Goal: Task Accomplishment & Management: Manage account settings

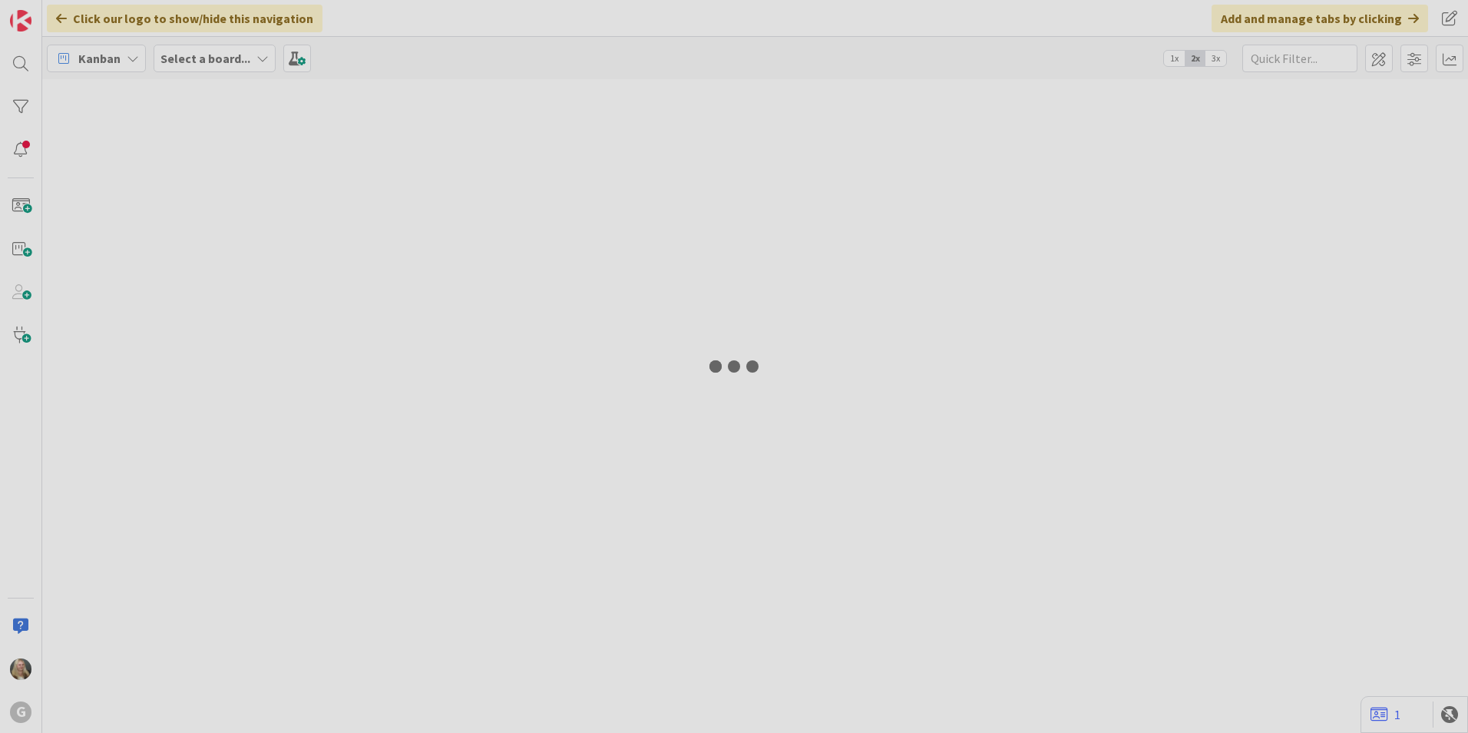
type input "[PERSON_NAME]"
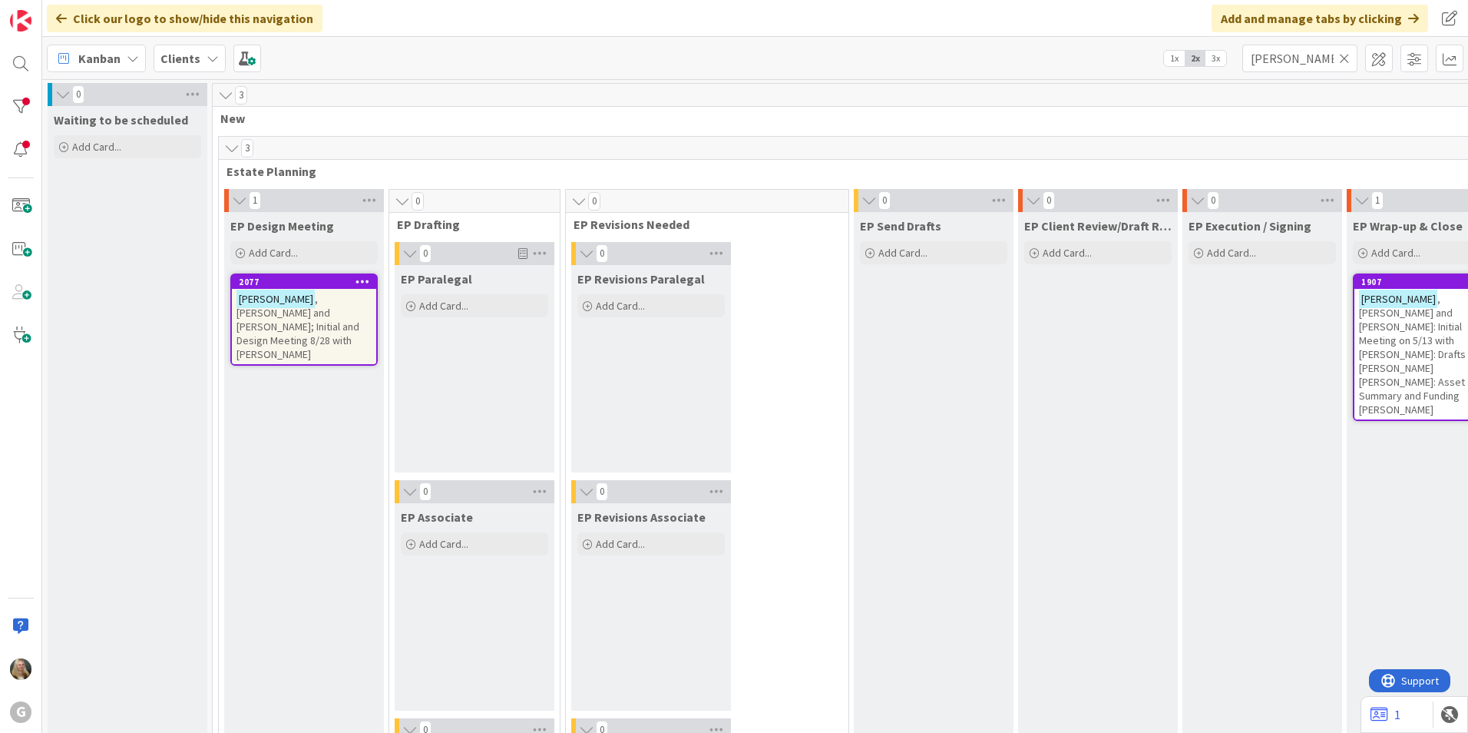
click at [1343, 55] on icon at bounding box center [1344, 58] width 11 height 14
click at [1295, 57] on input "text" at bounding box center [1299, 59] width 115 height 28
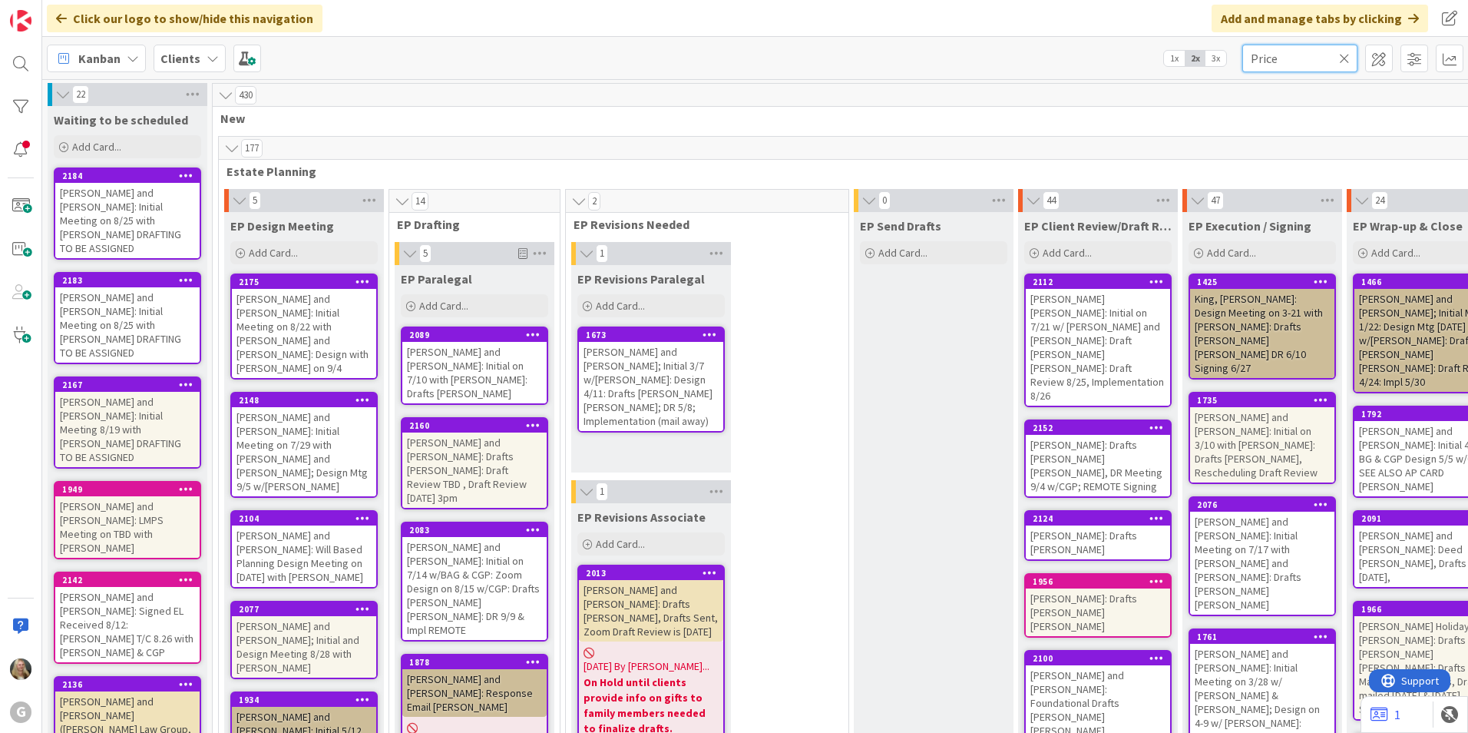
type input "Price"
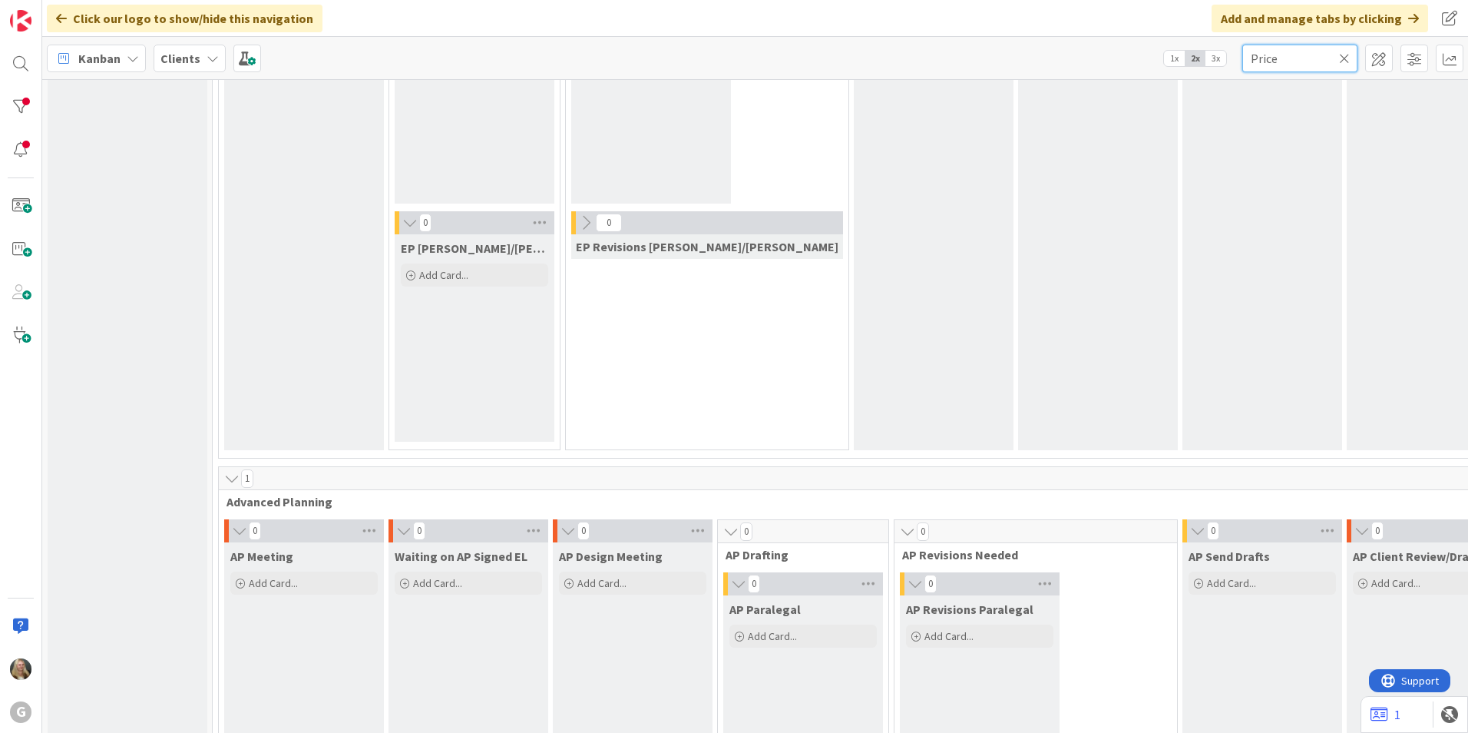
scroll to position [998, 0]
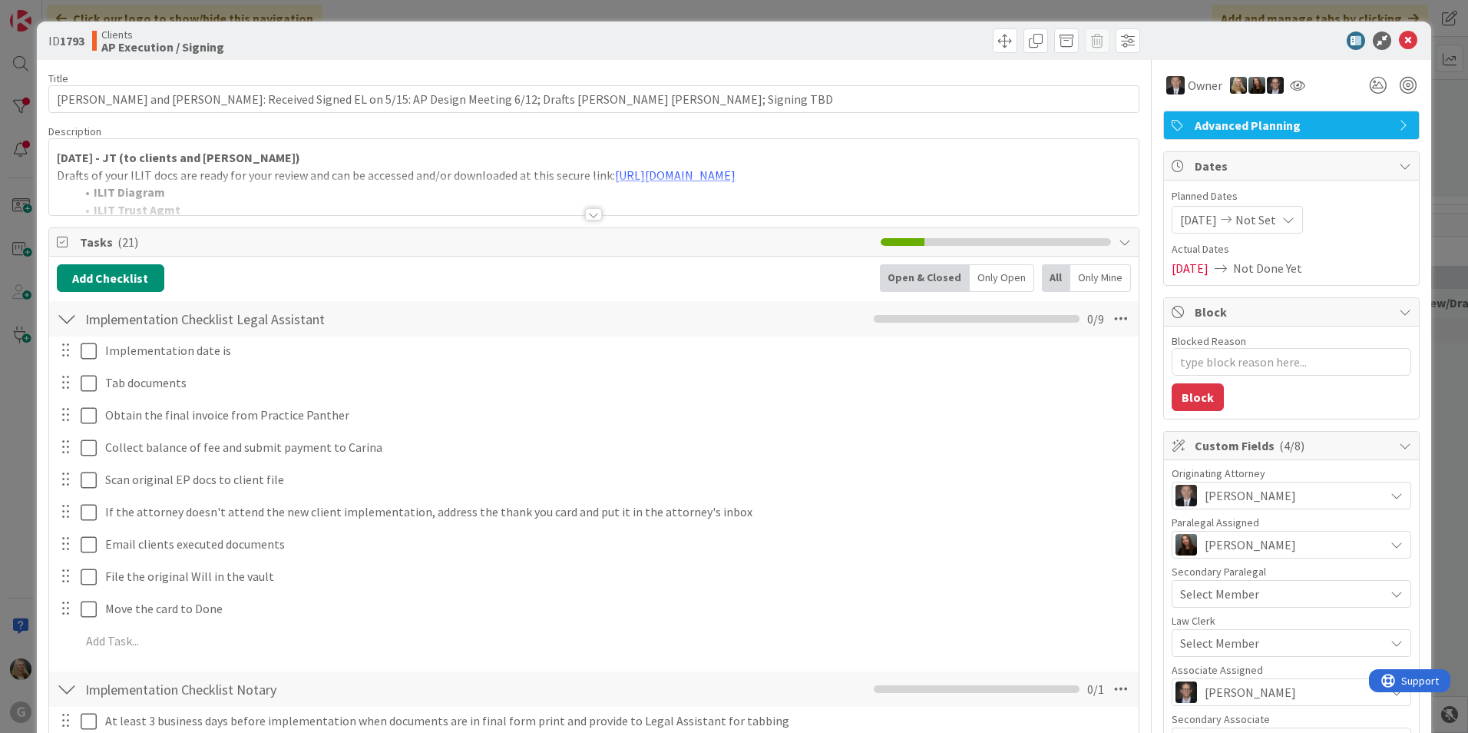
type textarea "x"
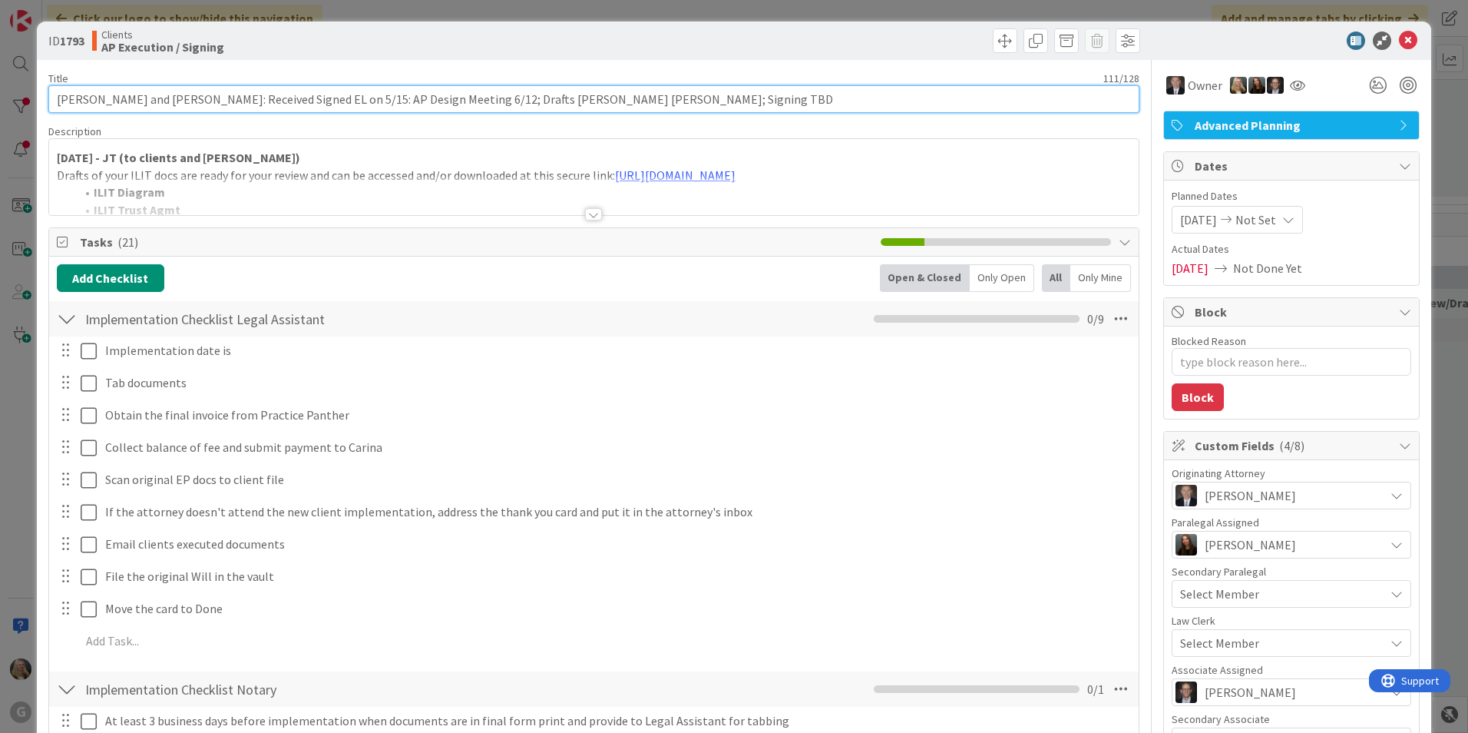
click at [632, 101] on input "[PERSON_NAME] and [PERSON_NAME]: Received Signed EL on 5/15: AP Design Meeting …" at bounding box center [593, 99] width 1091 height 28
type input "[PERSON_NAME] and [PERSON_NAME]: Received Signed EL on 5/15: AP Design Meeting …"
type textarea "x"
type input "[PERSON_NAME] and [PERSON_NAME]: Received Signed EL on 5/15: AP Design Meeting …"
type textarea "x"
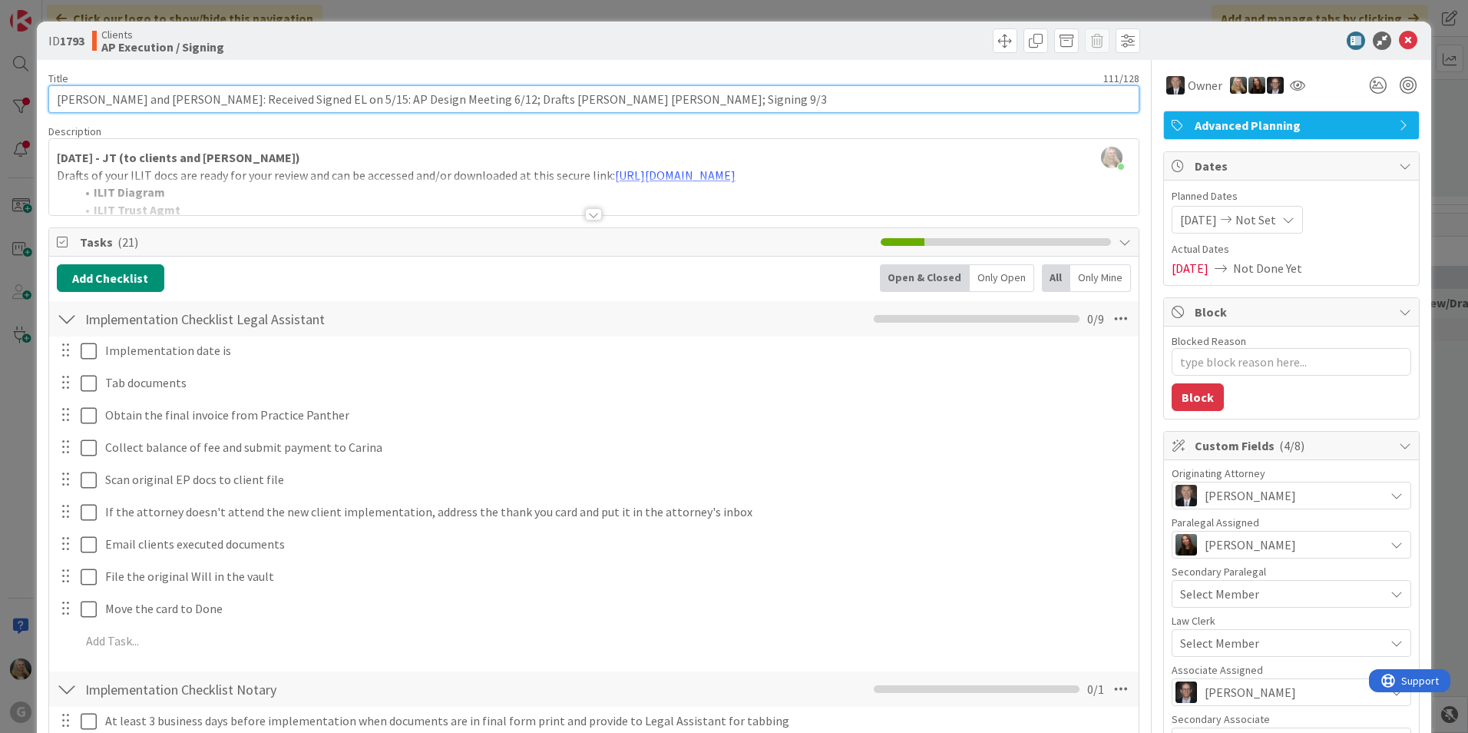
type input "[PERSON_NAME] and [PERSON_NAME]: Received Signed EL on 5/15: AP Design Meeting …"
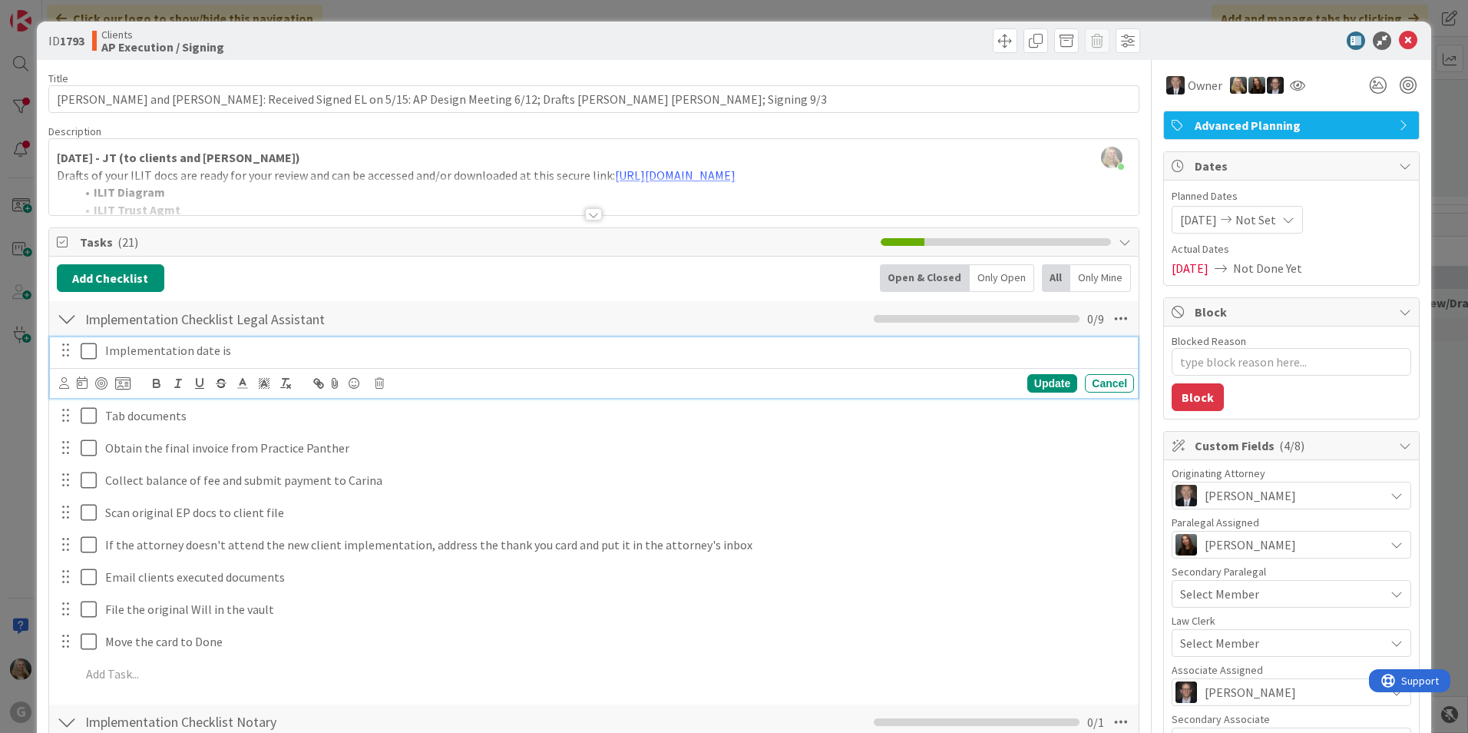
type textarea "x"
click at [136, 353] on p "Implementation date is" at bounding box center [616, 351] width 1023 height 18
click at [84, 382] on icon at bounding box center [82, 382] width 11 height 12
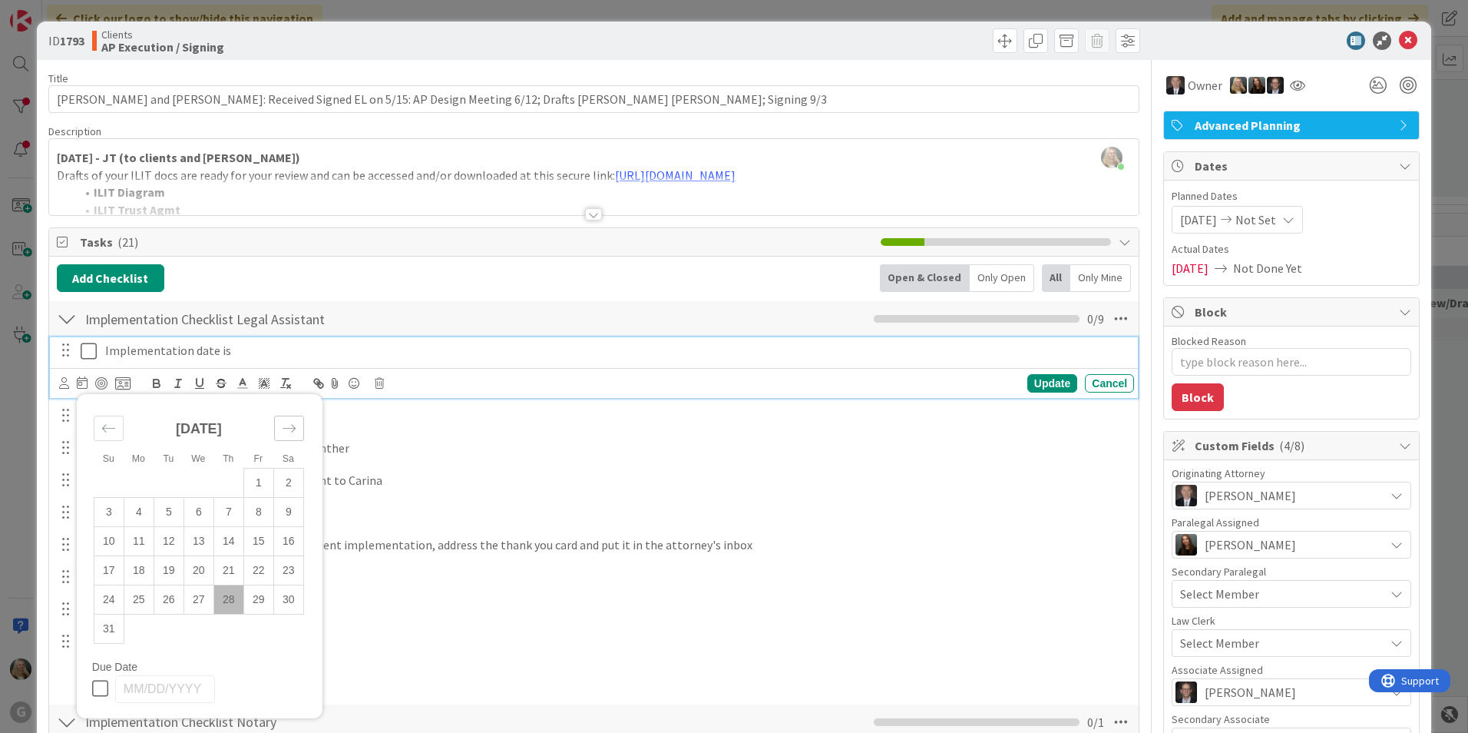
click at [287, 428] on icon "Move forward to switch to the next month." at bounding box center [289, 428] width 15 height 15
click at [203, 478] on td "3" at bounding box center [199, 482] width 30 height 29
type input "[DATE]"
click at [85, 343] on icon at bounding box center [92, 351] width 23 height 18
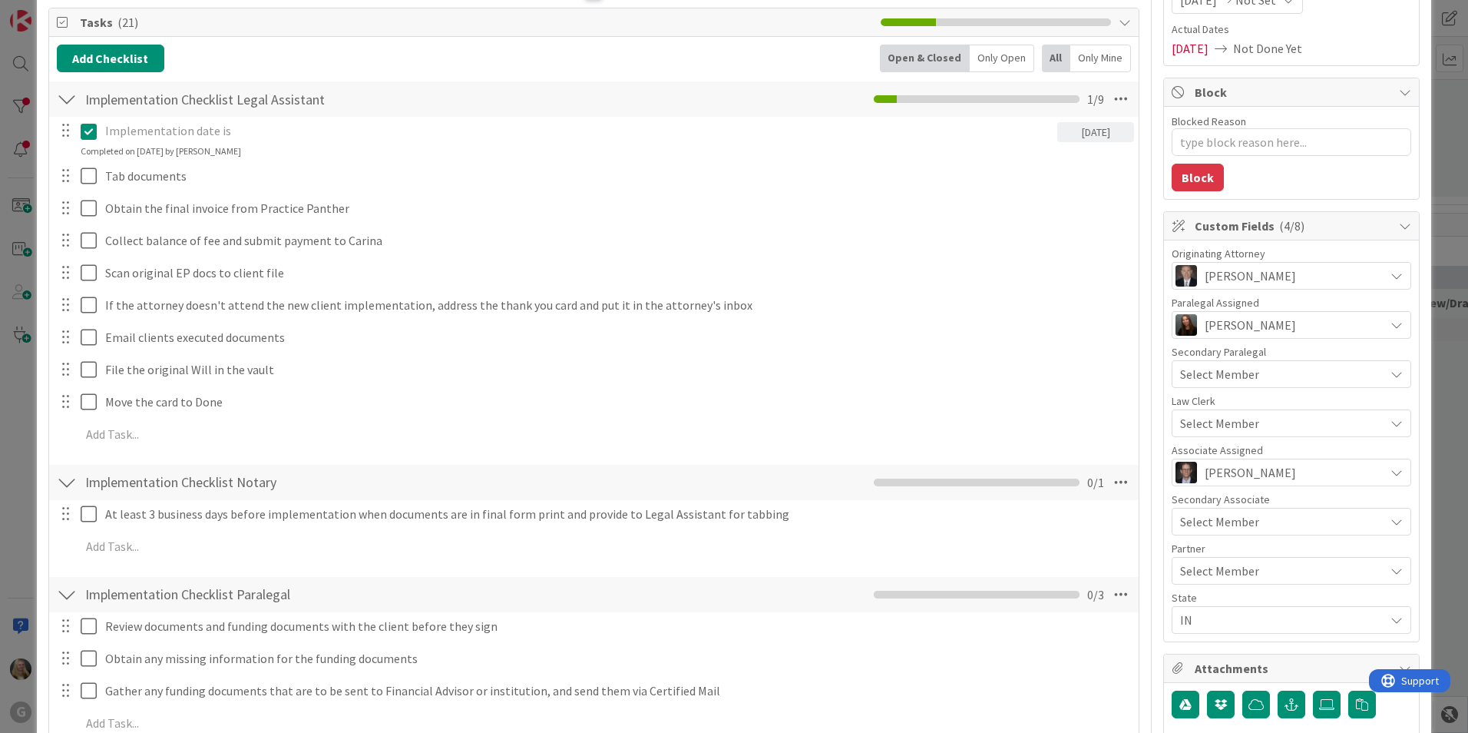
scroll to position [154, 0]
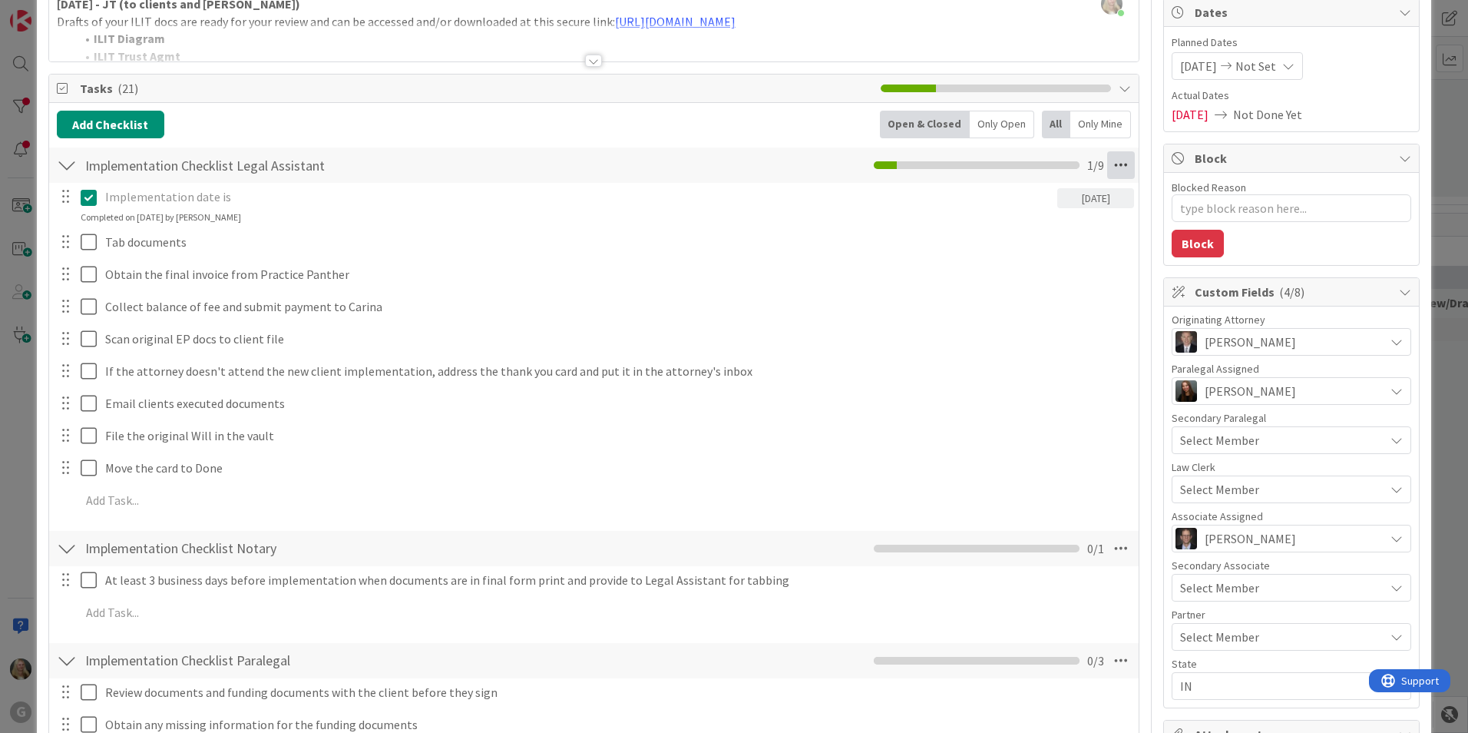
click at [1110, 158] on icon at bounding box center [1121, 165] width 28 height 28
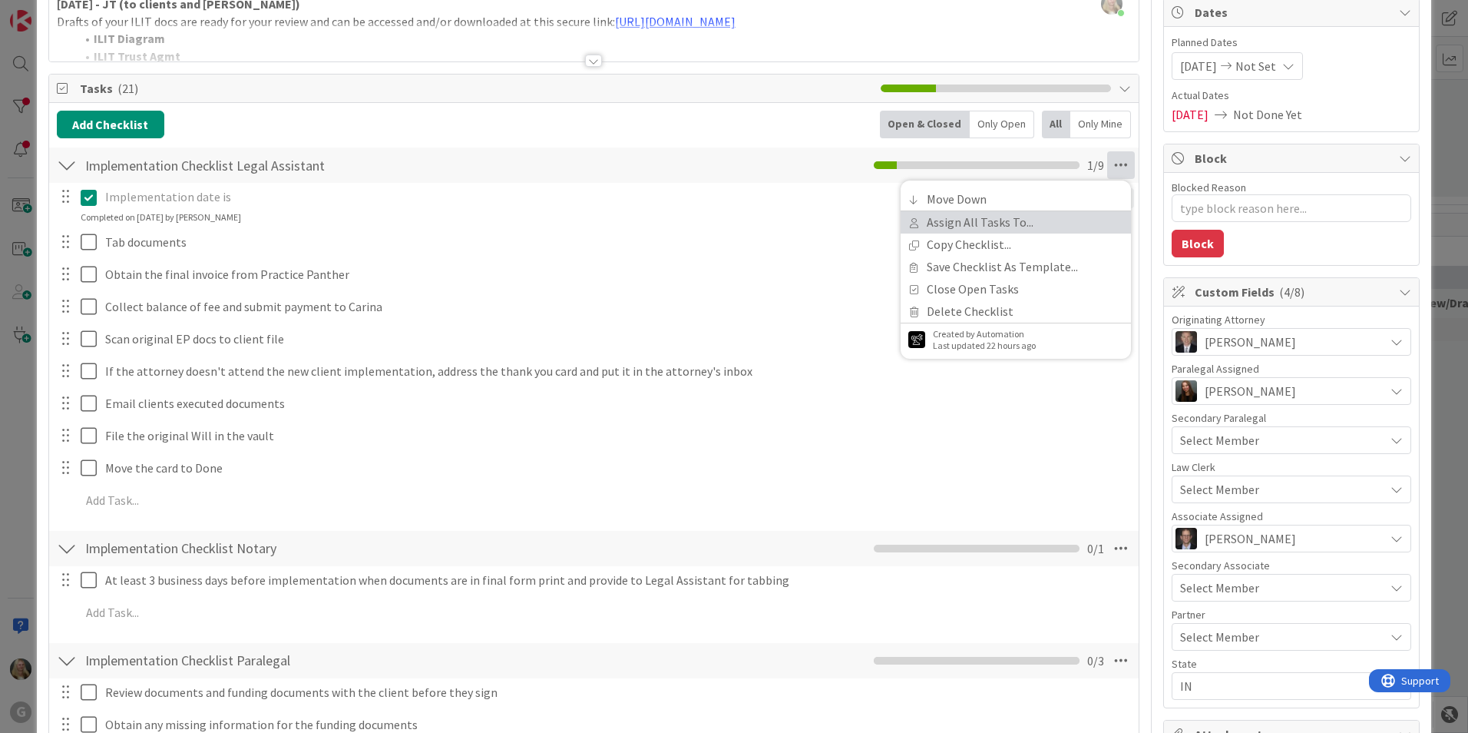
click at [1025, 220] on link "Assign All Tasks To..." at bounding box center [1016, 222] width 230 height 22
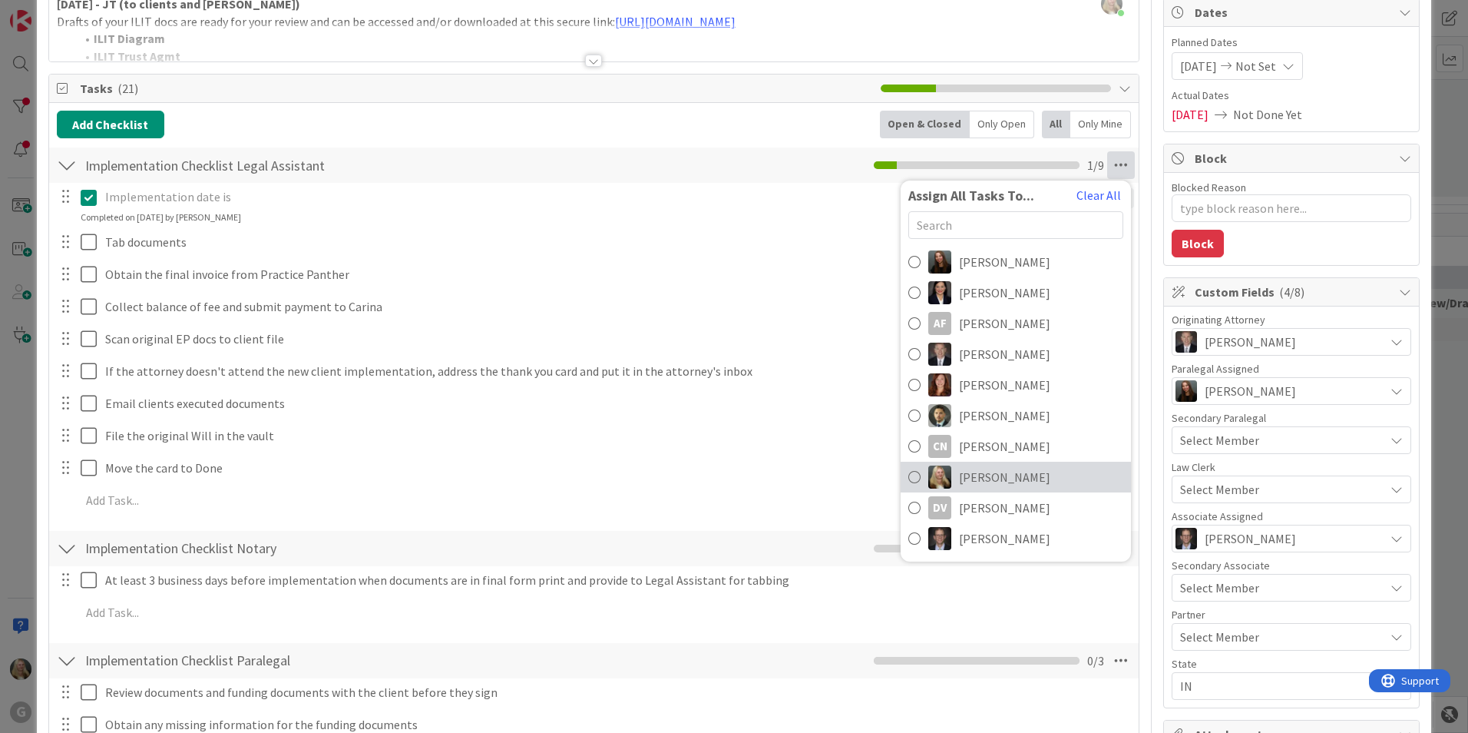
click at [976, 470] on span "[PERSON_NAME]" at bounding box center [1004, 477] width 91 height 18
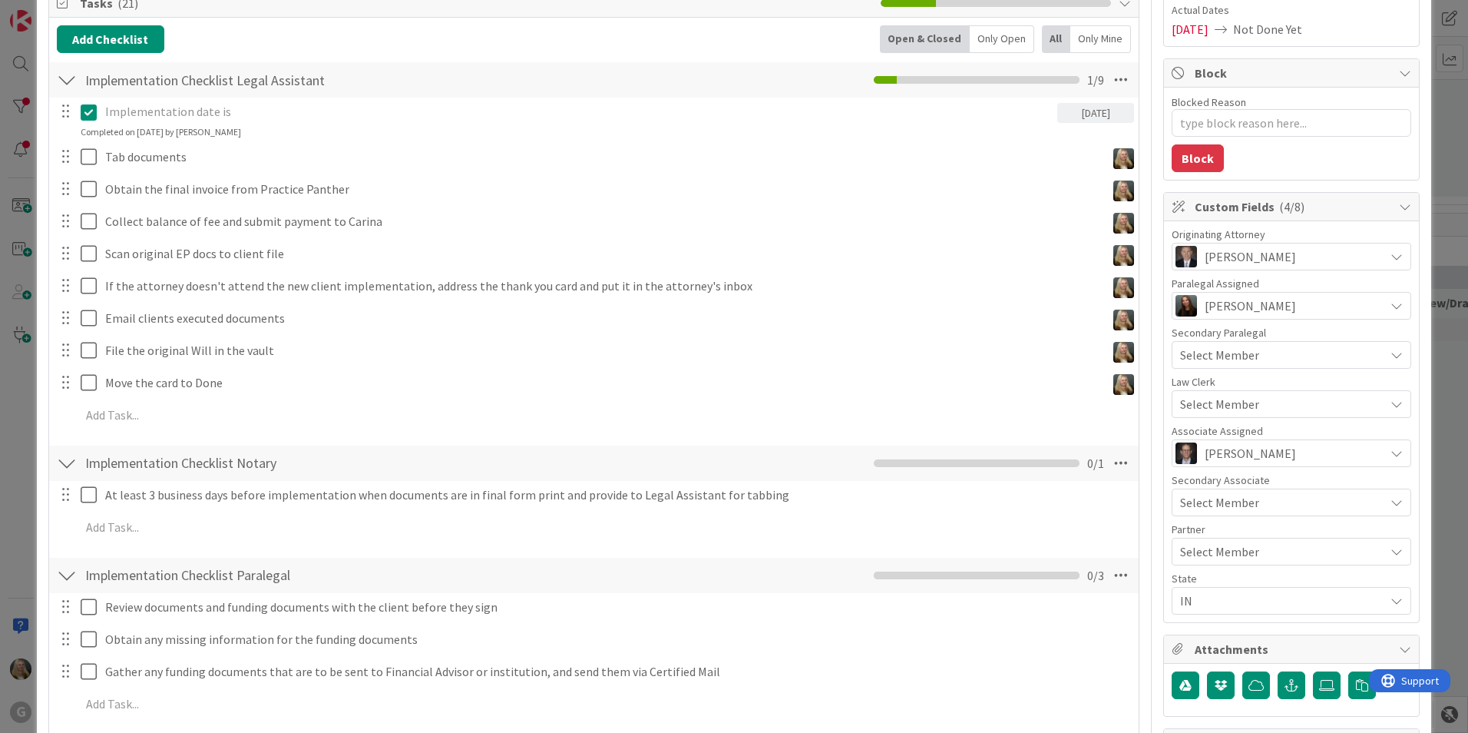
scroll to position [384, 0]
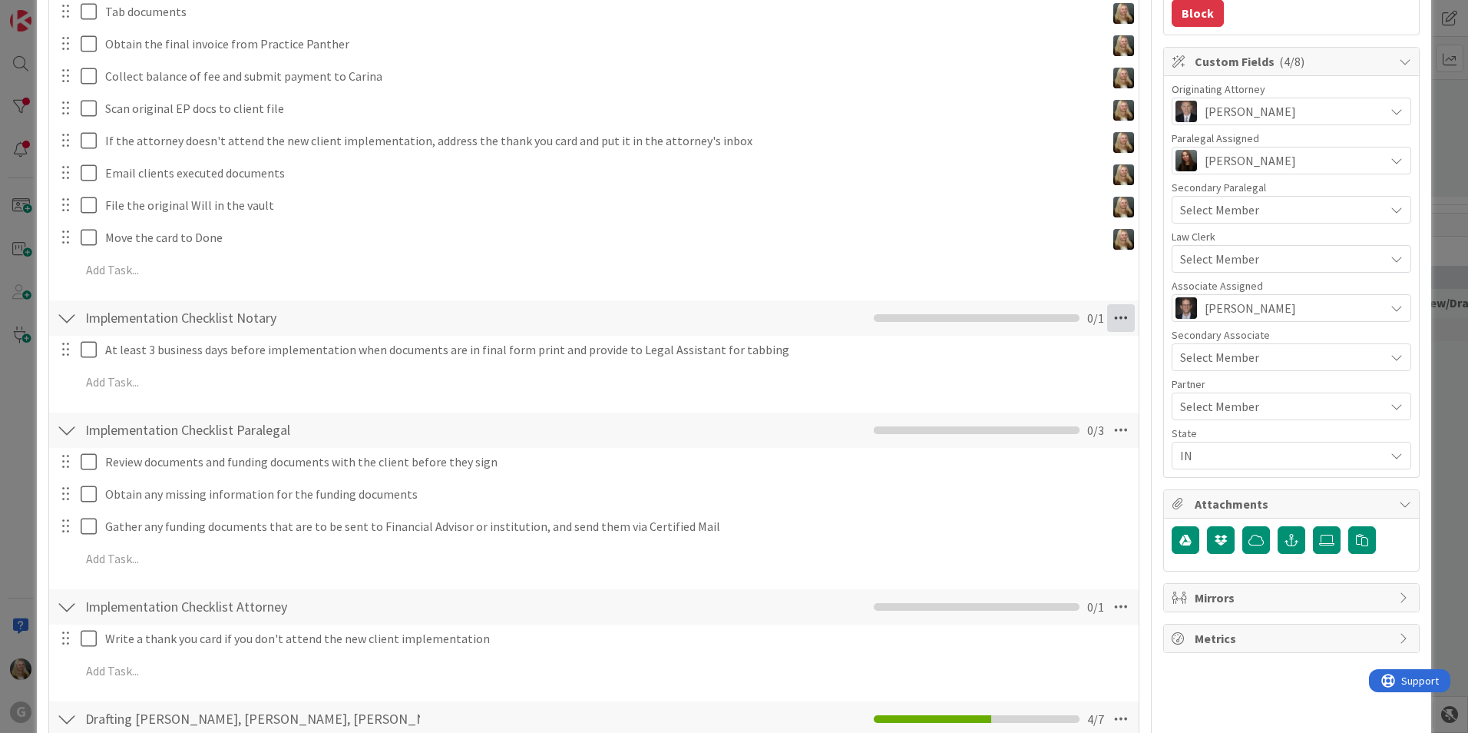
click at [1107, 319] on icon at bounding box center [1121, 318] width 28 height 28
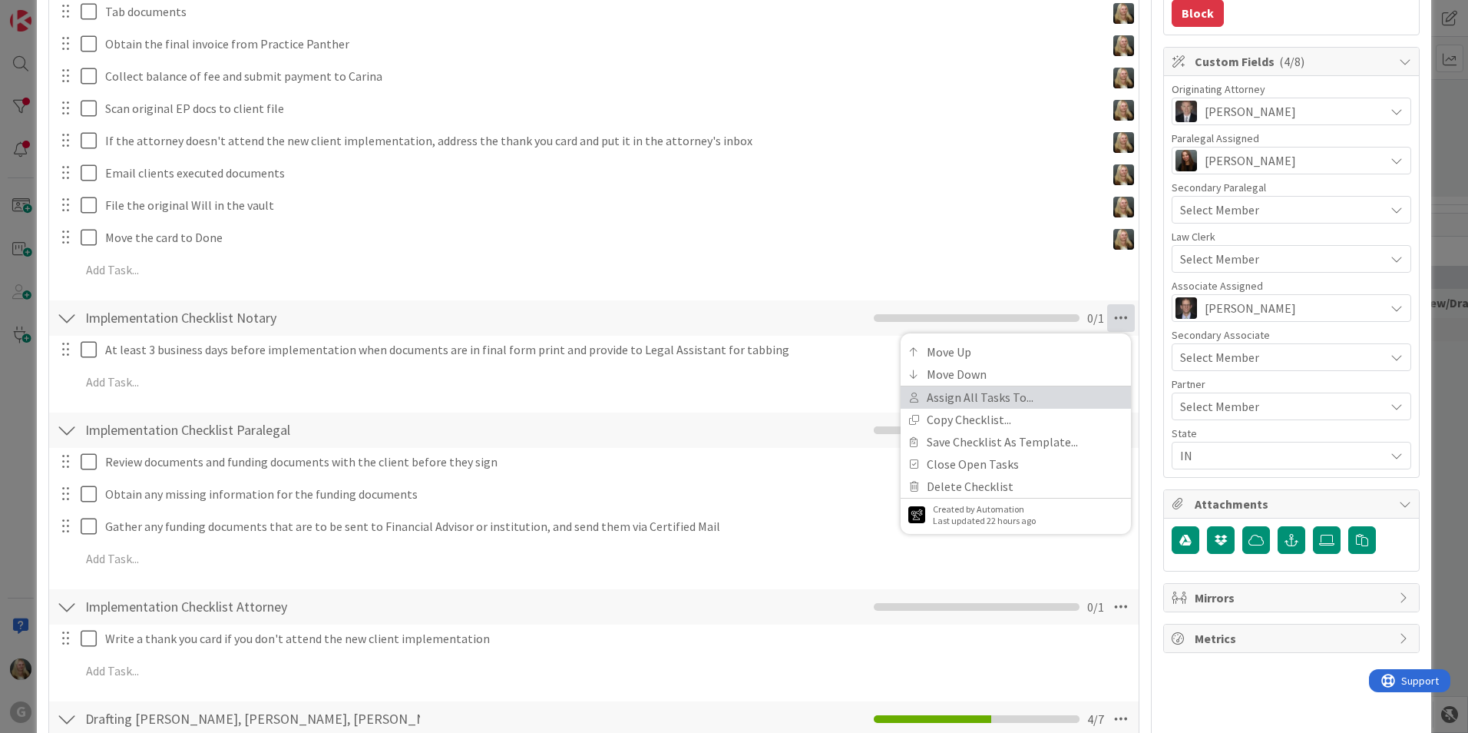
click at [1026, 392] on link "Assign All Tasks To..." at bounding box center [1016, 397] width 230 height 22
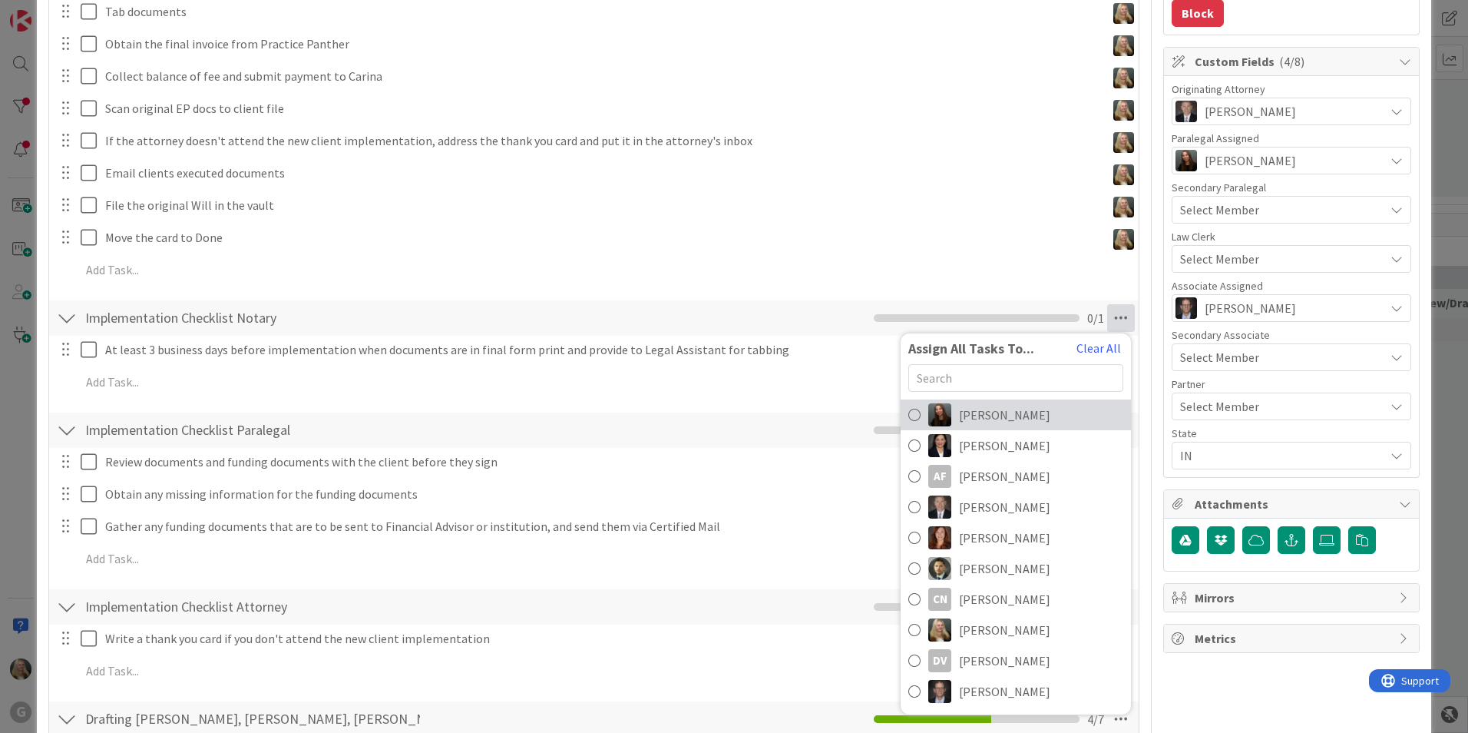
click at [1021, 420] on span "[PERSON_NAME]" at bounding box center [1004, 414] width 91 height 18
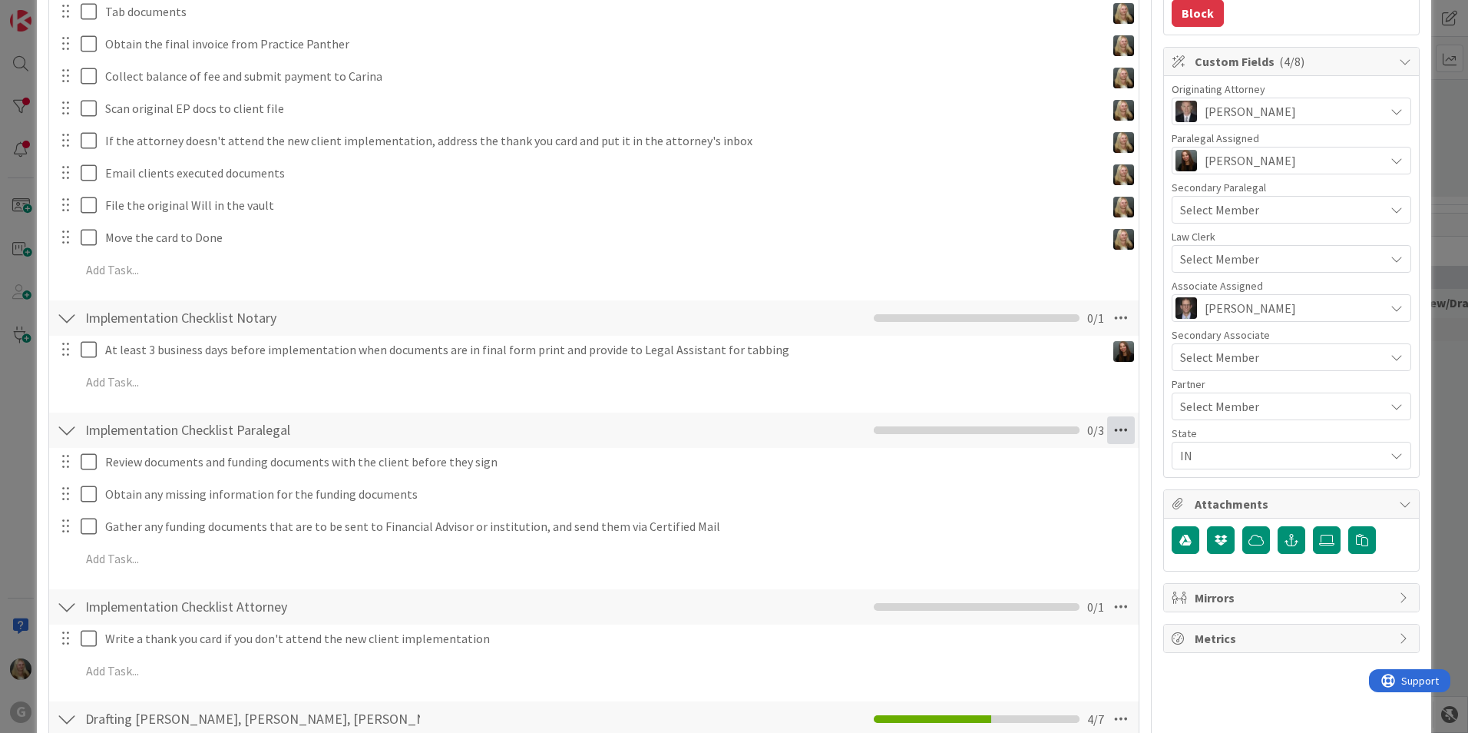
click at [1107, 427] on icon at bounding box center [1121, 430] width 28 height 28
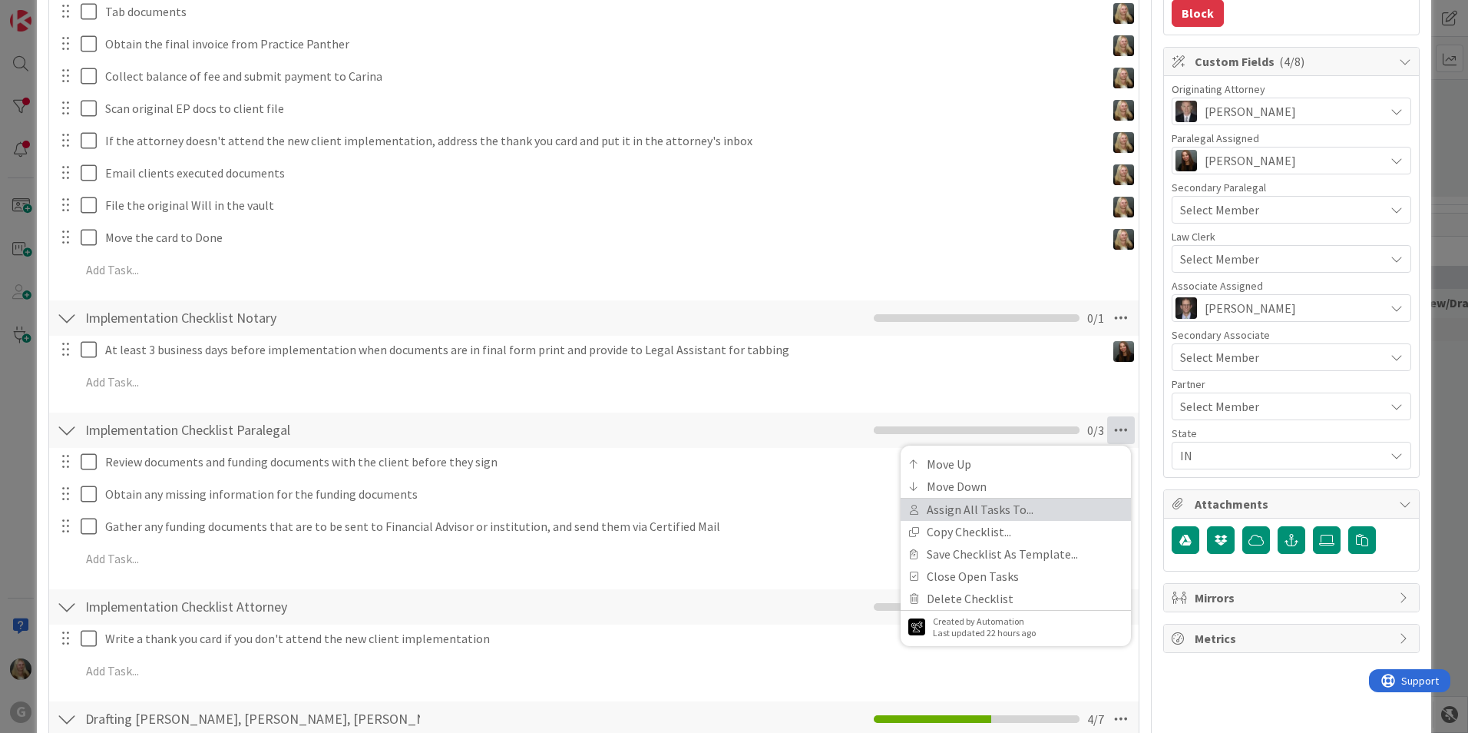
click at [989, 506] on link "Assign All Tasks To..." at bounding box center [1016, 509] width 230 height 22
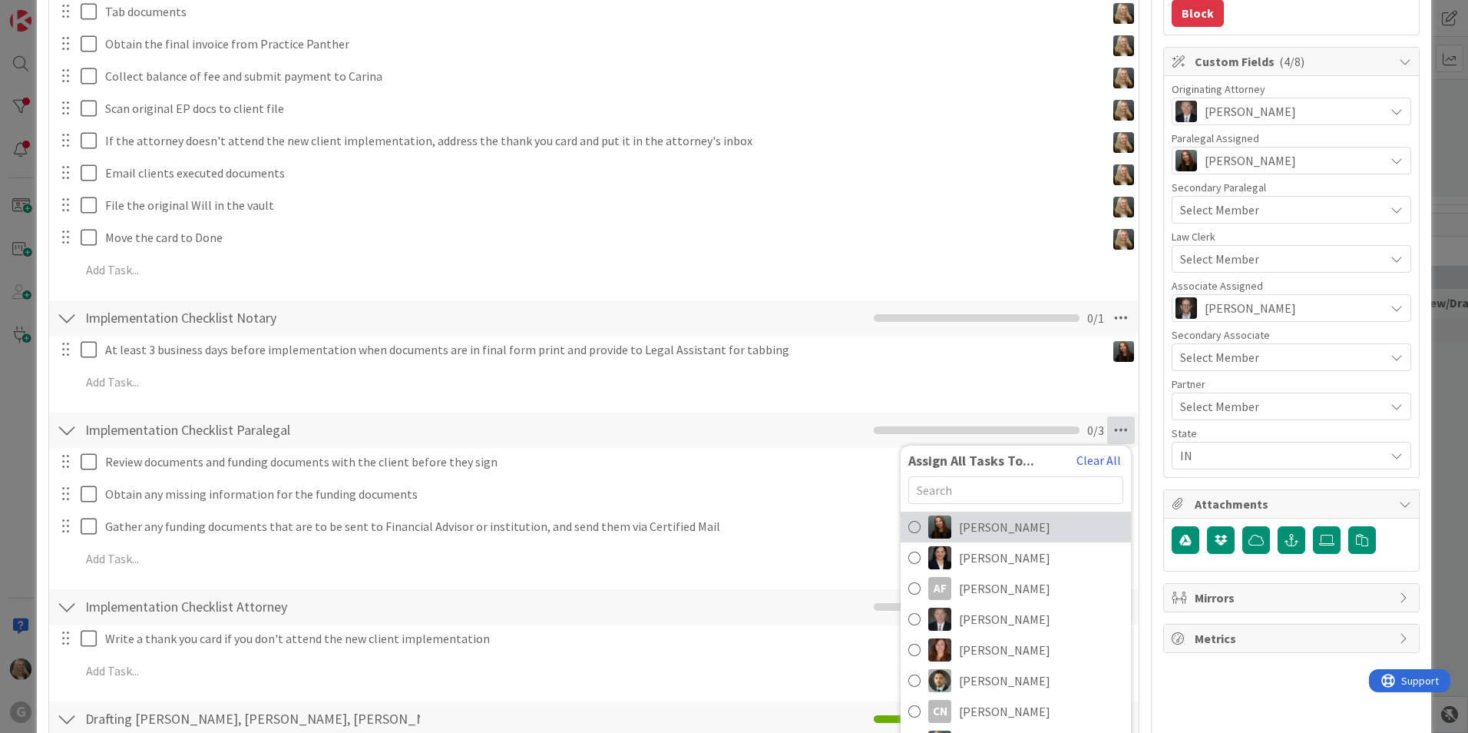
click at [987, 524] on span "[PERSON_NAME]" at bounding box center [1004, 527] width 91 height 18
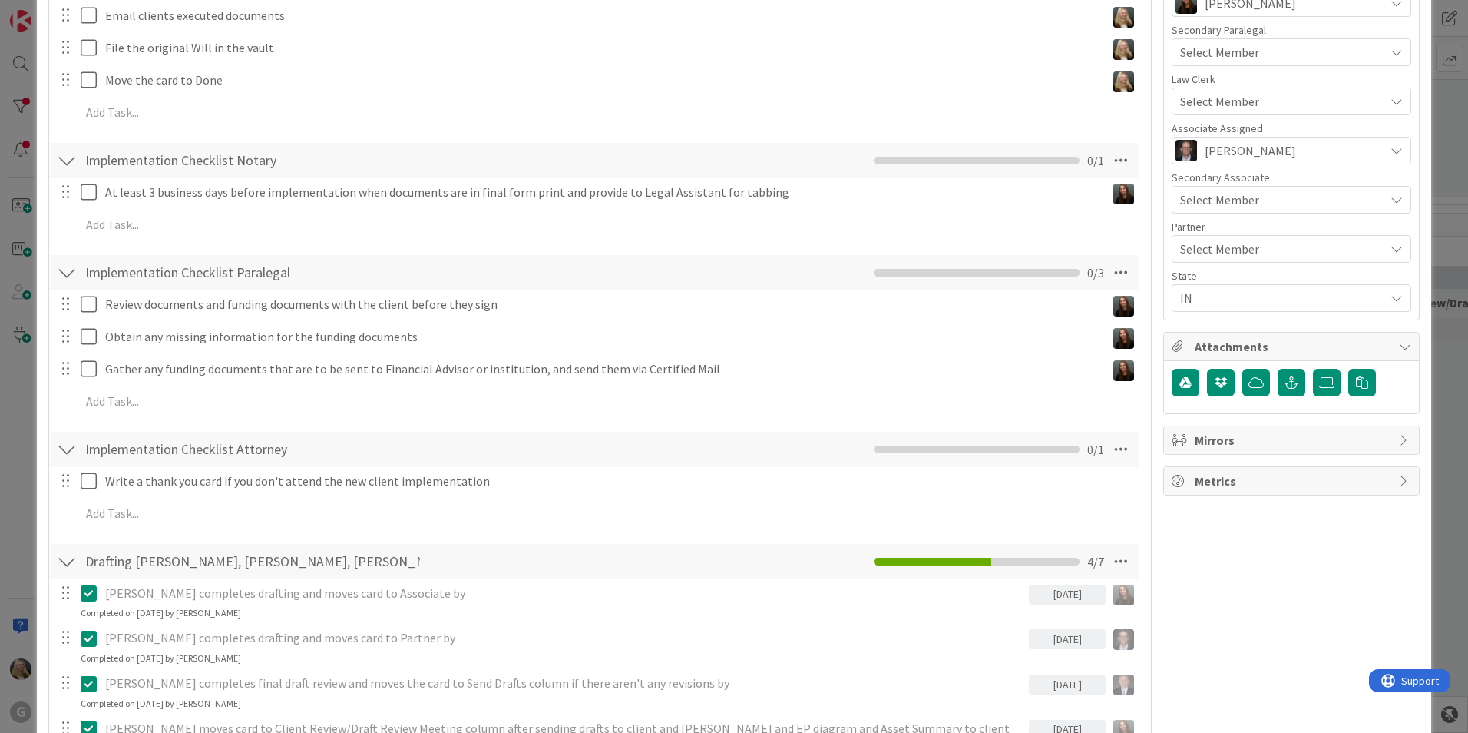
scroll to position [614, 0]
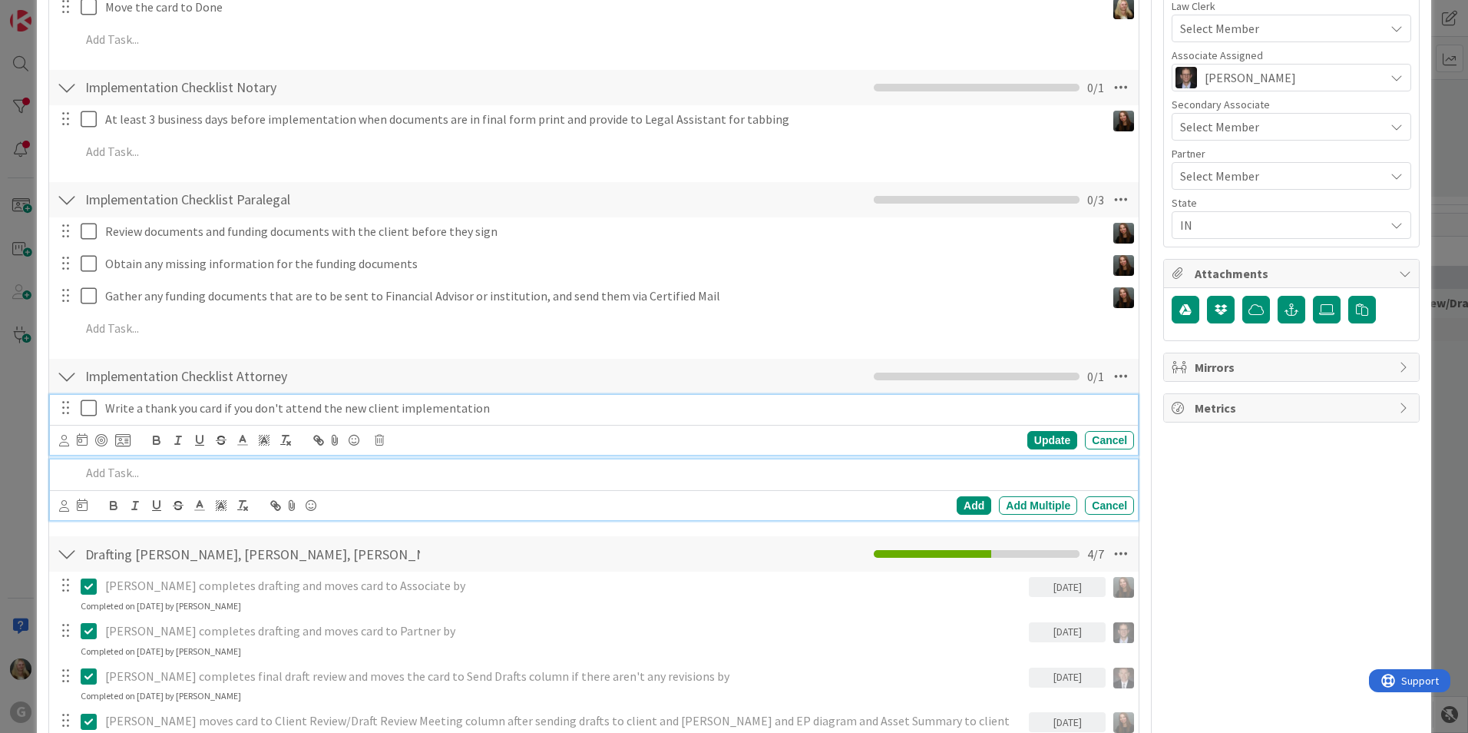
drag, startPoint x: 312, startPoint y: 400, endPoint x: 289, endPoint y: 461, distance: 65.3
click at [289, 461] on div at bounding box center [604, 472] width 1060 height 27
click at [343, 438] on div "Write a thank you card if you don't attend the new client implementation Update…" at bounding box center [594, 425] width 1088 height 61
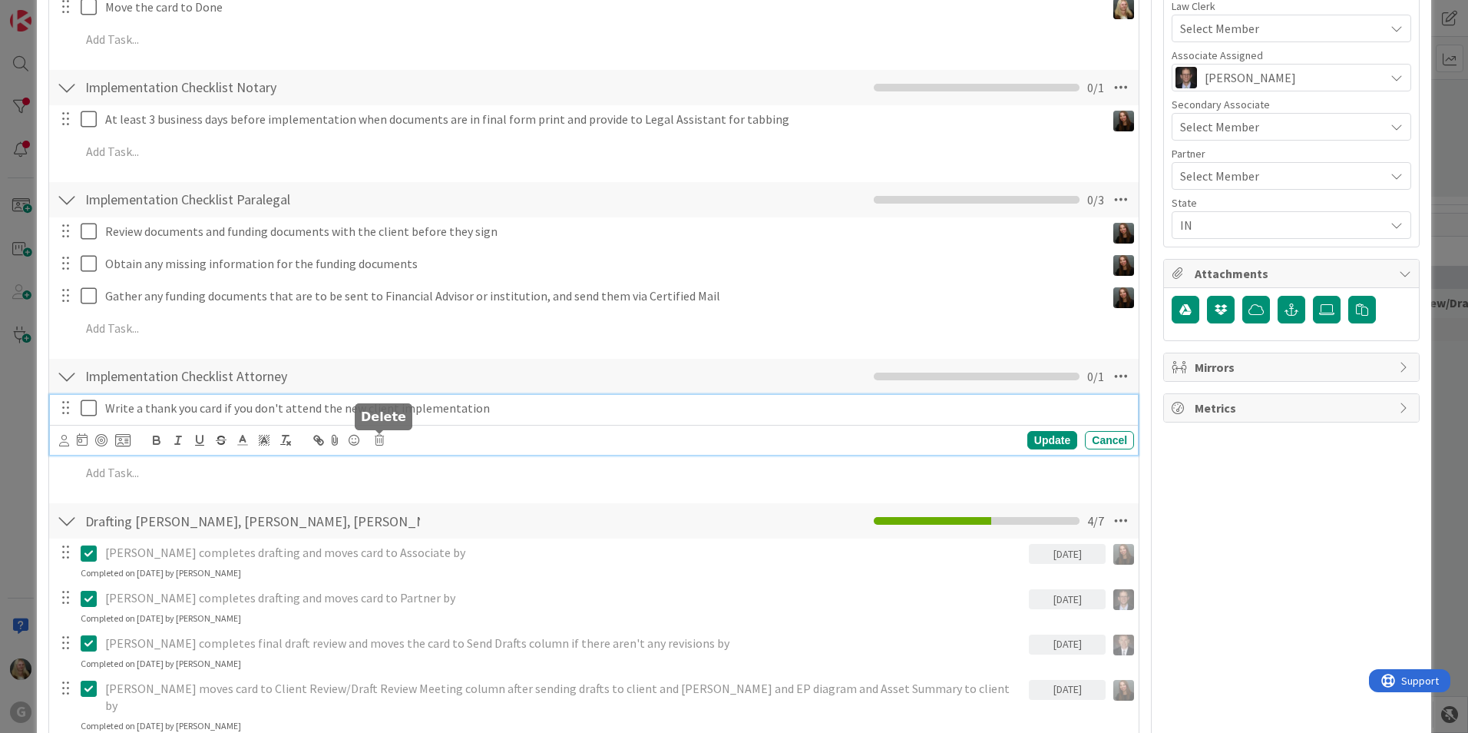
click at [384, 438] on icon at bounding box center [379, 440] width 9 height 11
click at [421, 498] on div "Delete" at bounding box center [418, 505] width 57 height 28
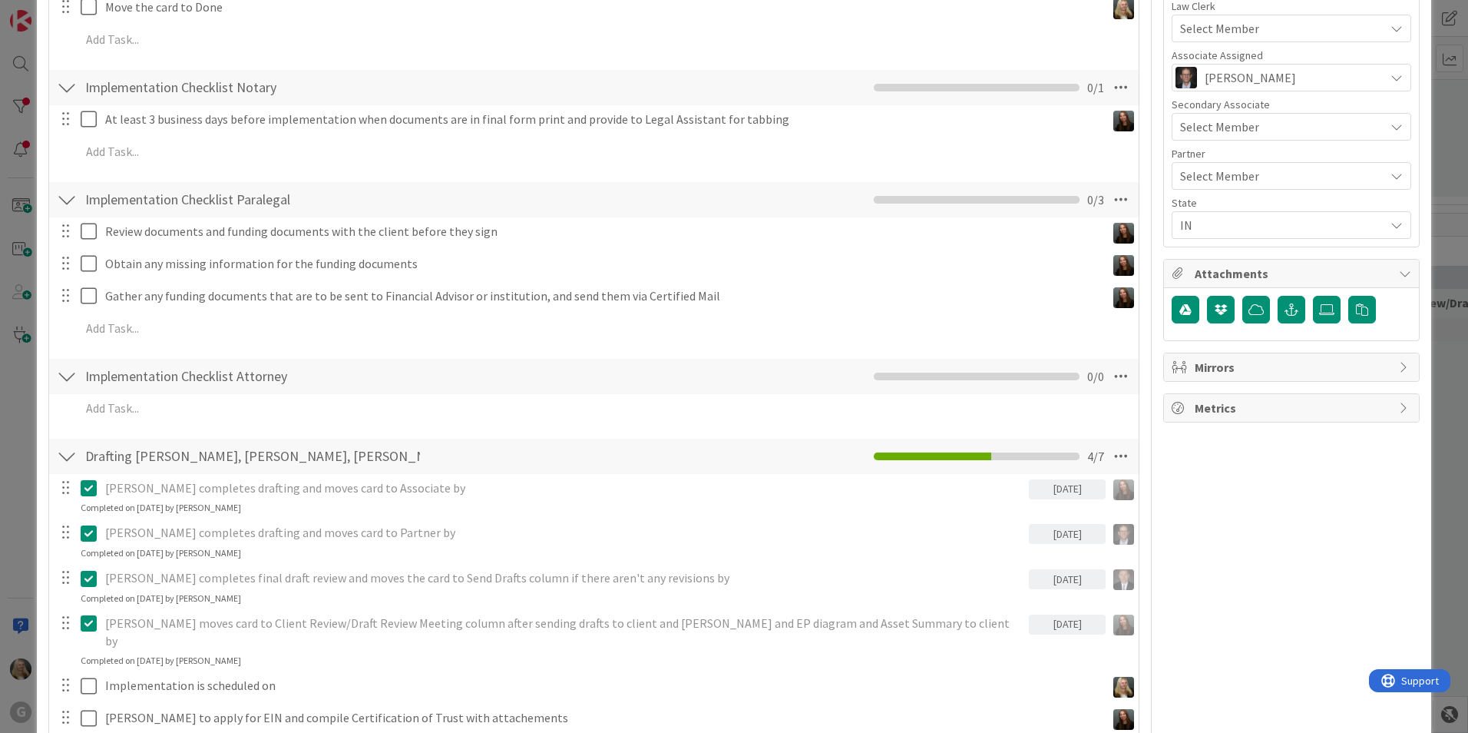
type textarea "x"
click at [73, 374] on div at bounding box center [67, 376] width 20 height 28
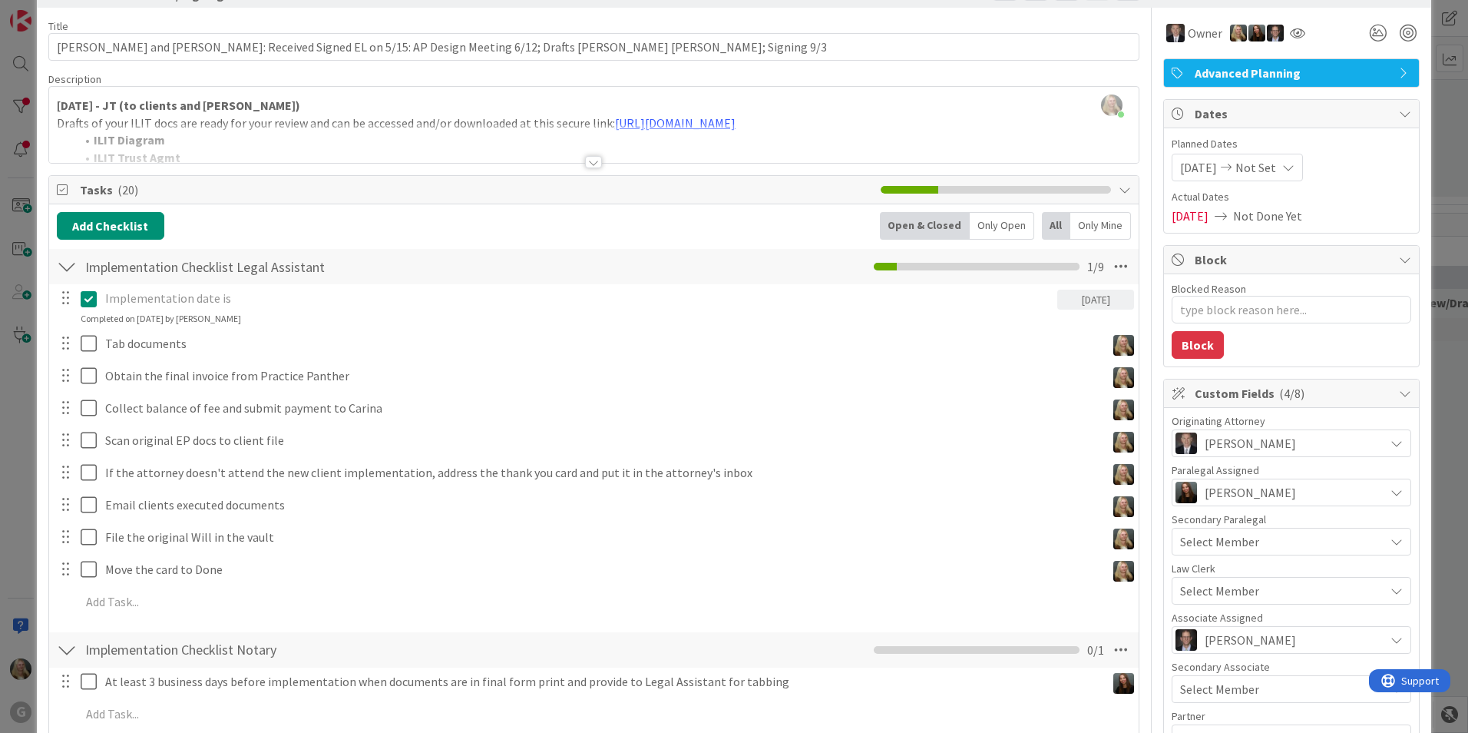
scroll to position [0, 0]
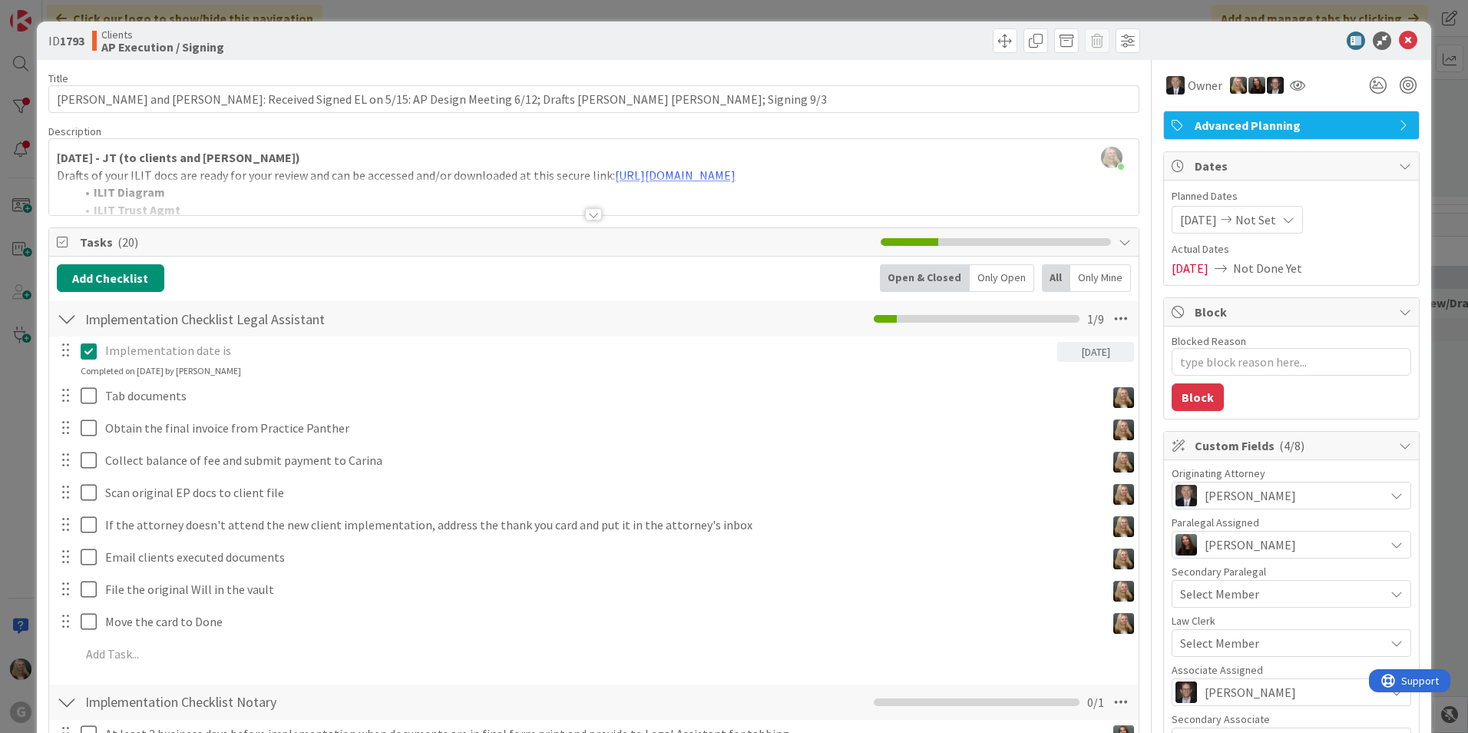
click at [1256, 218] on span "Not Set" at bounding box center [1256, 219] width 41 height 18
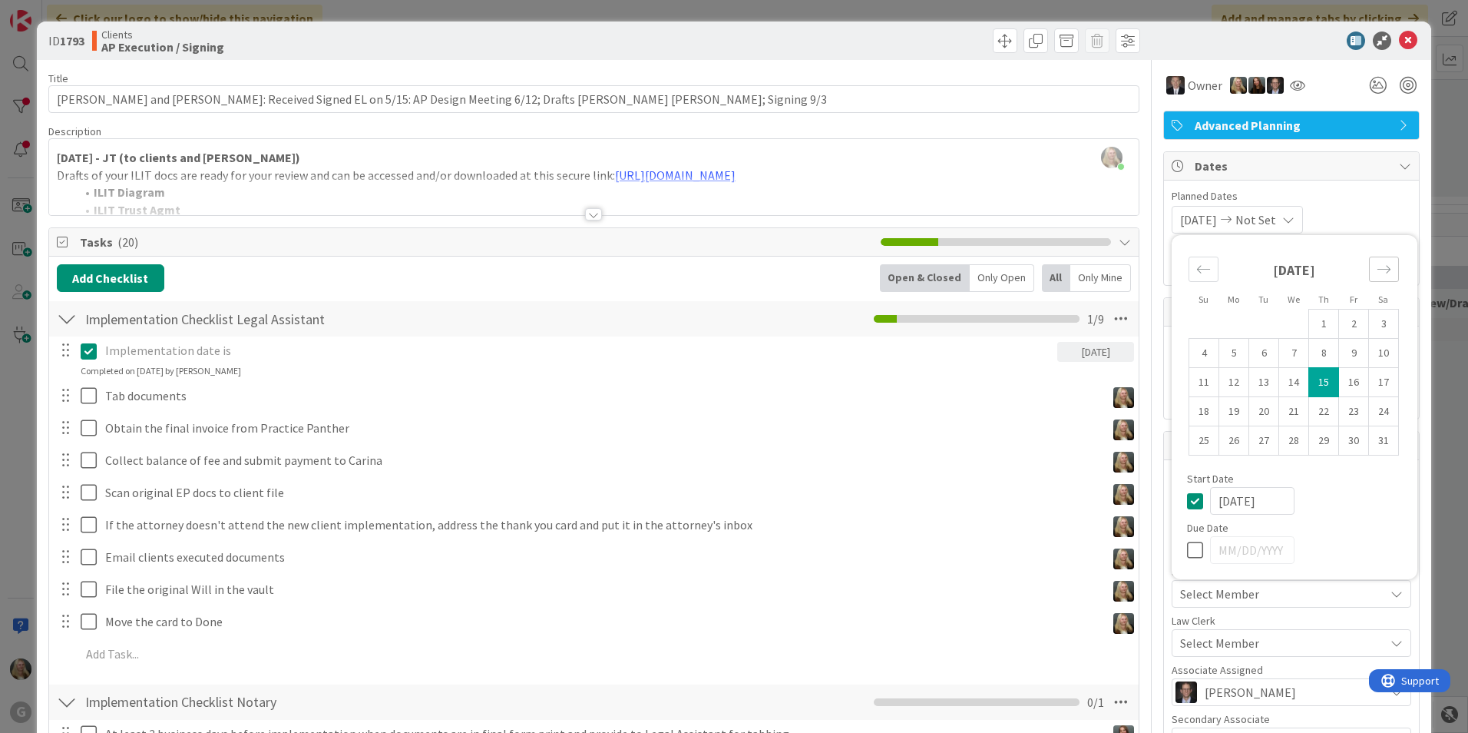
click at [1378, 275] on icon "Move forward to switch to the next month." at bounding box center [1384, 269] width 15 height 15
click at [1378, 276] on icon "Move forward to switch to the next month." at bounding box center [1384, 269] width 15 height 15
click at [1279, 323] on td "3" at bounding box center [1294, 323] width 30 height 29
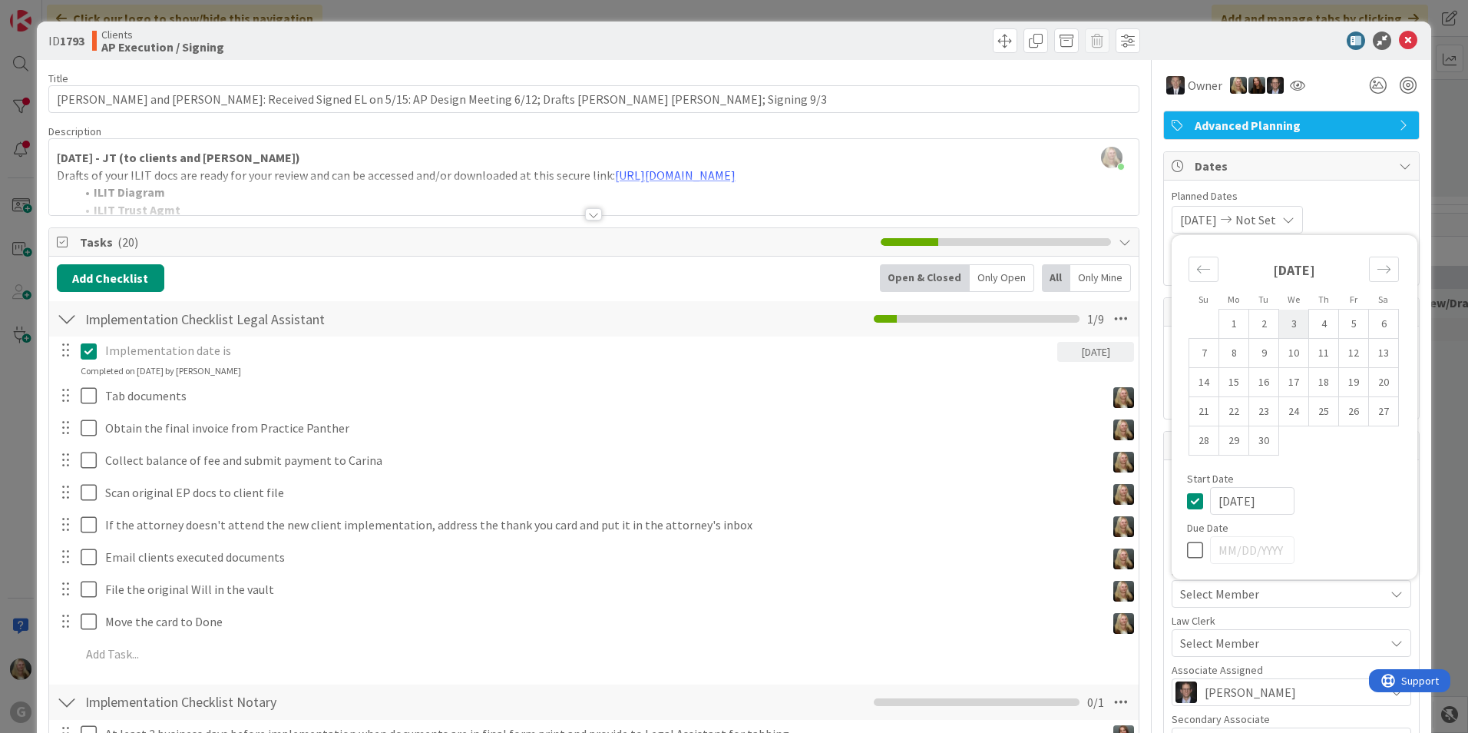
type input "[DATE]"
type textarea "x"
click at [1059, 373] on div "Implementation date is [DATE] Su Mo Tu We Th Fr Sa [DATE] 1 2 3 4 5 6 7 8 9 10 …" at bounding box center [594, 357] width 1088 height 41
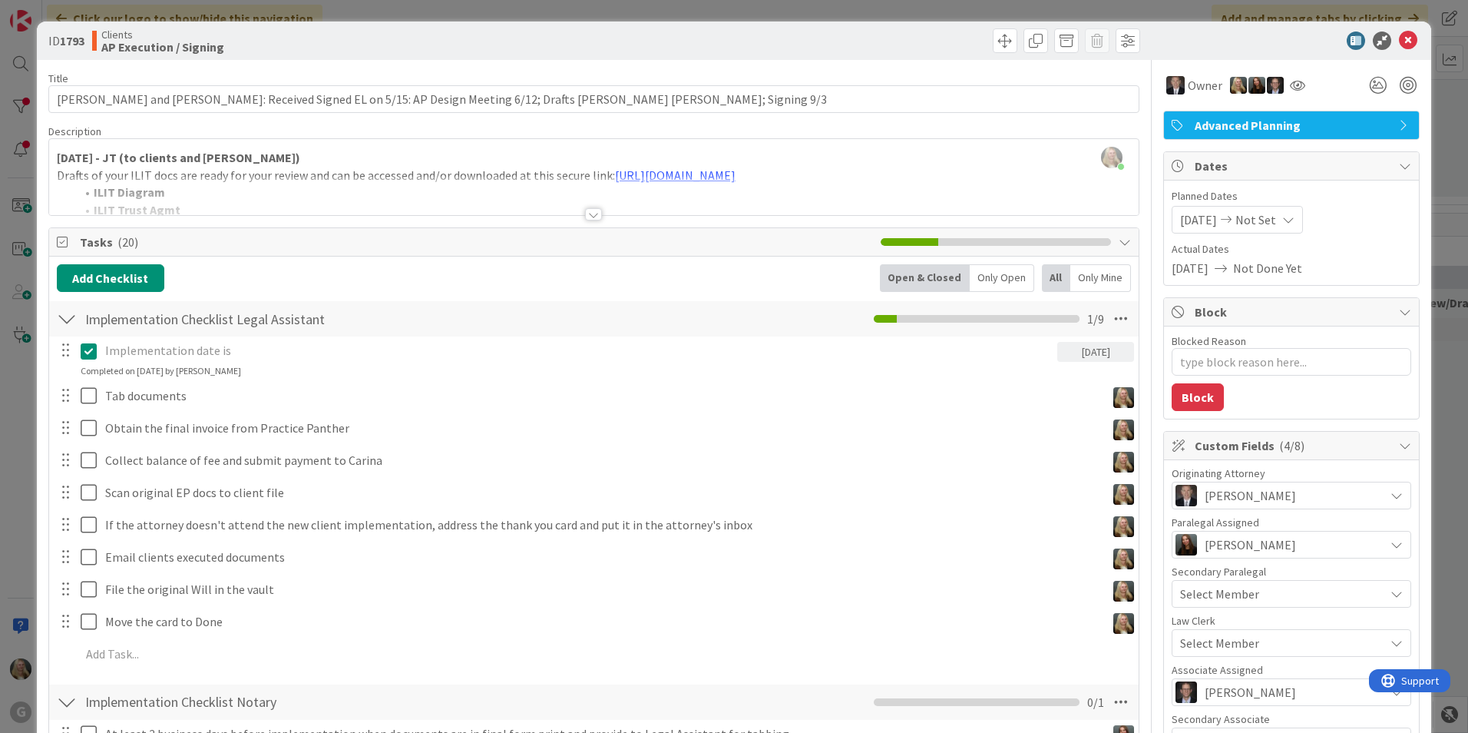
click at [1276, 218] on span "Not Set" at bounding box center [1256, 219] width 41 height 18
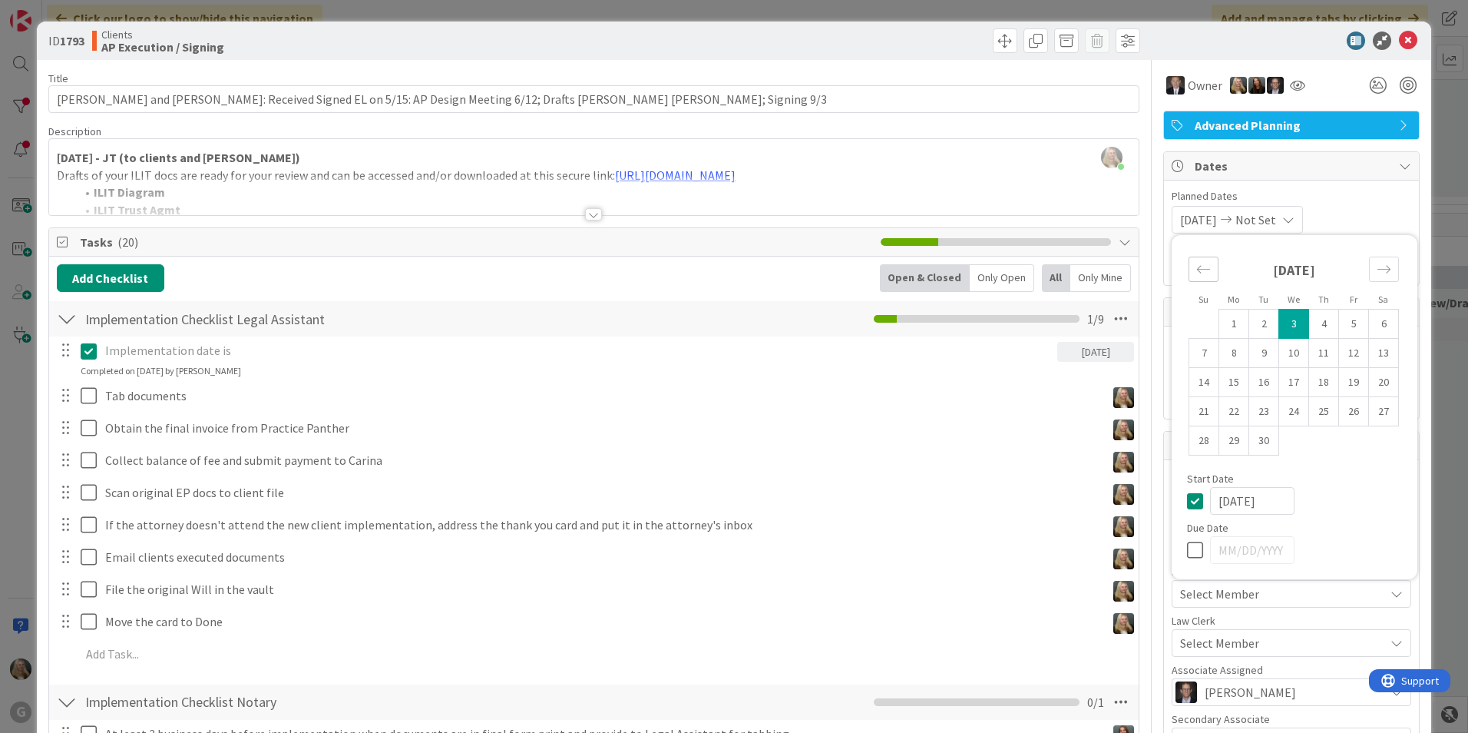
click at [1196, 265] on icon "Move backward to switch to the previous month." at bounding box center [1203, 269] width 15 height 15
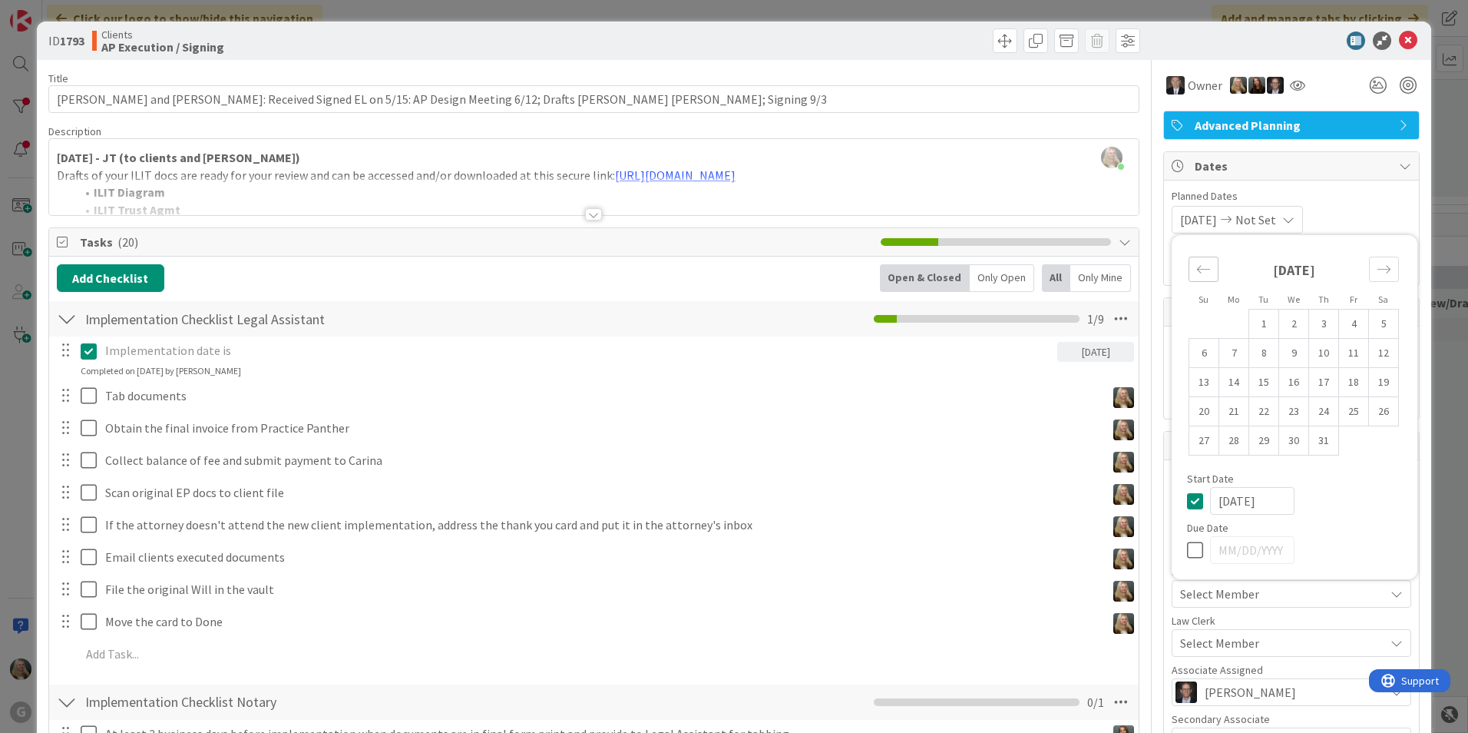
click at [1196, 265] on icon "Move backward to switch to the previous month." at bounding box center [1203, 269] width 15 height 15
click at [1202, 272] on div "Move backward to switch to the previous month." at bounding box center [1204, 268] width 30 height 25
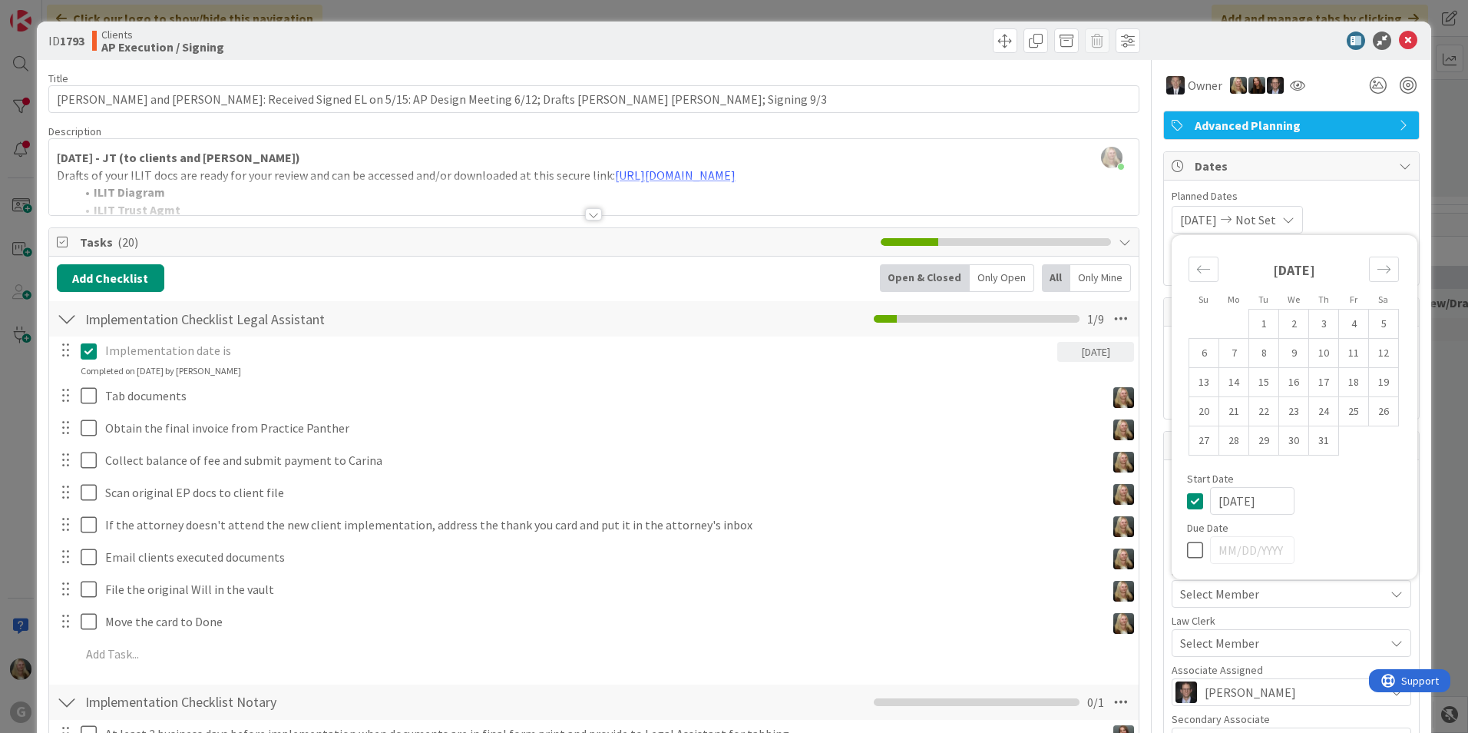
click at [1207, 224] on span "[DATE]" at bounding box center [1198, 219] width 37 height 18
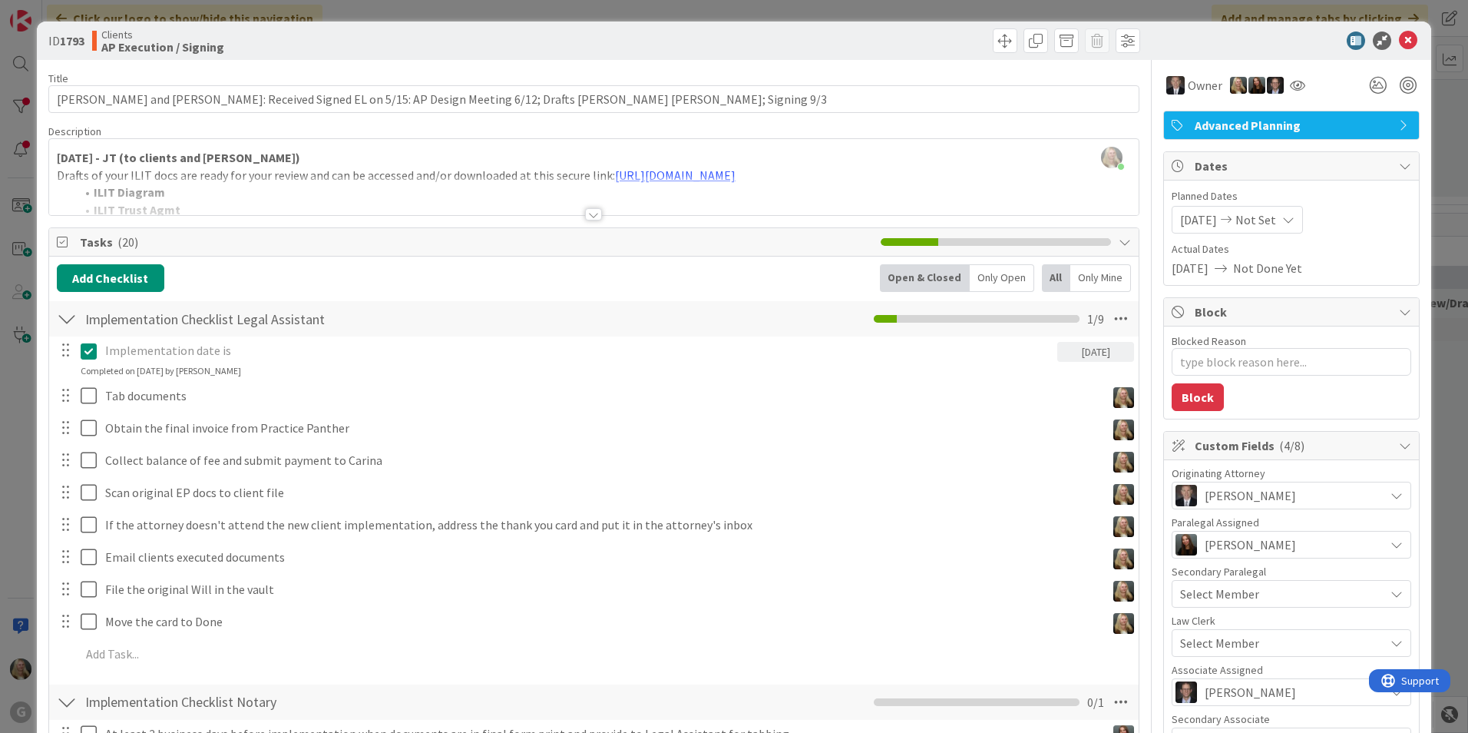
click at [1203, 219] on span "[DATE]" at bounding box center [1198, 219] width 37 height 18
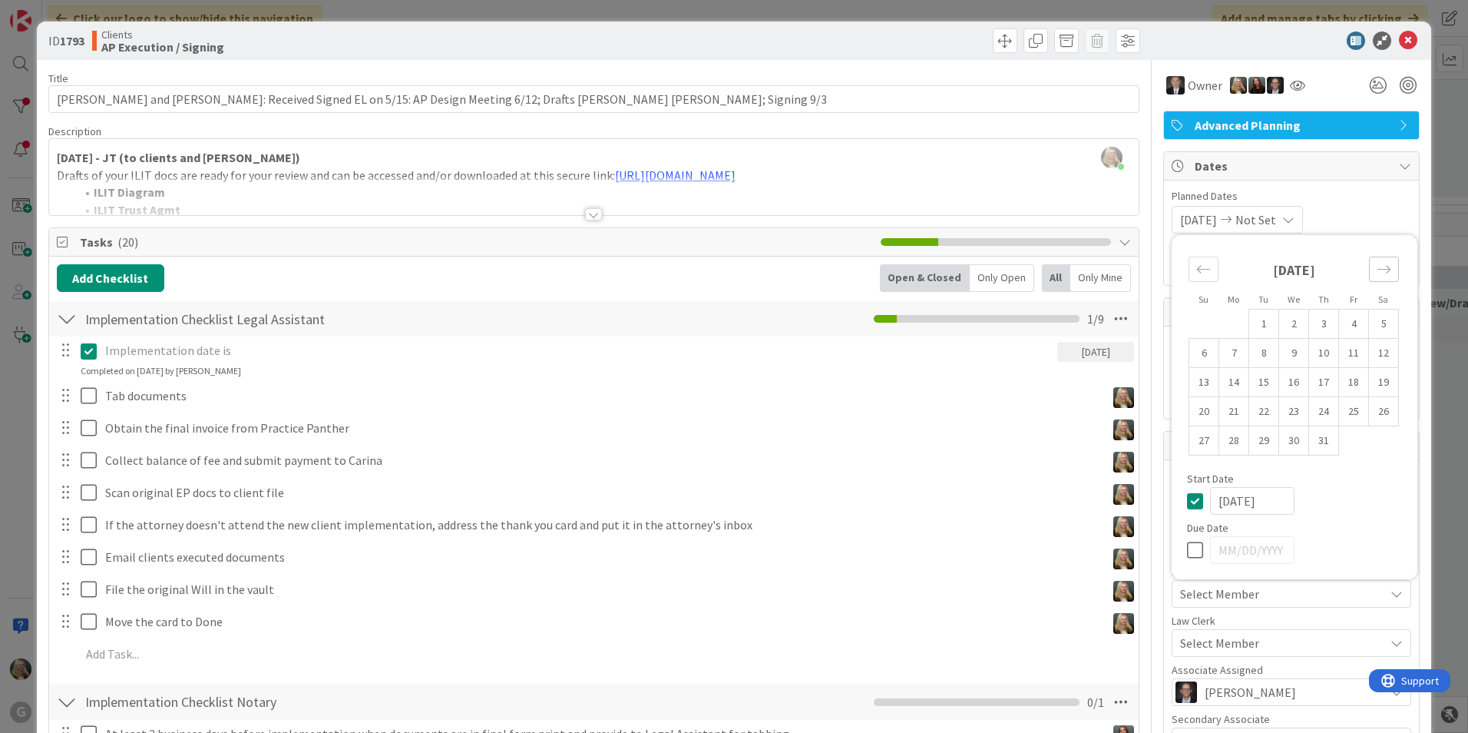
click at [1377, 262] on icon "Move forward to switch to the next month." at bounding box center [1384, 269] width 15 height 15
click at [1200, 263] on div "Move backward to switch to the previous month." at bounding box center [1204, 268] width 30 height 25
click at [1369, 269] on div "Move forward to switch to the next month." at bounding box center [1384, 268] width 30 height 25
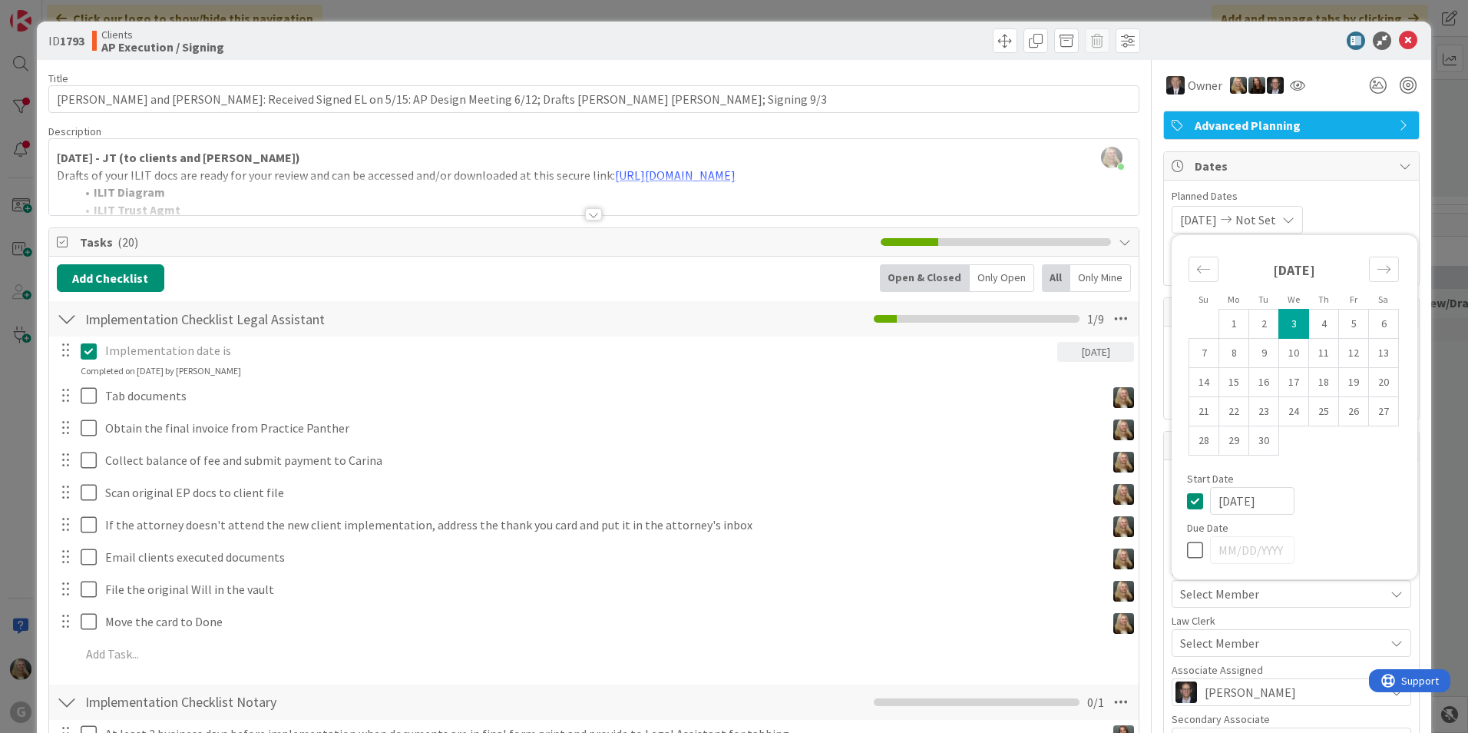
click at [1283, 319] on td "3" at bounding box center [1294, 323] width 30 height 29
type input "[DATE]"
type textarea "x"
click at [1191, 215] on span "[DATE]" at bounding box center [1198, 219] width 37 height 18
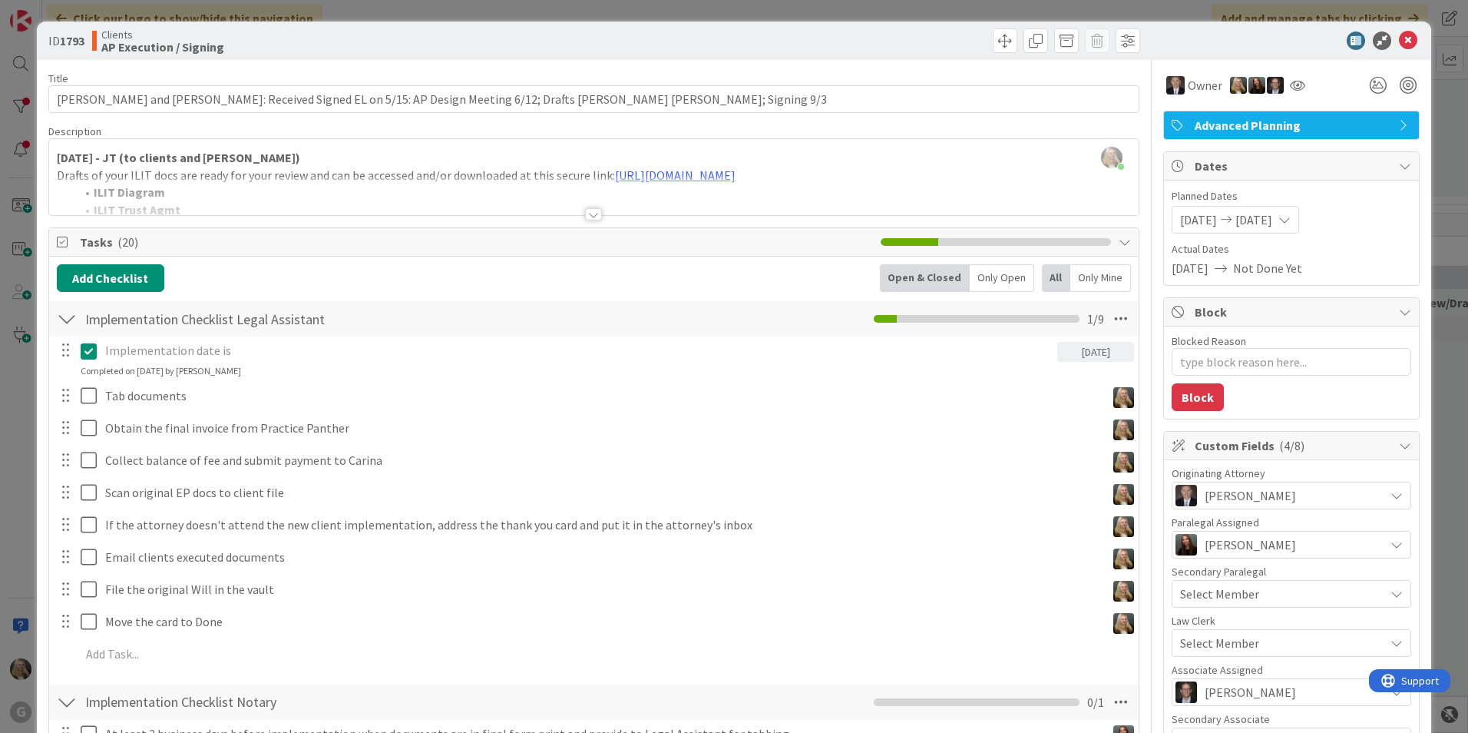
click at [1191, 215] on span "[DATE]" at bounding box center [1198, 219] width 37 height 18
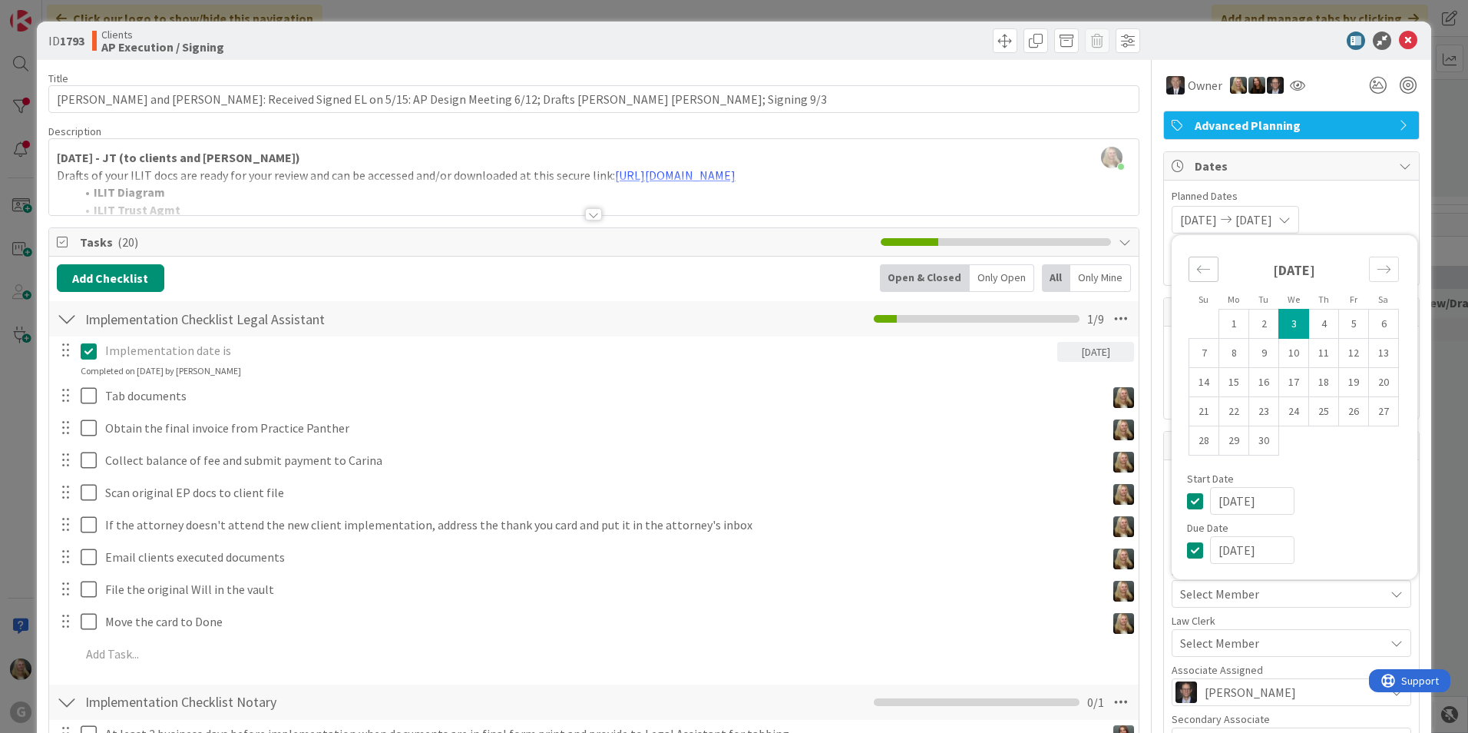
click at [1202, 271] on div "Move backward to switch to the previous month." at bounding box center [1204, 268] width 30 height 25
click at [1310, 381] on td "15" at bounding box center [1324, 382] width 30 height 29
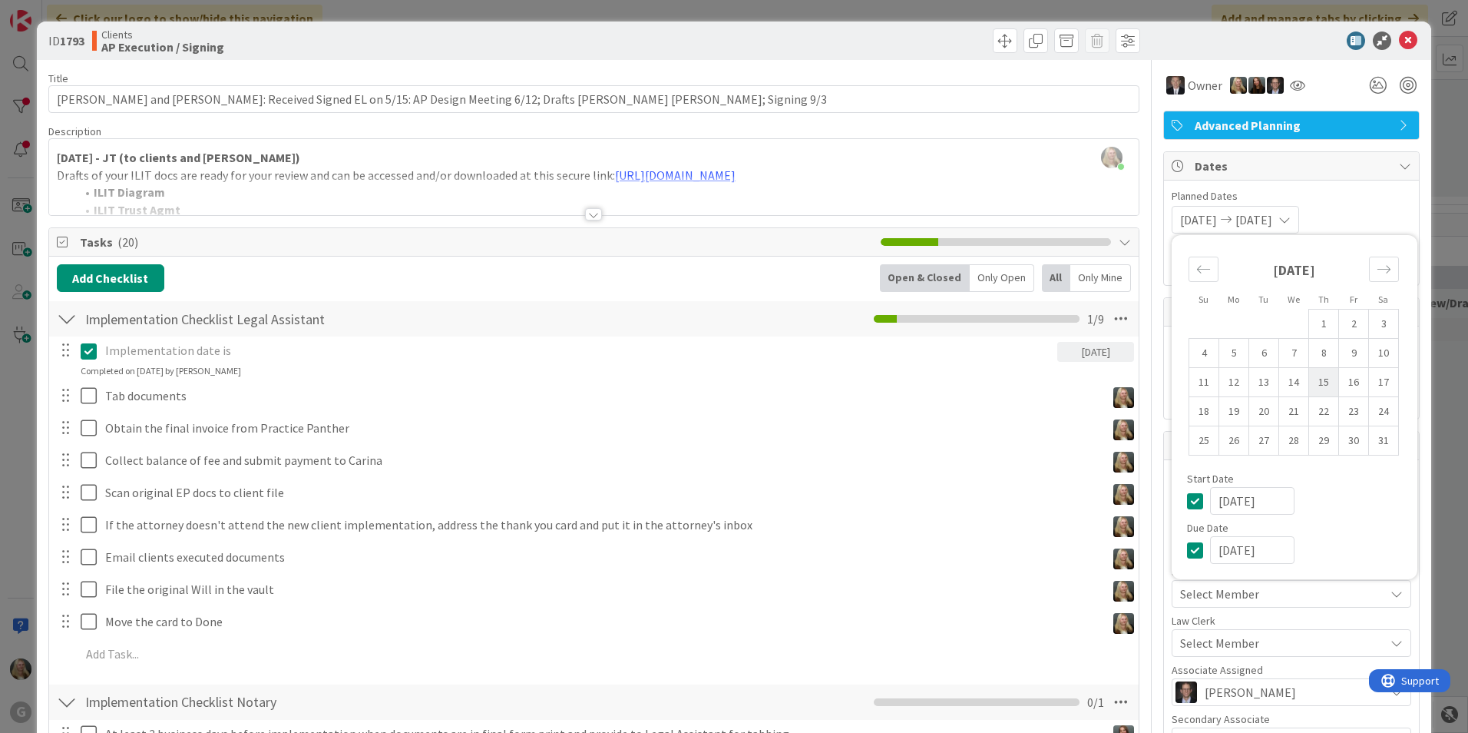
type input "[DATE]"
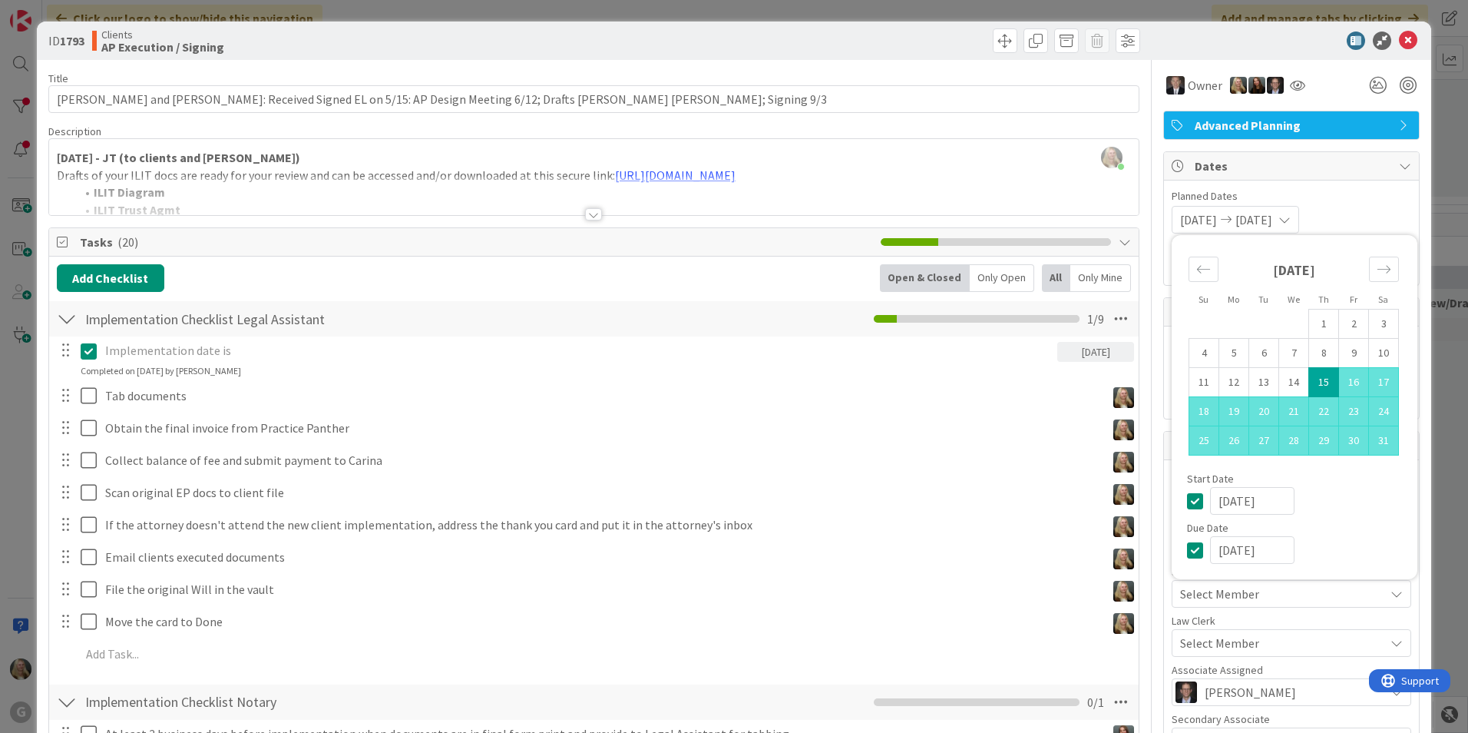
type textarea "x"
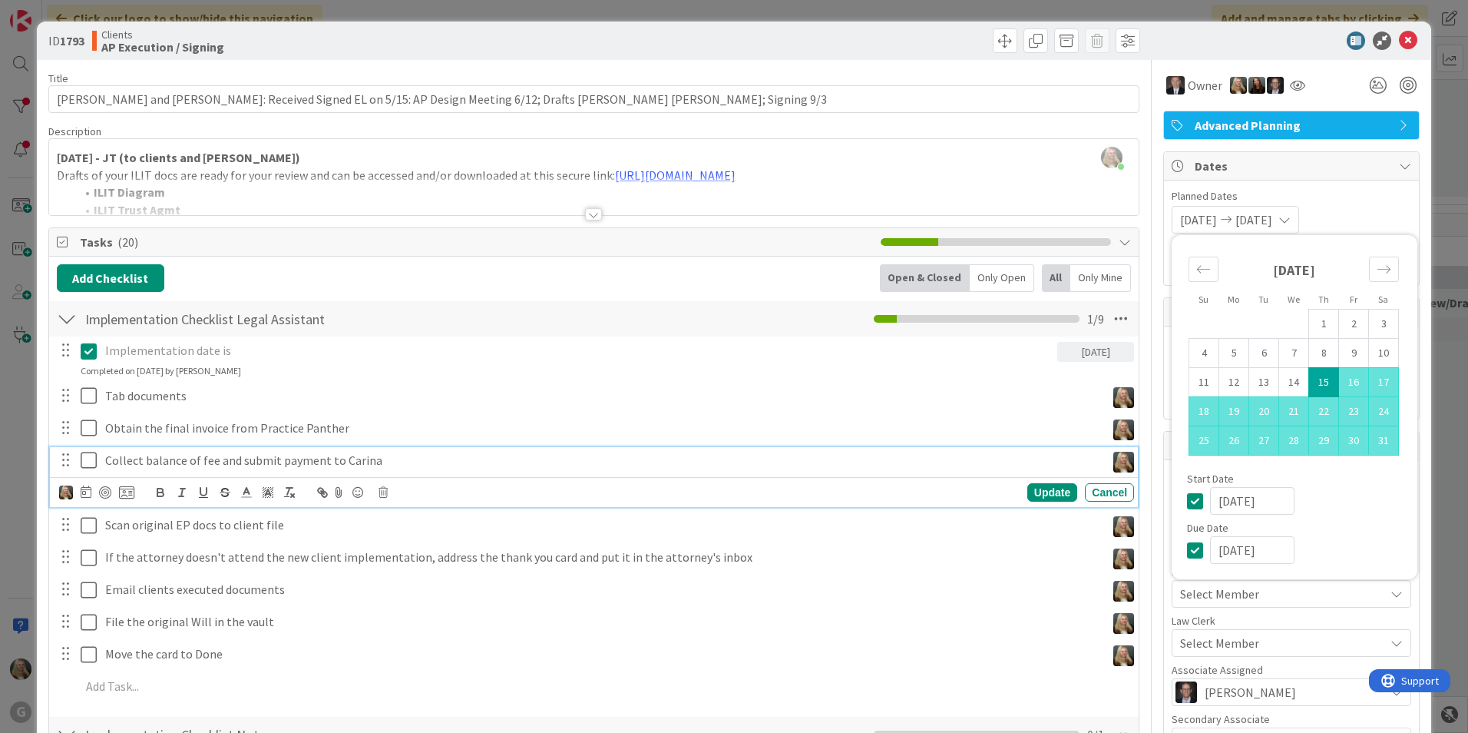
click at [994, 470] on div "Collect balance of fee and submit payment to Carina" at bounding box center [602, 460] width 1007 height 27
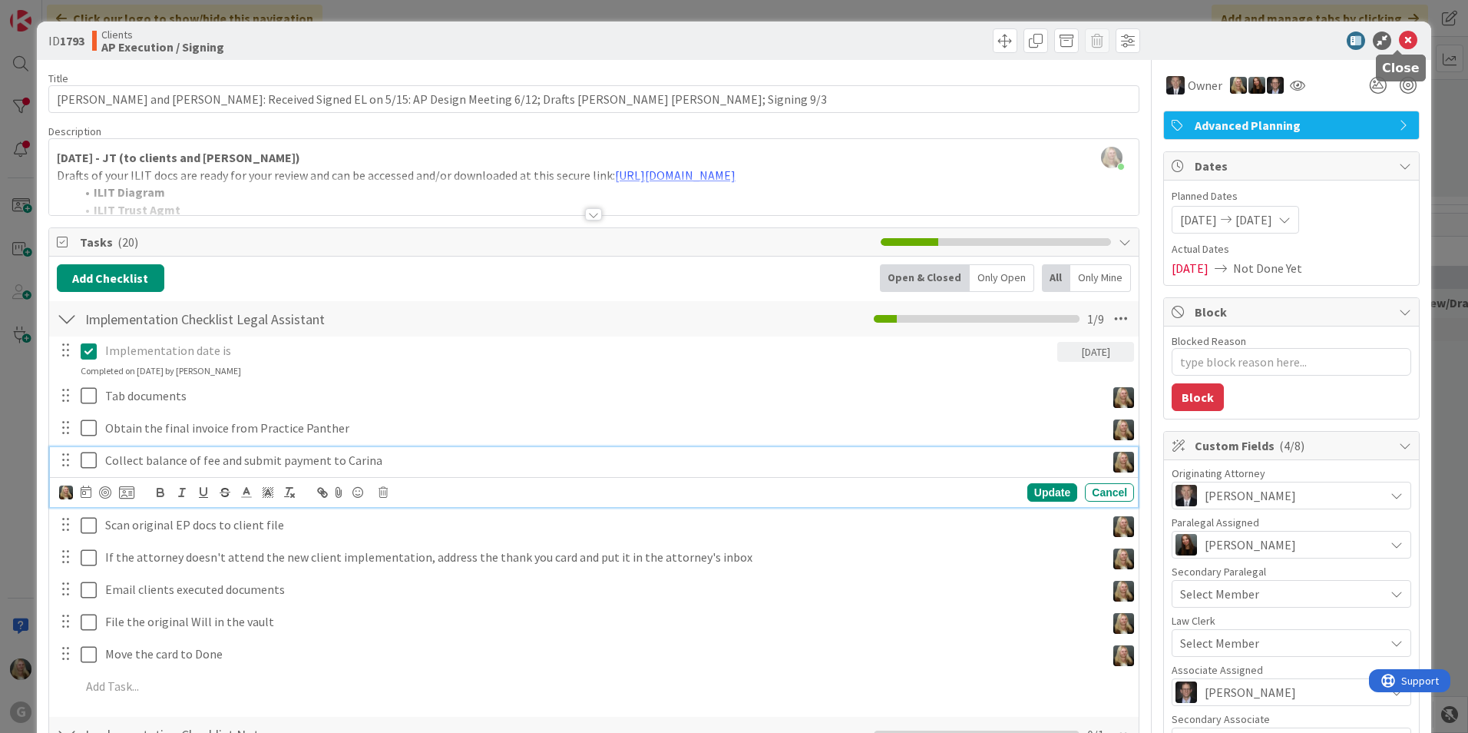
click at [1399, 37] on icon at bounding box center [1408, 40] width 18 height 18
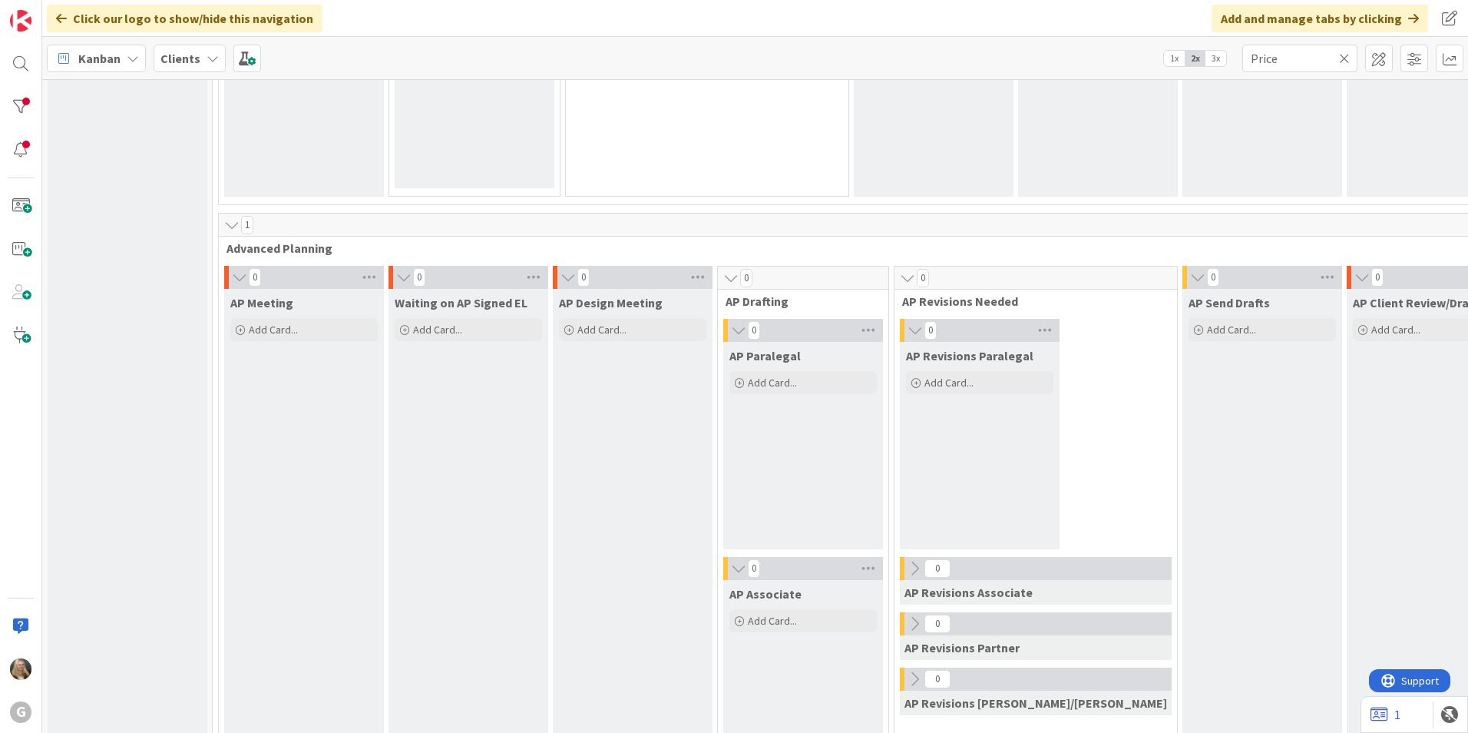
click at [1345, 56] on icon at bounding box center [1344, 58] width 11 height 14
click at [1335, 59] on input "text" at bounding box center [1299, 59] width 115 height 28
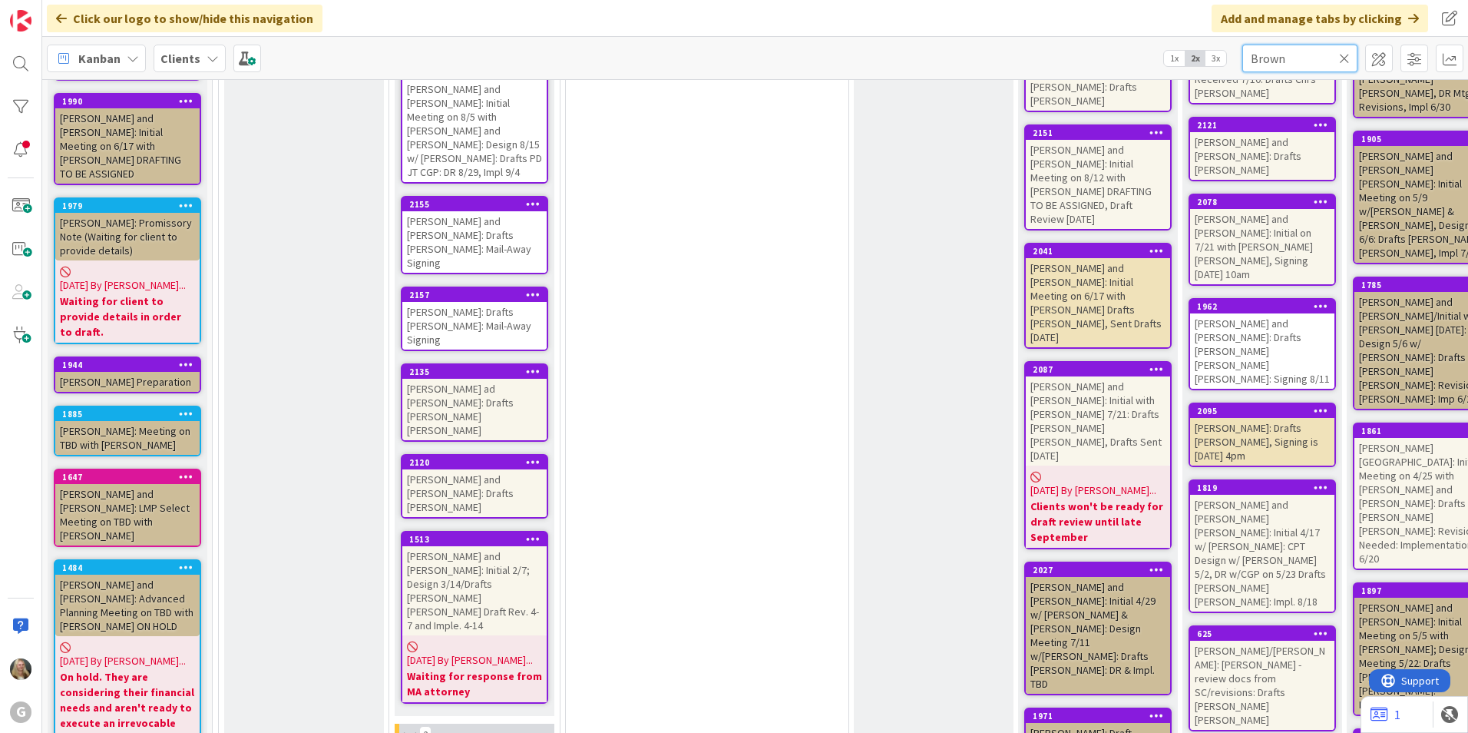
type input "Brown"
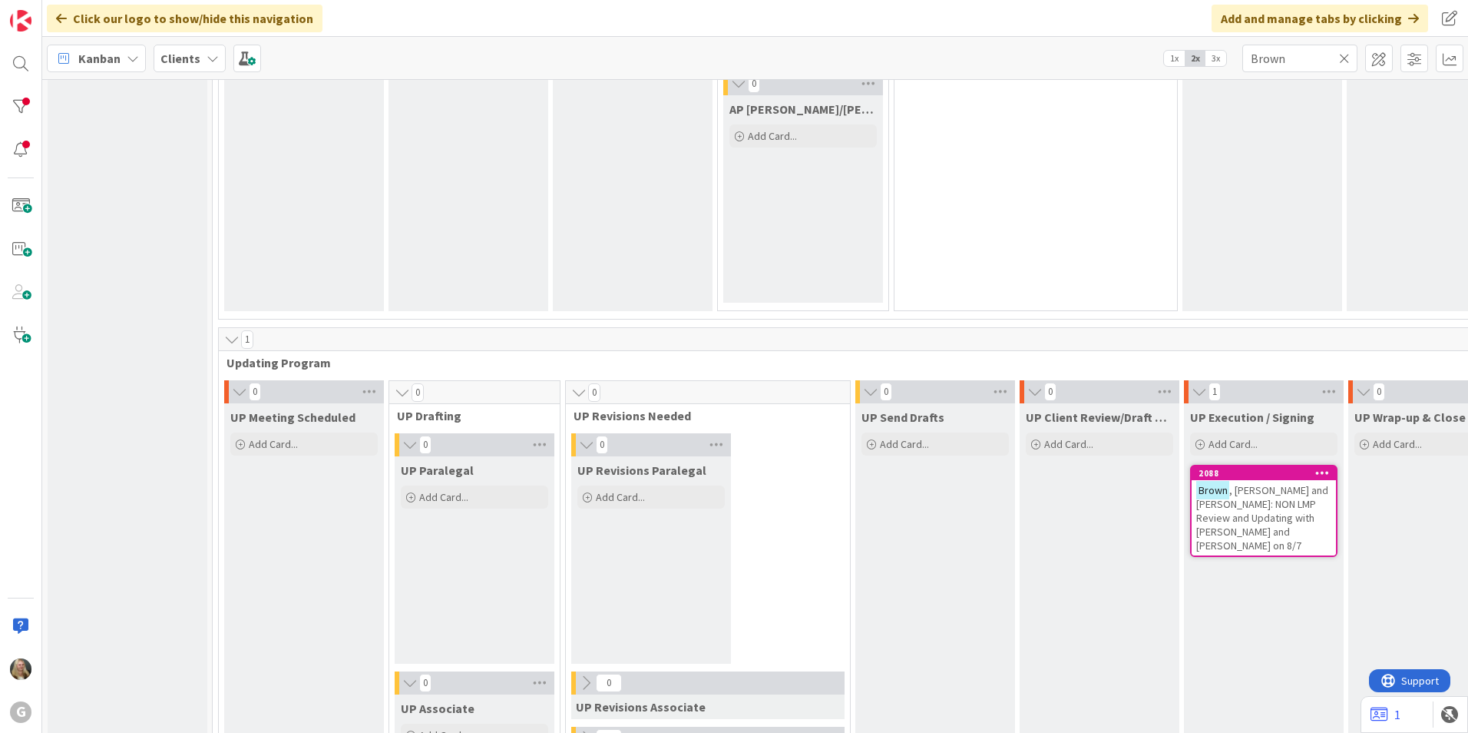
scroll to position [2150, 0]
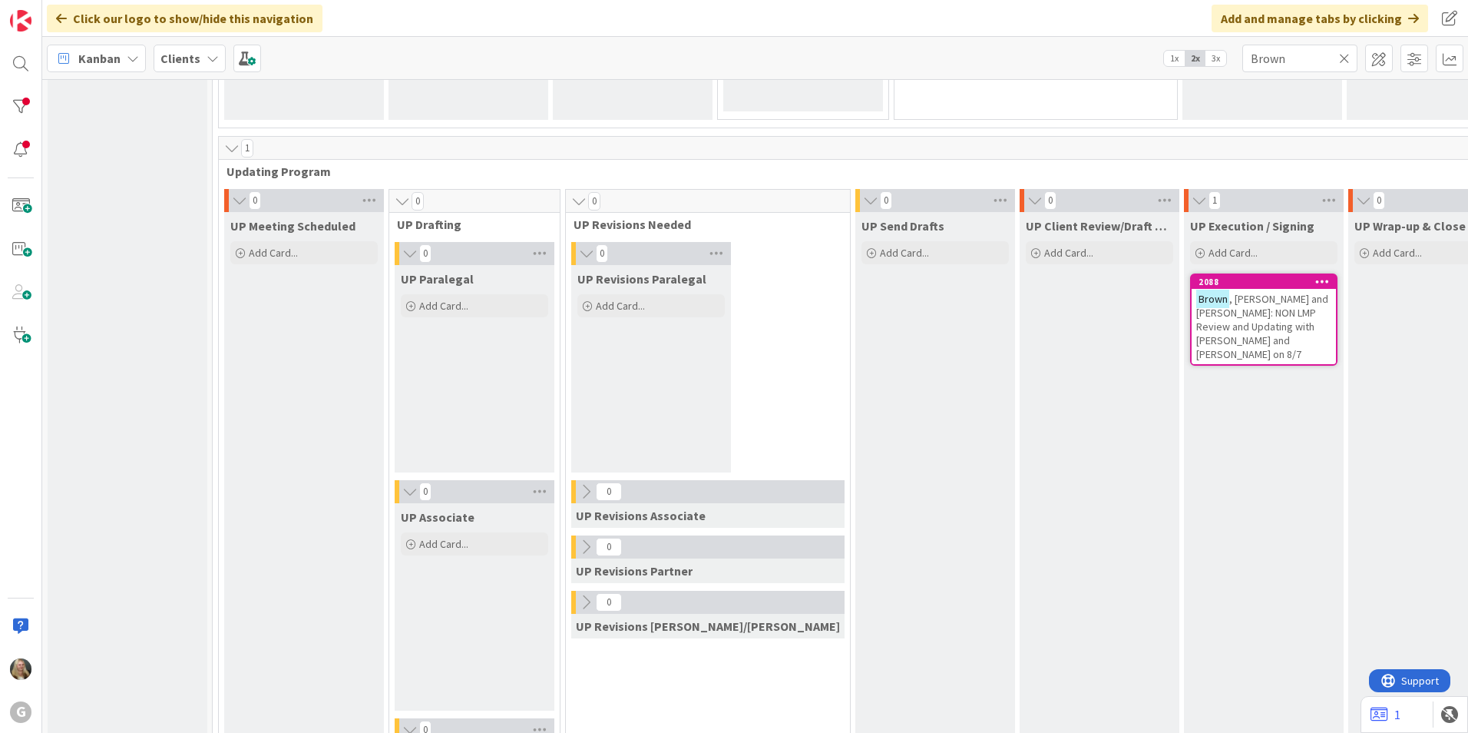
click at [1196, 320] on span ", [PERSON_NAME] and [PERSON_NAME]: NON LMP Review and Updating with [PERSON_NAM…" at bounding box center [1262, 326] width 132 height 69
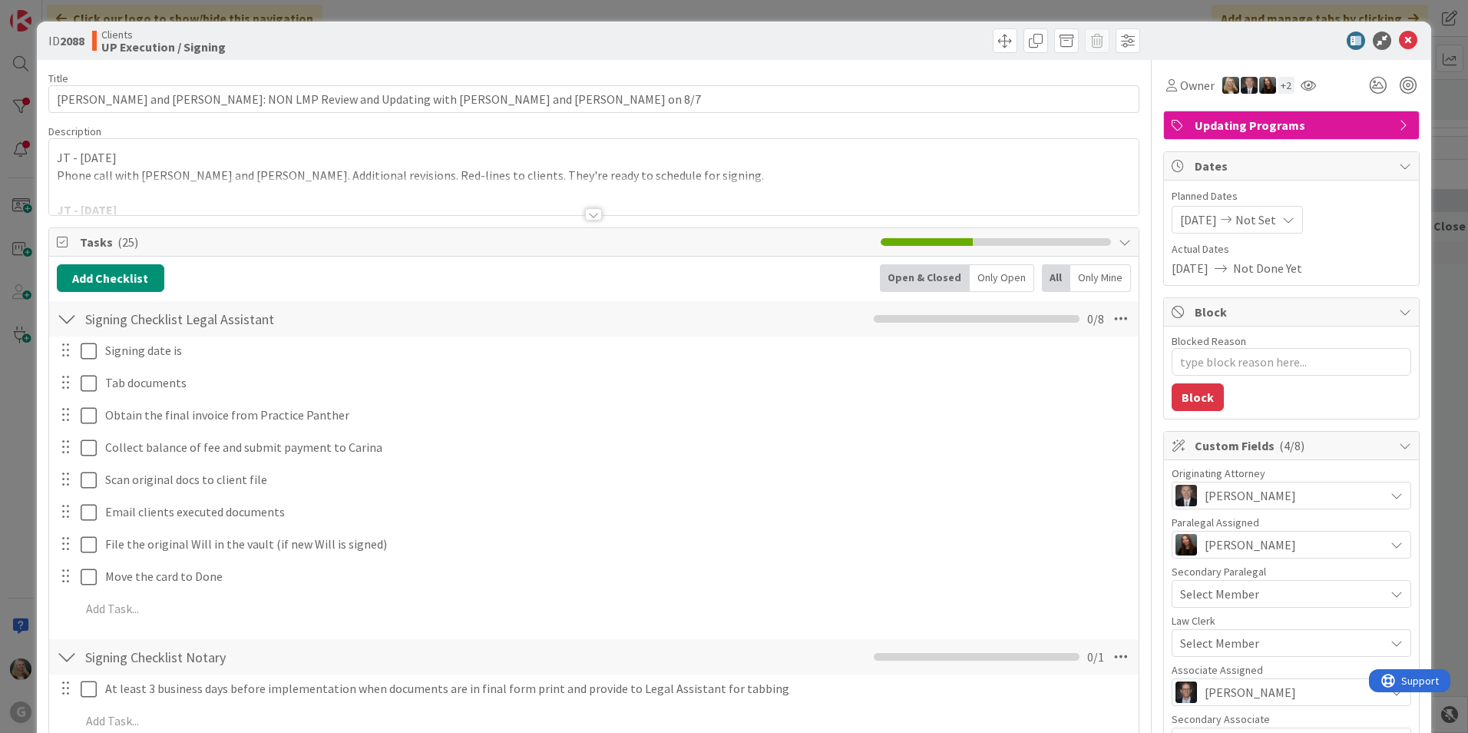
type textarea "x"
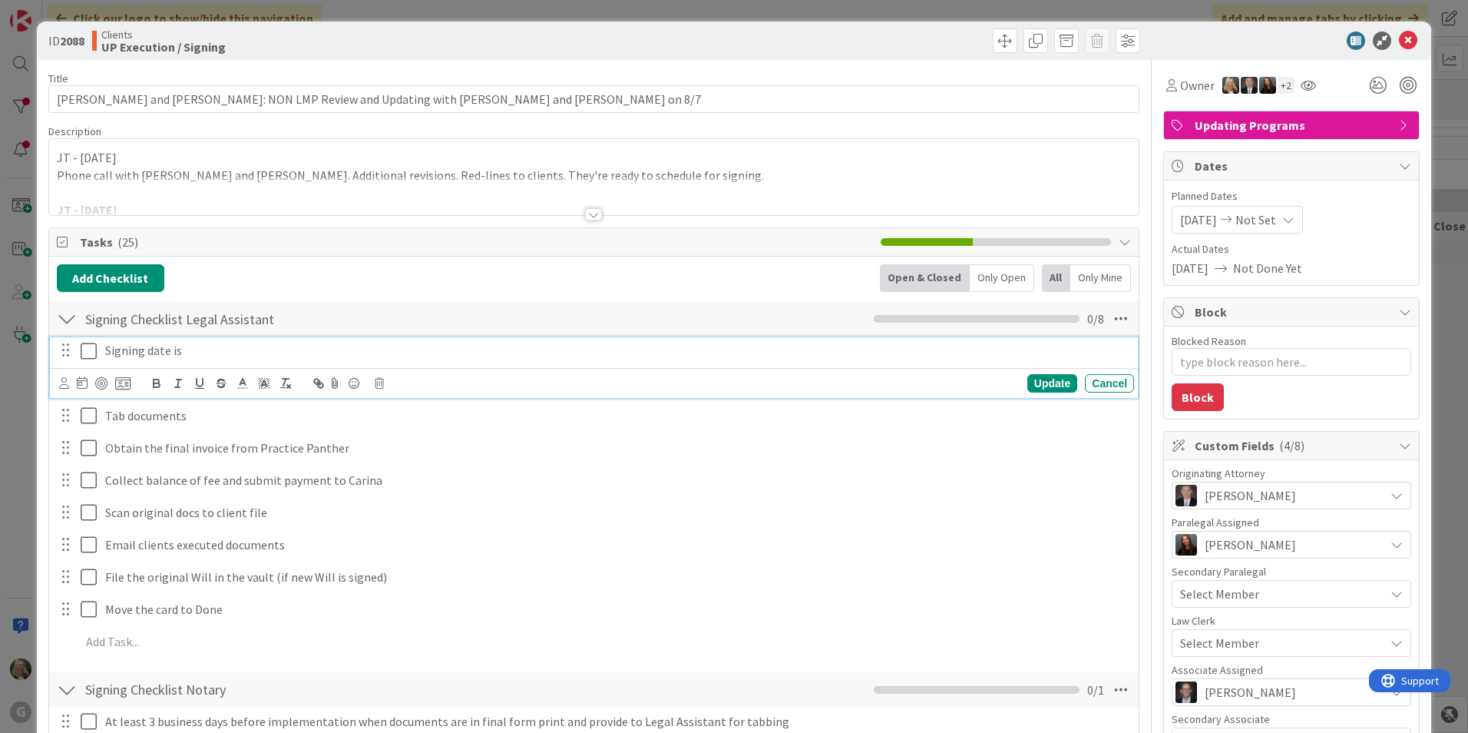
click at [137, 355] on p "Signing date is" at bounding box center [616, 351] width 1023 height 18
click at [81, 382] on icon at bounding box center [82, 382] width 11 height 12
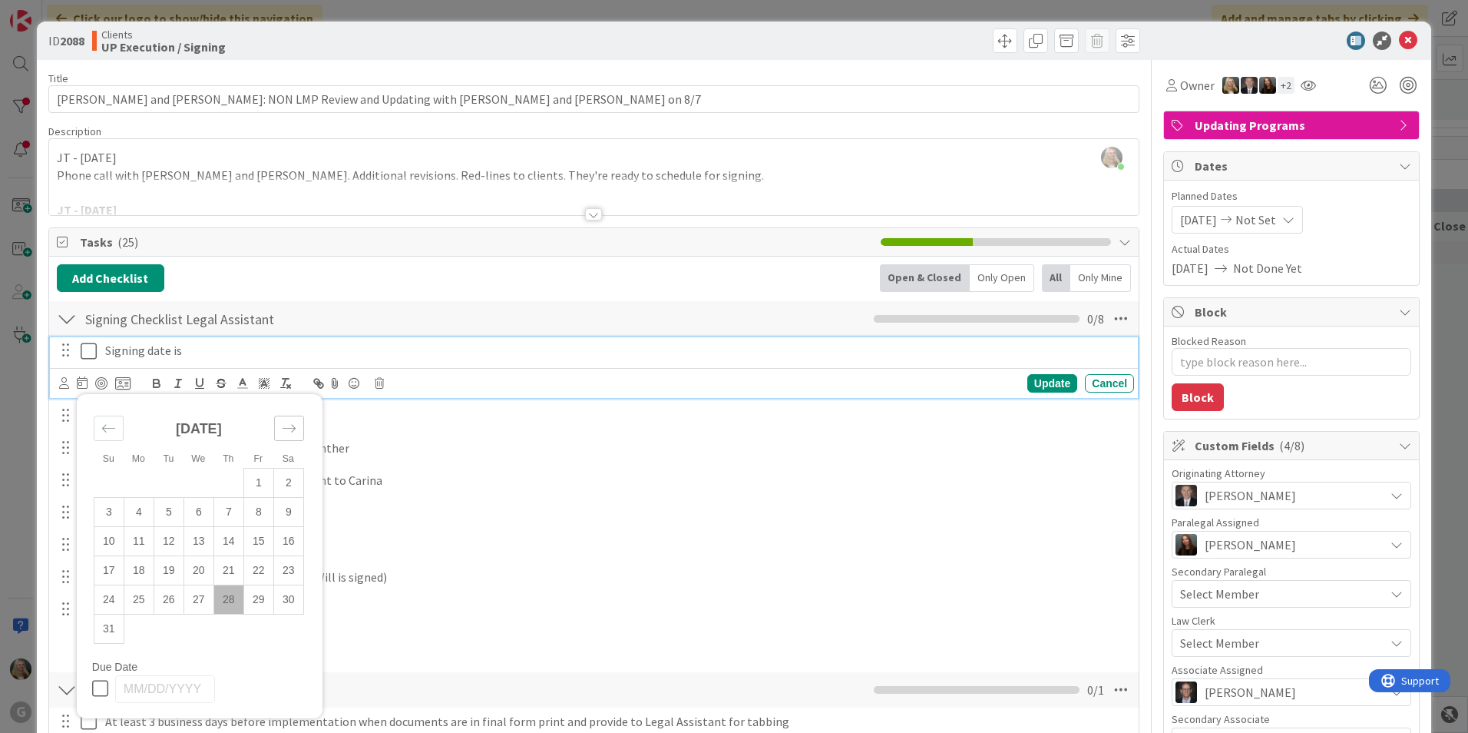
click at [294, 422] on icon "Move forward to switch to the next month." at bounding box center [289, 428] width 15 height 15
click at [237, 481] on td "4" at bounding box center [228, 482] width 30 height 29
type input "[DATE]"
click at [94, 345] on icon at bounding box center [92, 351] width 23 height 18
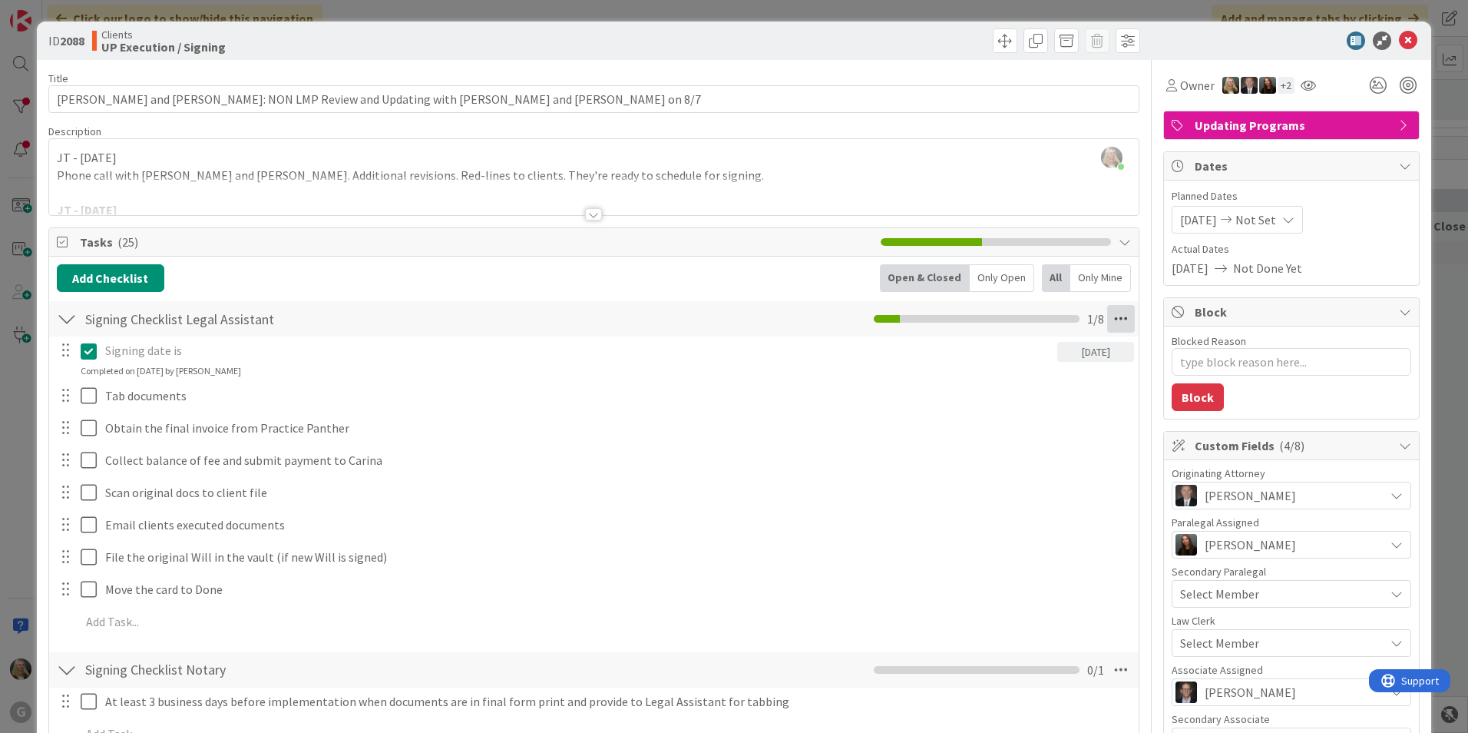
click at [1115, 313] on icon at bounding box center [1121, 319] width 28 height 28
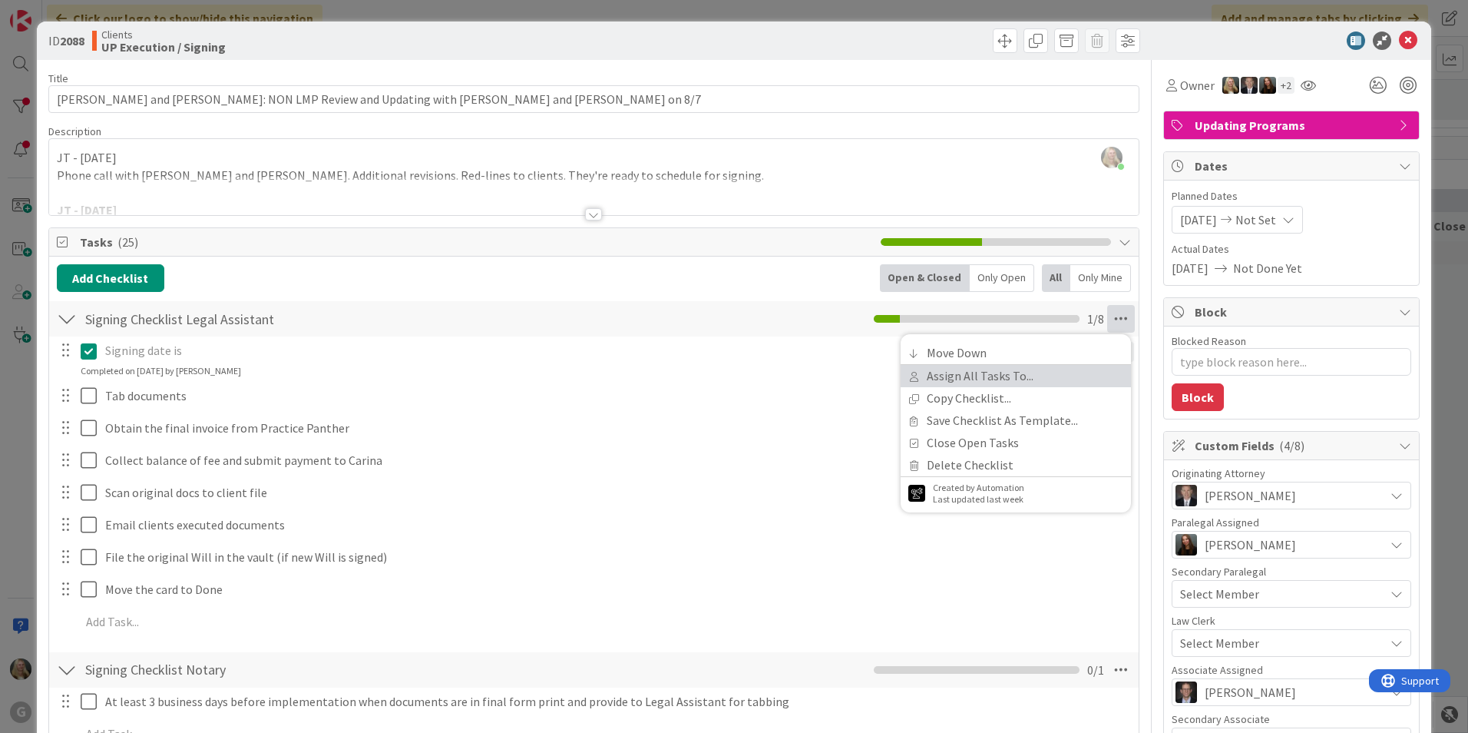
click at [1021, 381] on link "Assign All Tasks To..." at bounding box center [1016, 376] width 230 height 22
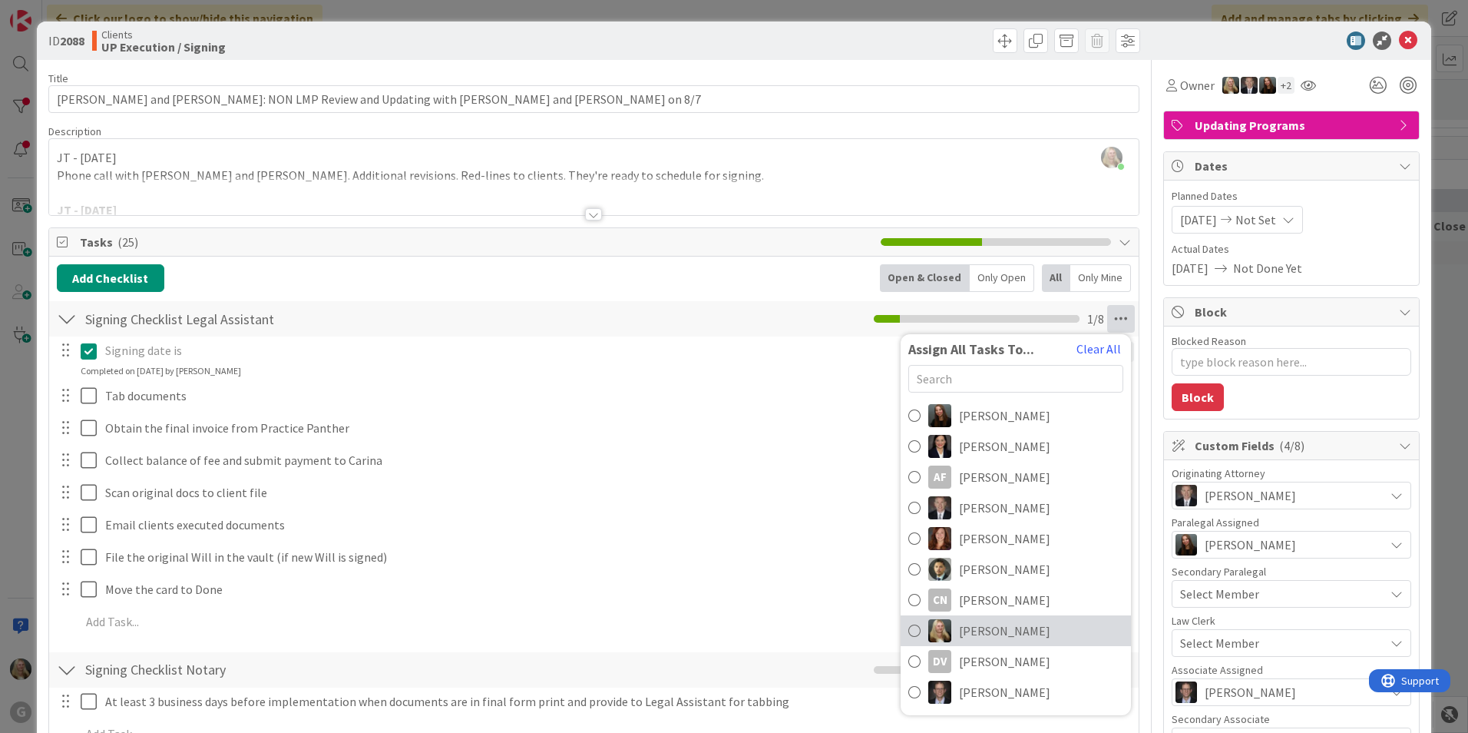
click at [1002, 626] on span "[PERSON_NAME]" at bounding box center [1004, 630] width 91 height 18
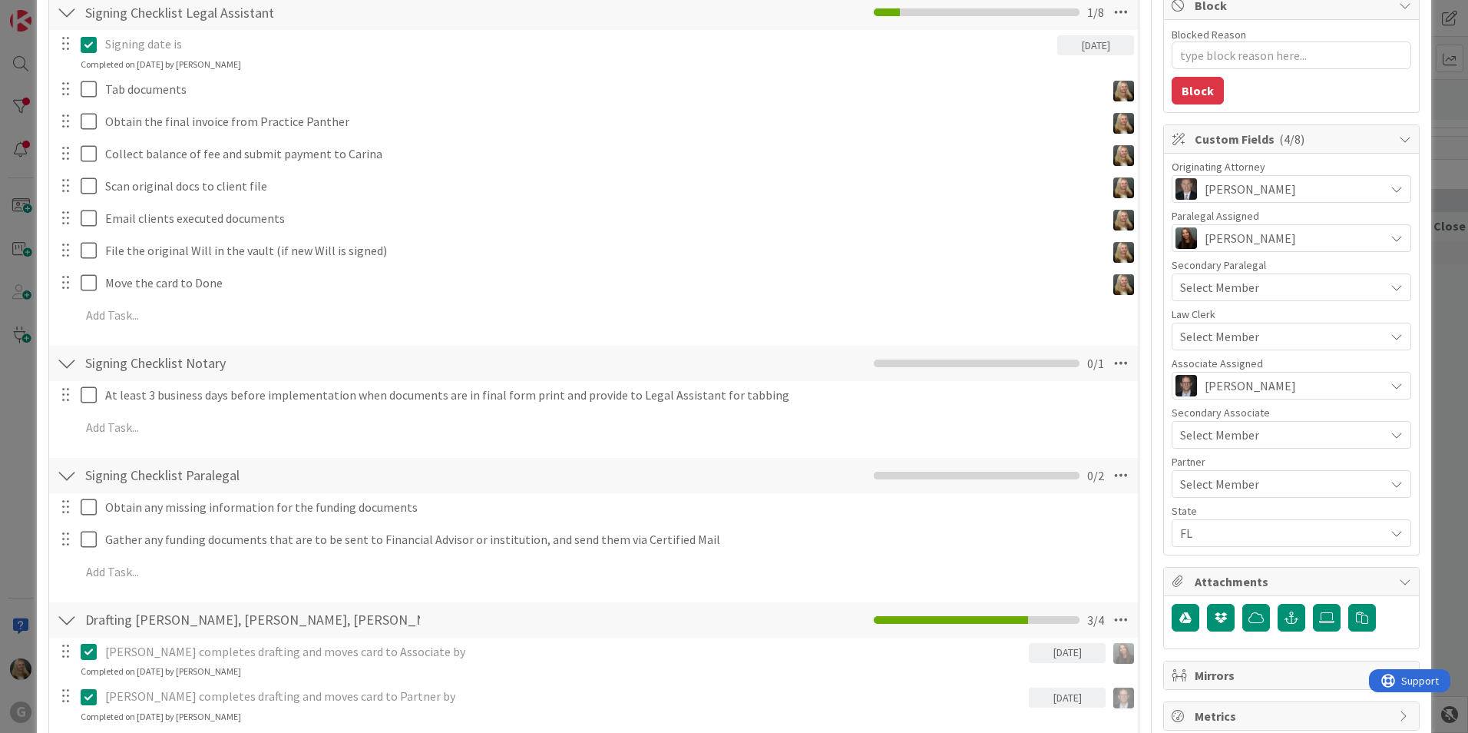
scroll to position [307, 0]
click at [1107, 362] on icon at bounding box center [1121, 363] width 28 height 28
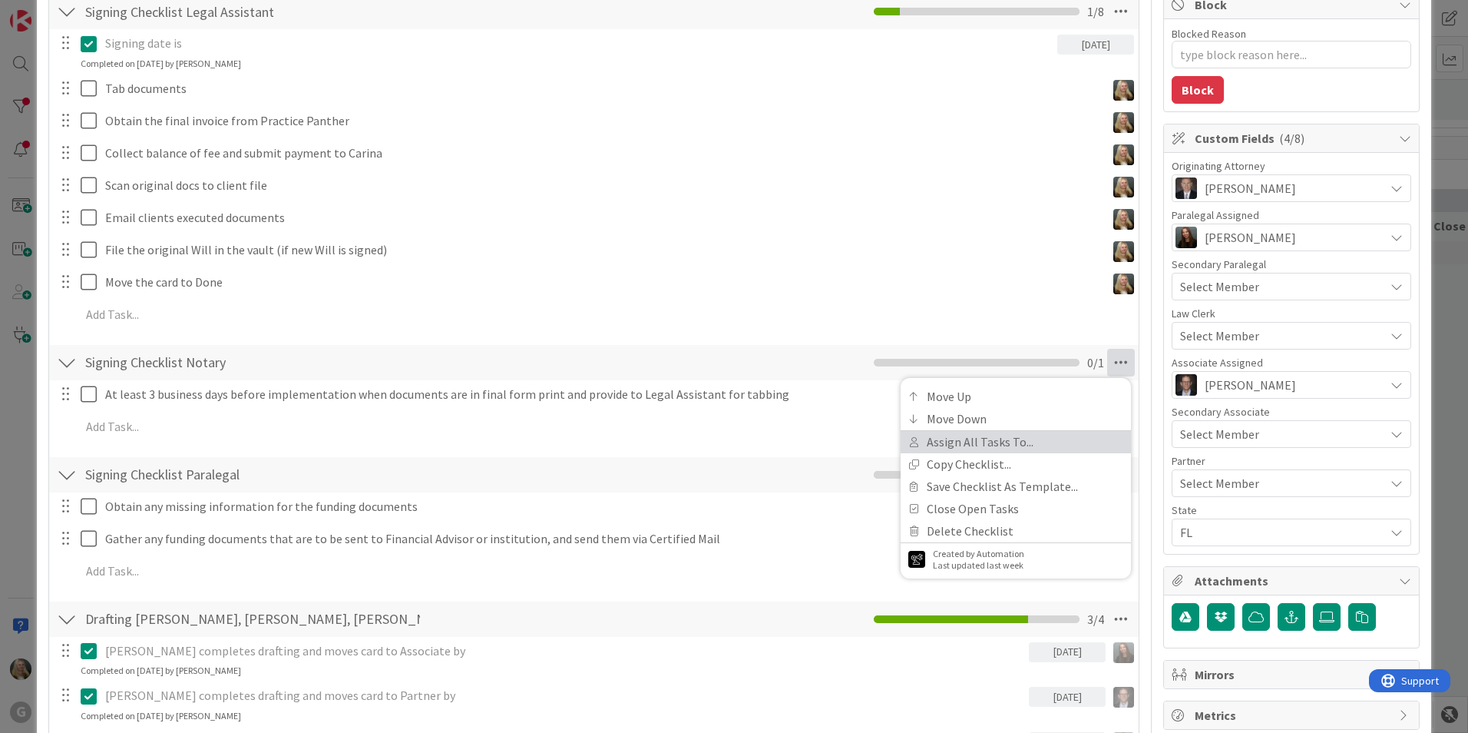
click at [1032, 449] on link "Assign All Tasks To..." at bounding box center [1016, 442] width 230 height 22
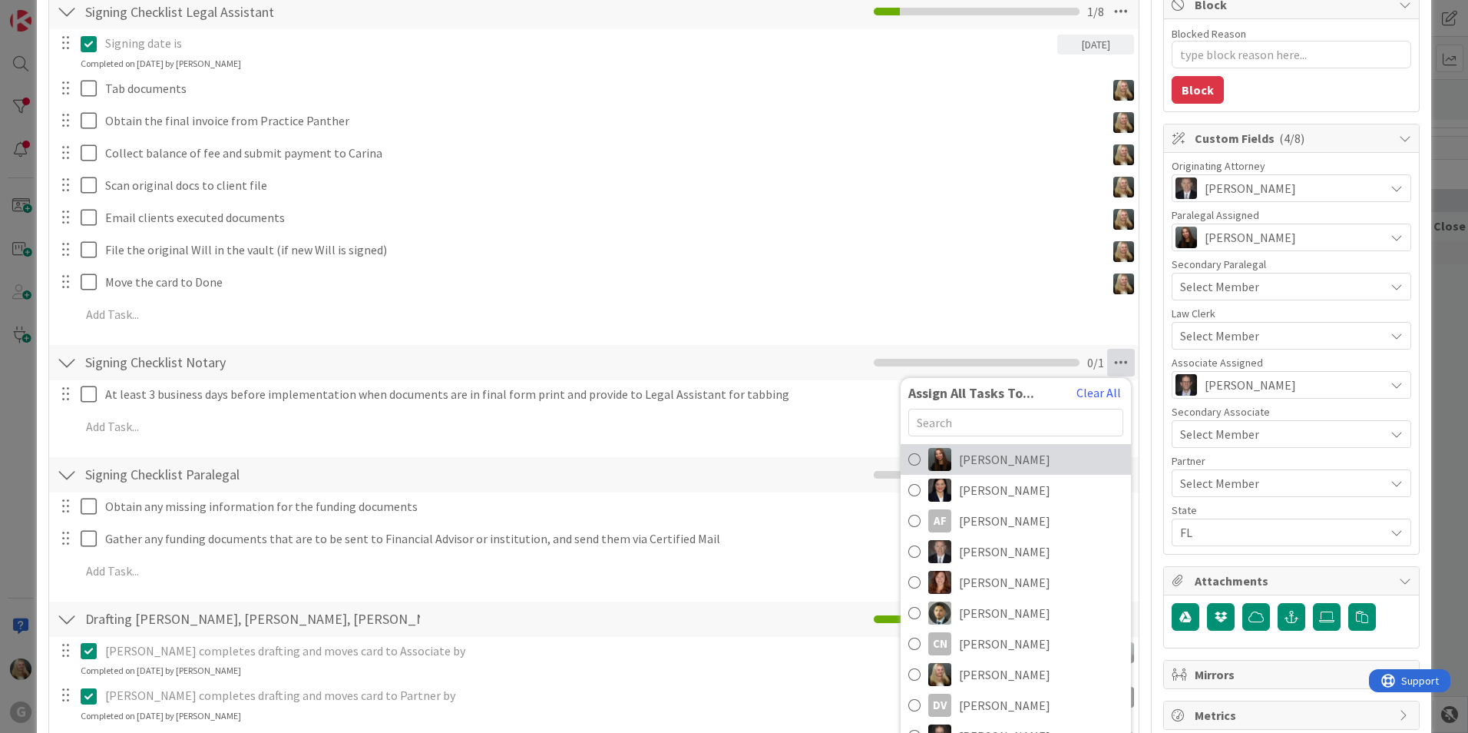
click at [1044, 462] on link "[PERSON_NAME]" at bounding box center [1016, 459] width 230 height 31
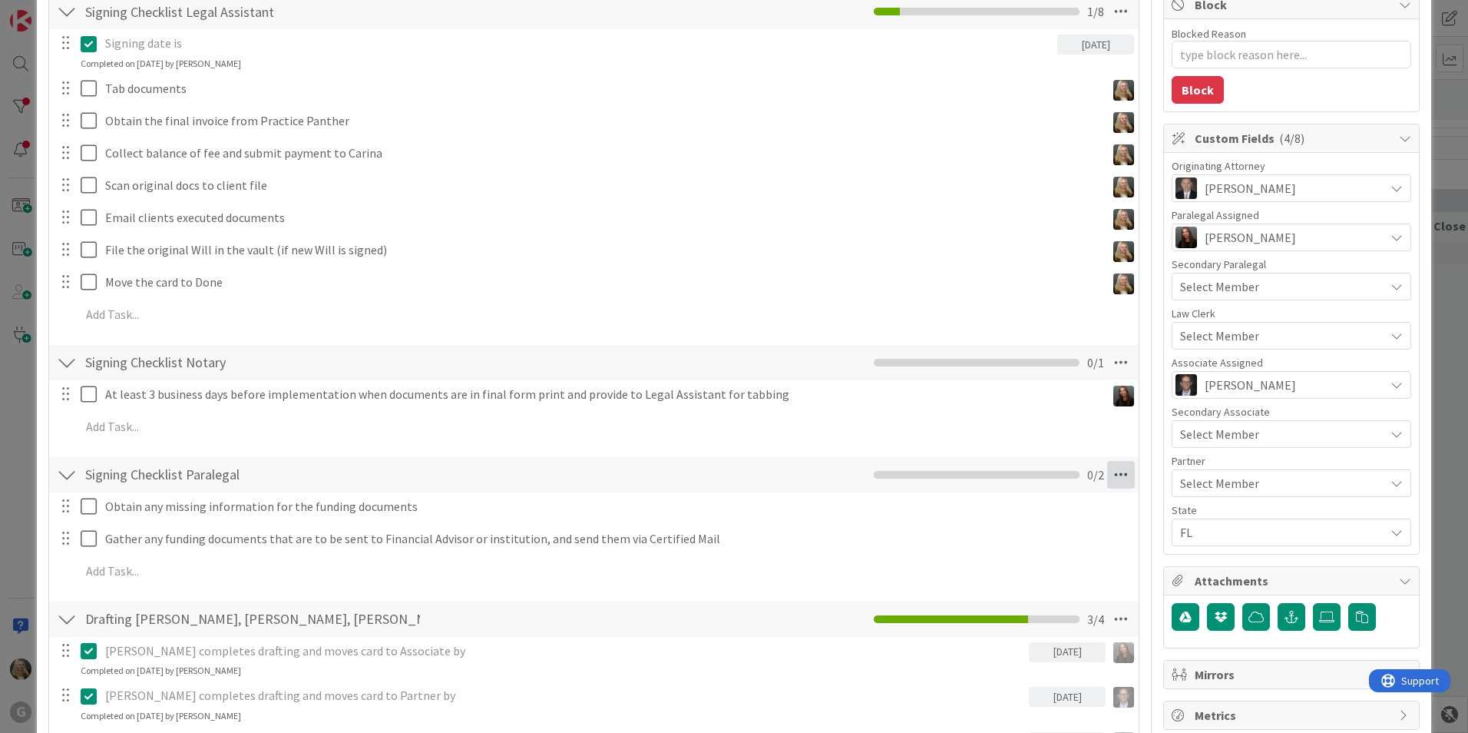
click at [1120, 467] on icon at bounding box center [1121, 475] width 28 height 28
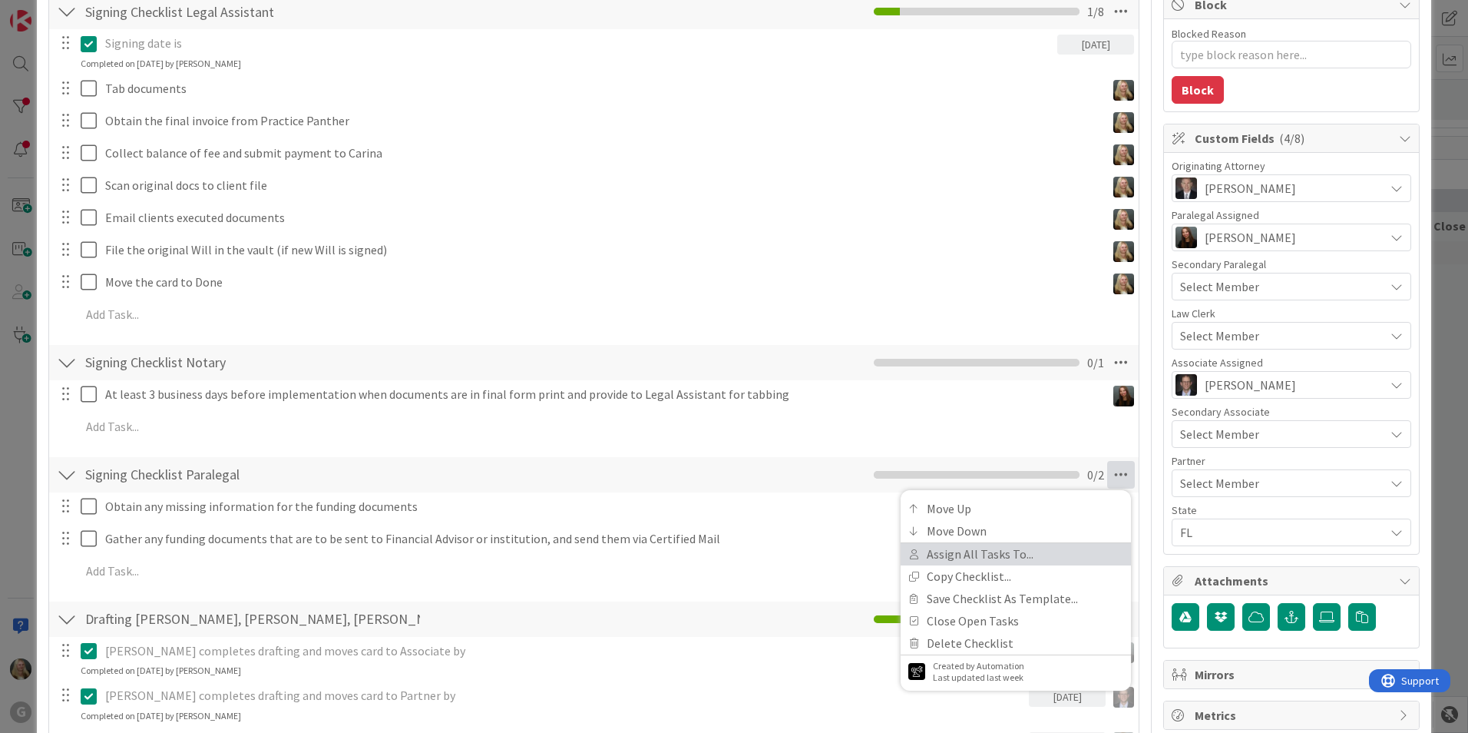
click at [942, 550] on link "Assign All Tasks To..." at bounding box center [1016, 554] width 230 height 22
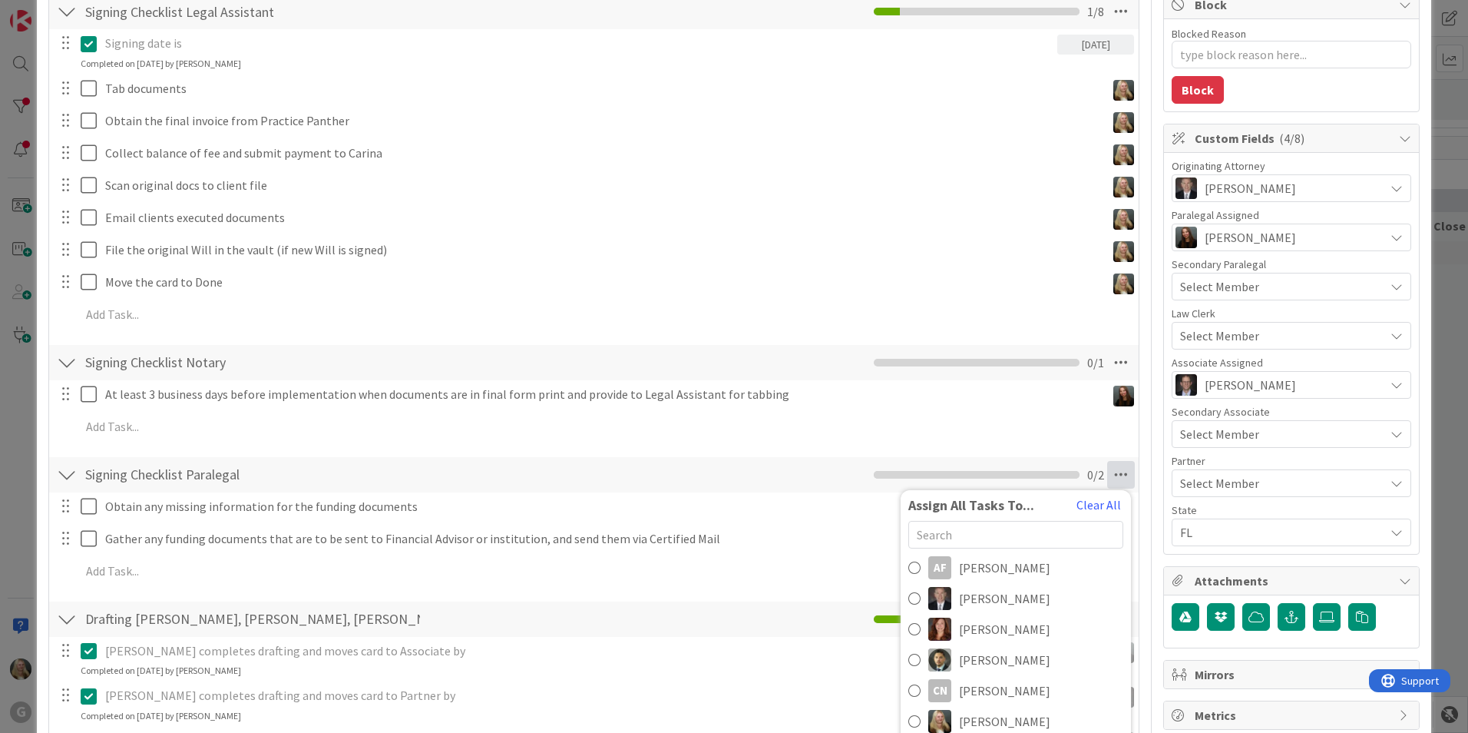
scroll to position [154, 0]
click at [945, 633] on link "[PERSON_NAME]" at bounding box center [1016, 632] width 230 height 31
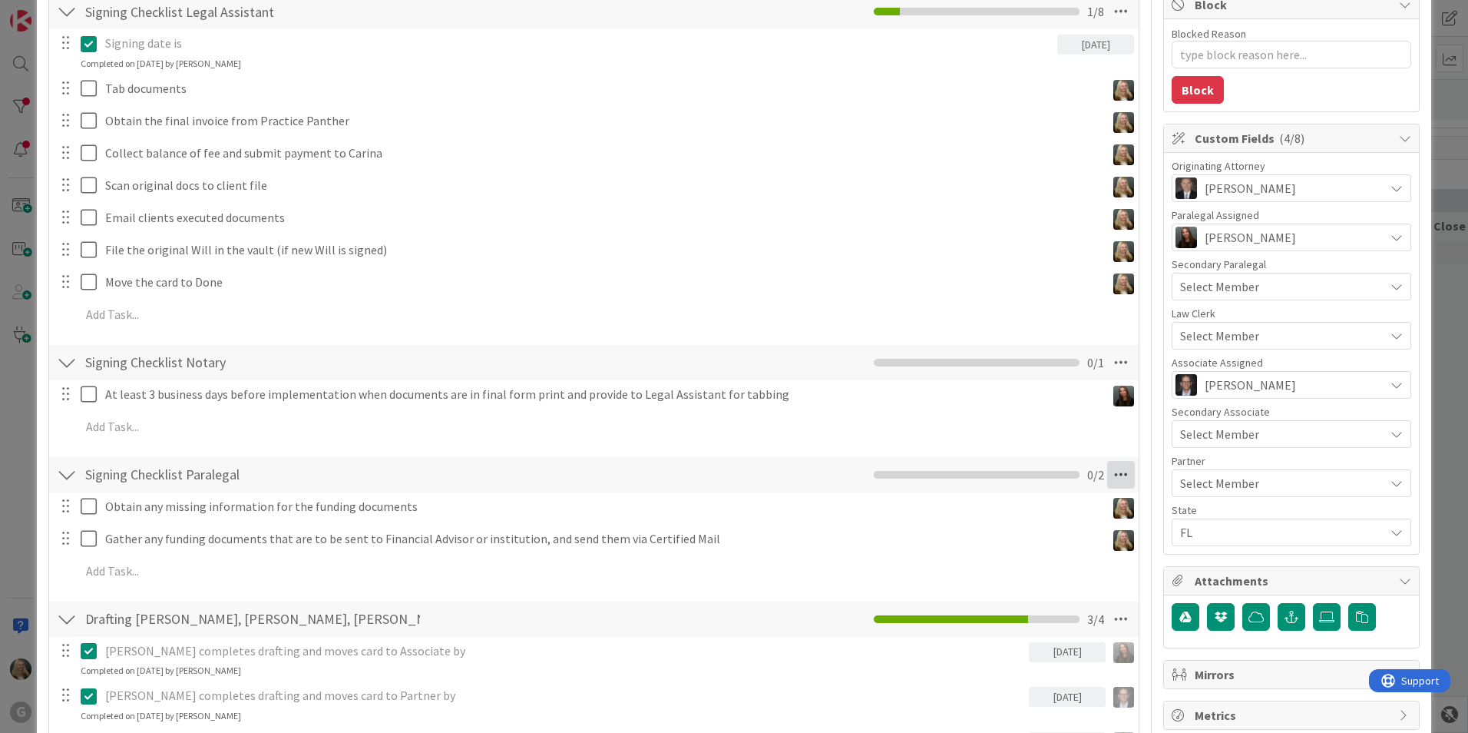
click at [1107, 477] on icon at bounding box center [1121, 475] width 28 height 28
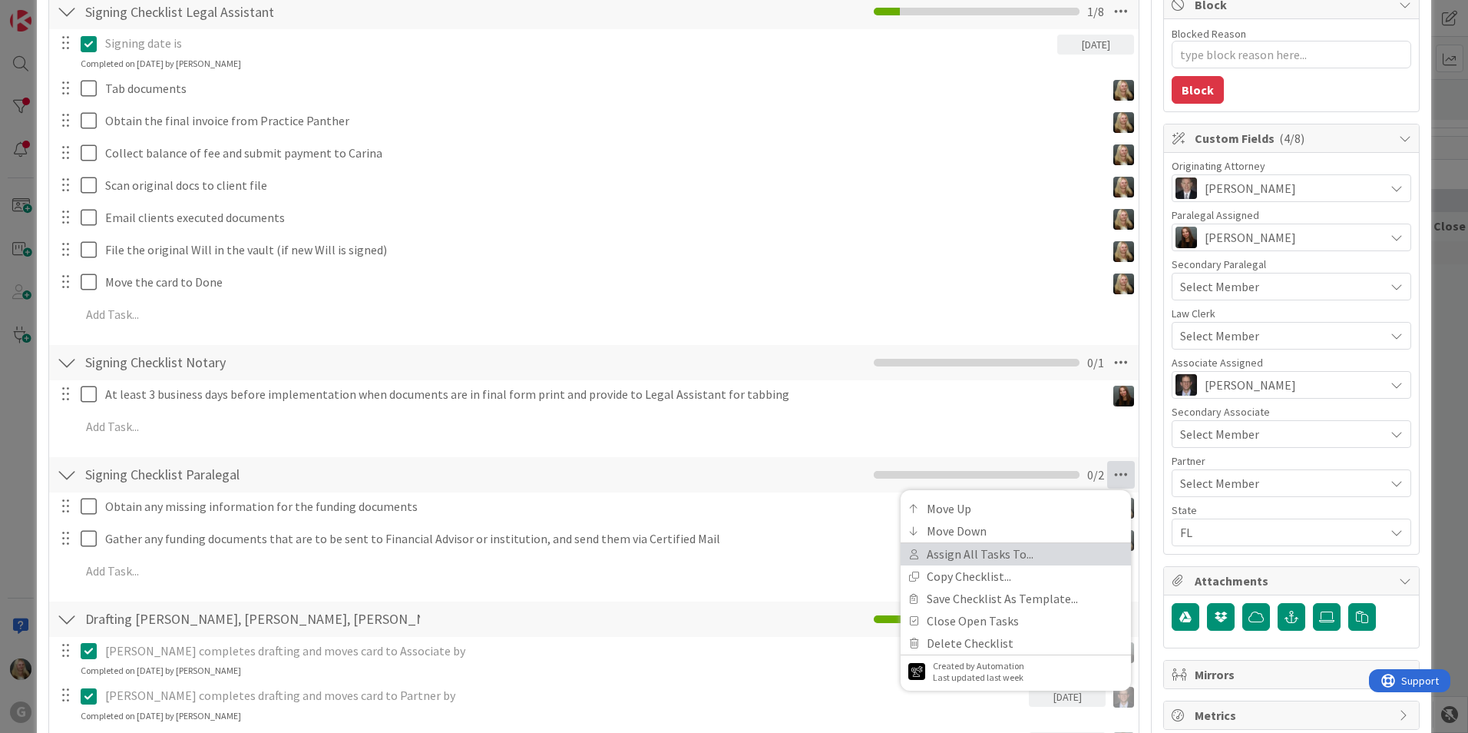
click at [997, 546] on link "Assign All Tasks To..." at bounding box center [1016, 554] width 230 height 22
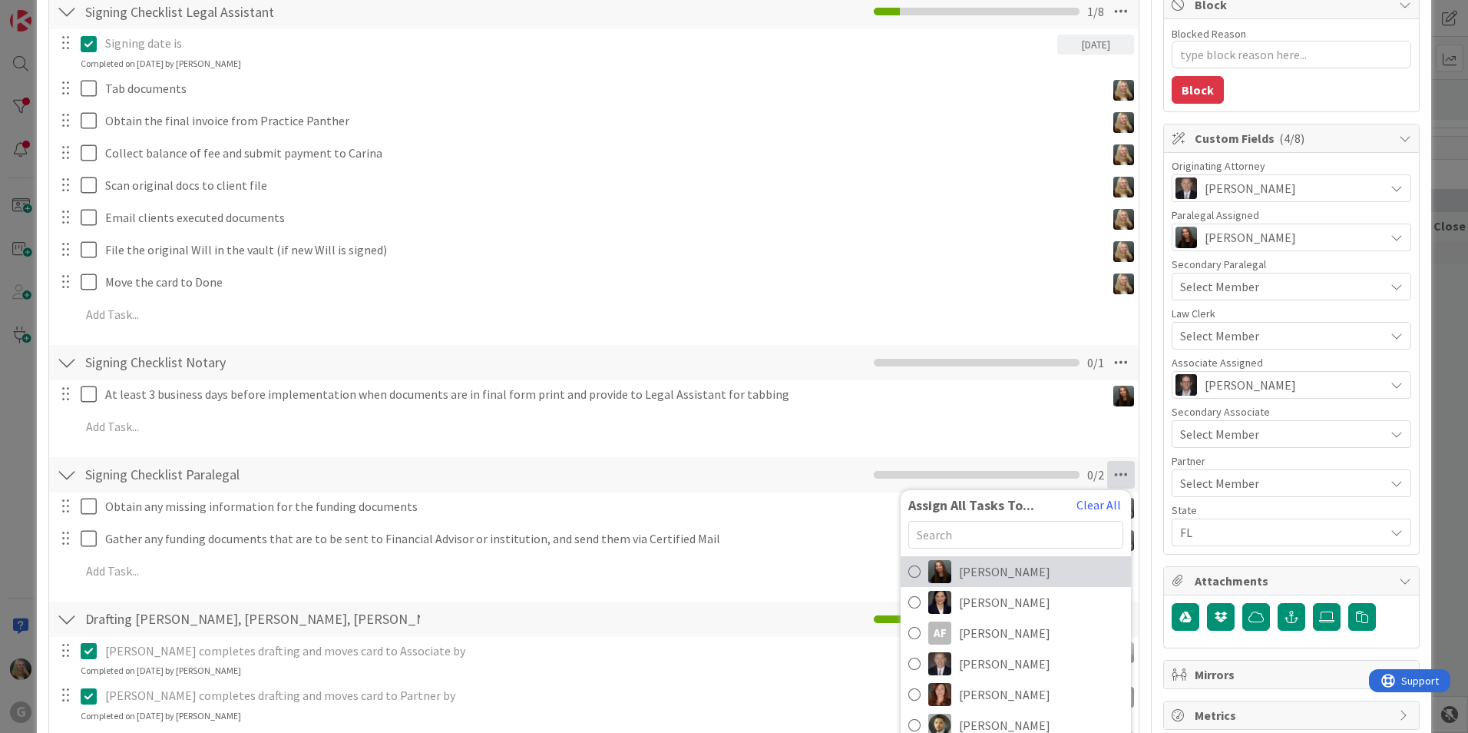
click at [984, 564] on span "[PERSON_NAME]" at bounding box center [1004, 571] width 91 height 18
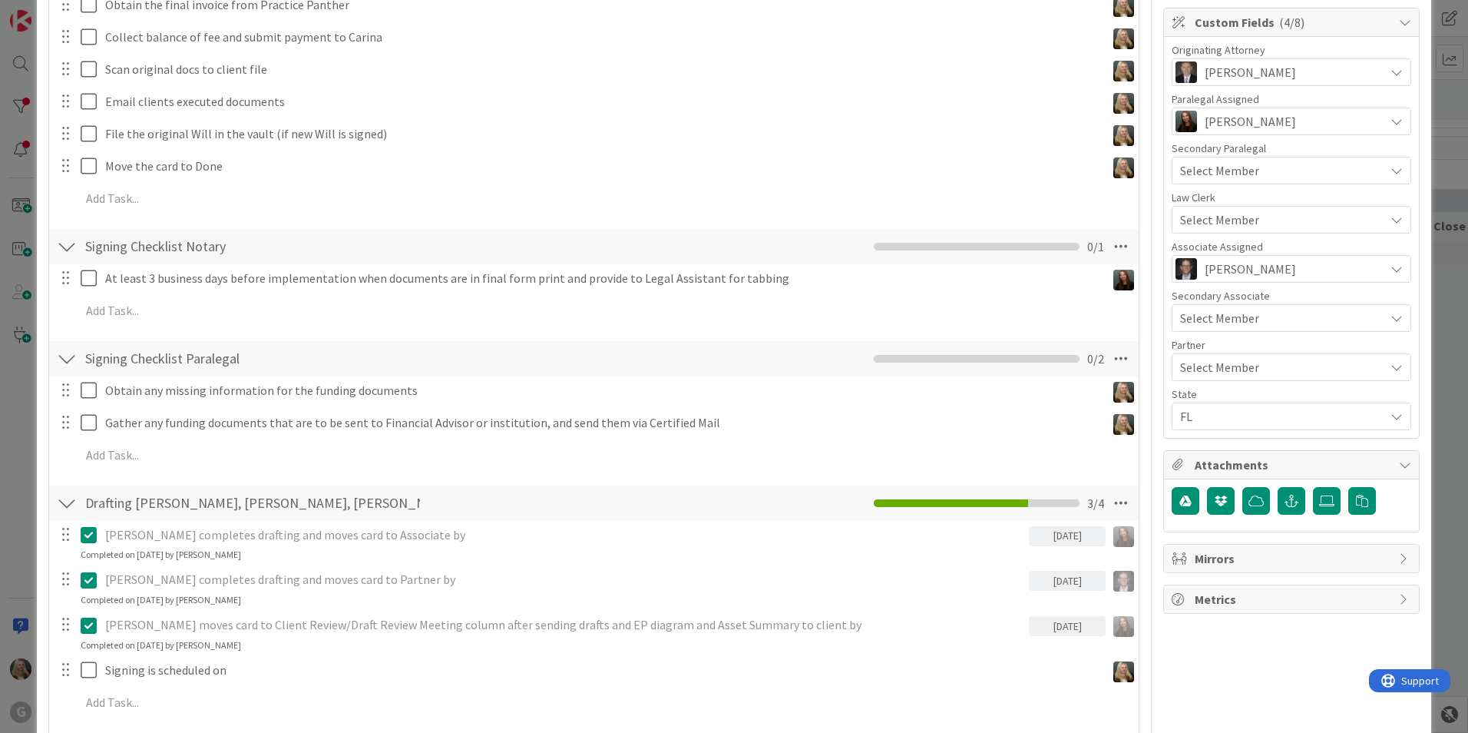
scroll to position [461, 0]
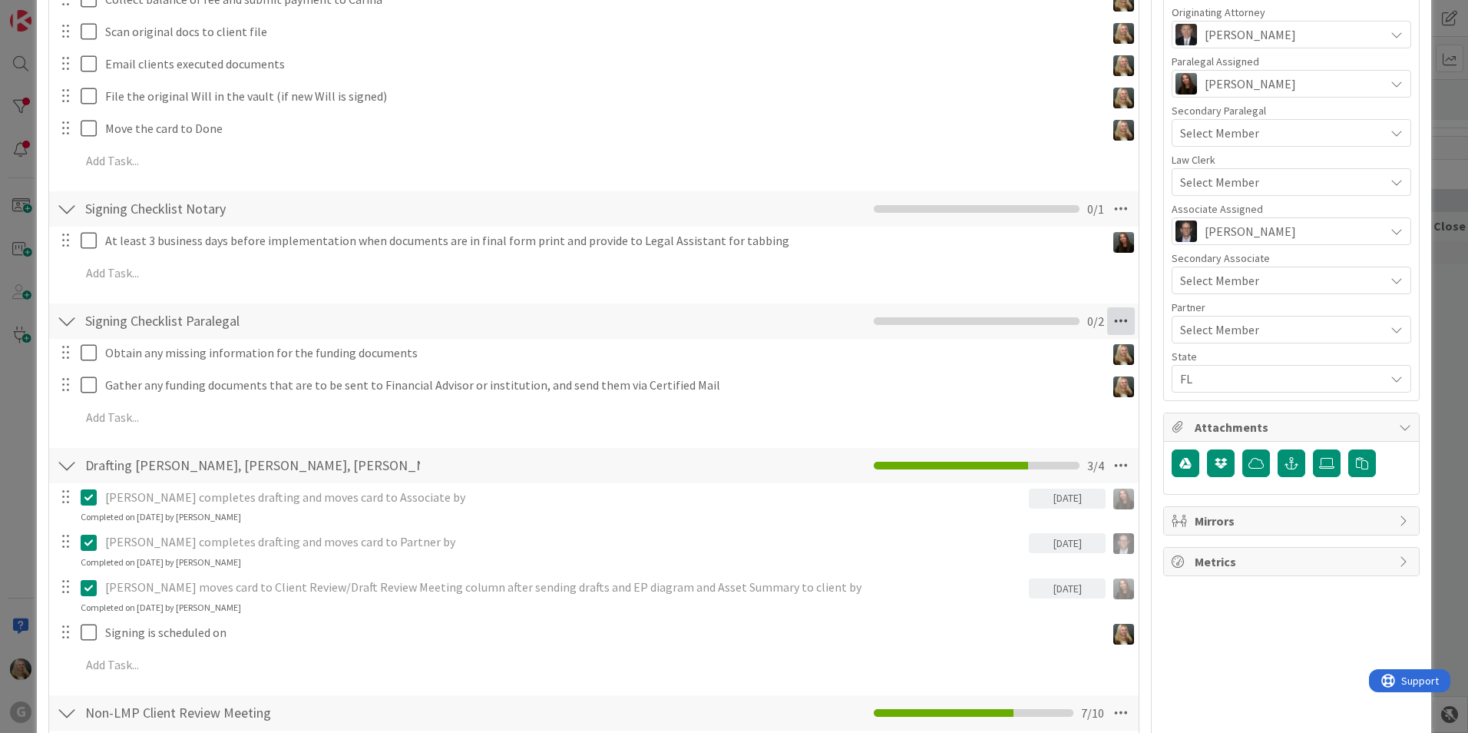
click at [1114, 319] on icon at bounding box center [1121, 321] width 28 height 28
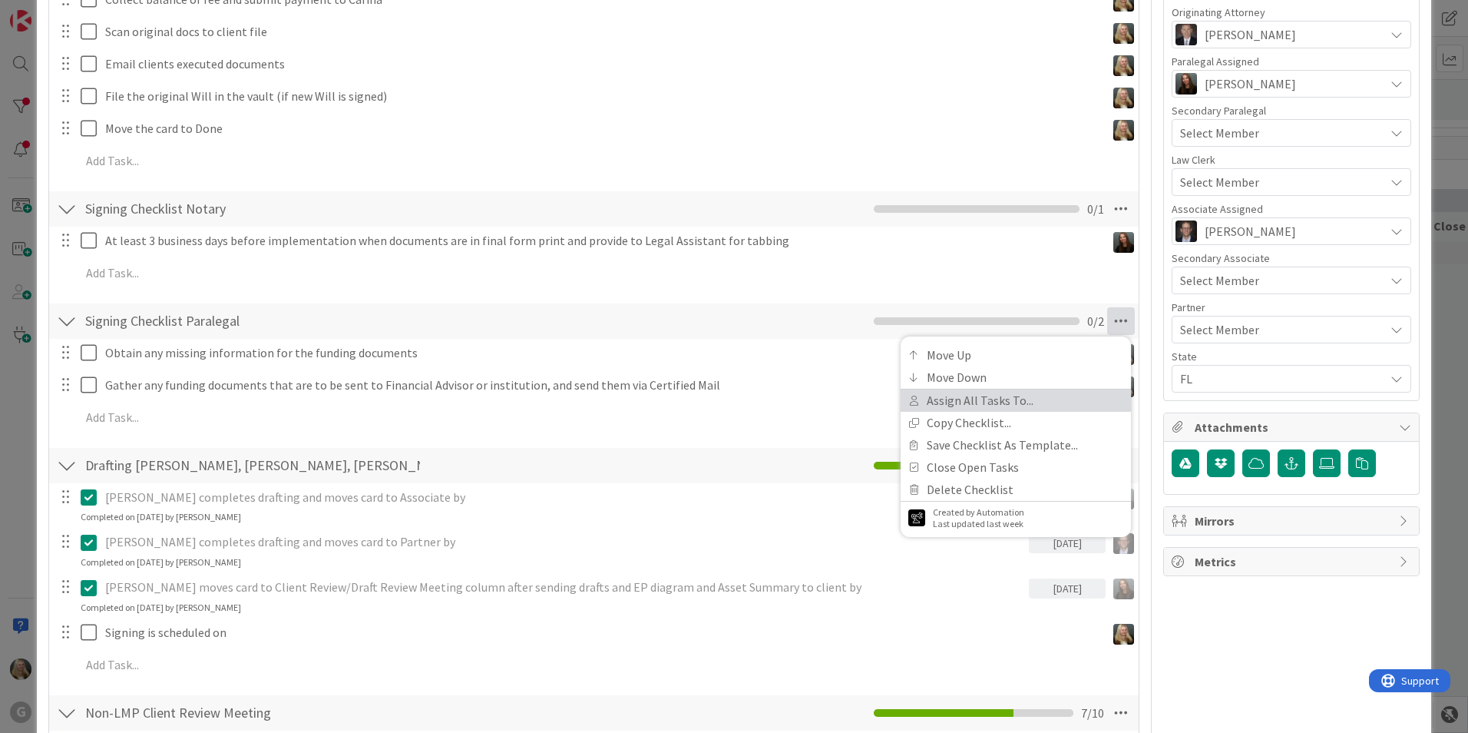
click at [1018, 400] on link "Assign All Tasks To..." at bounding box center [1016, 400] width 230 height 22
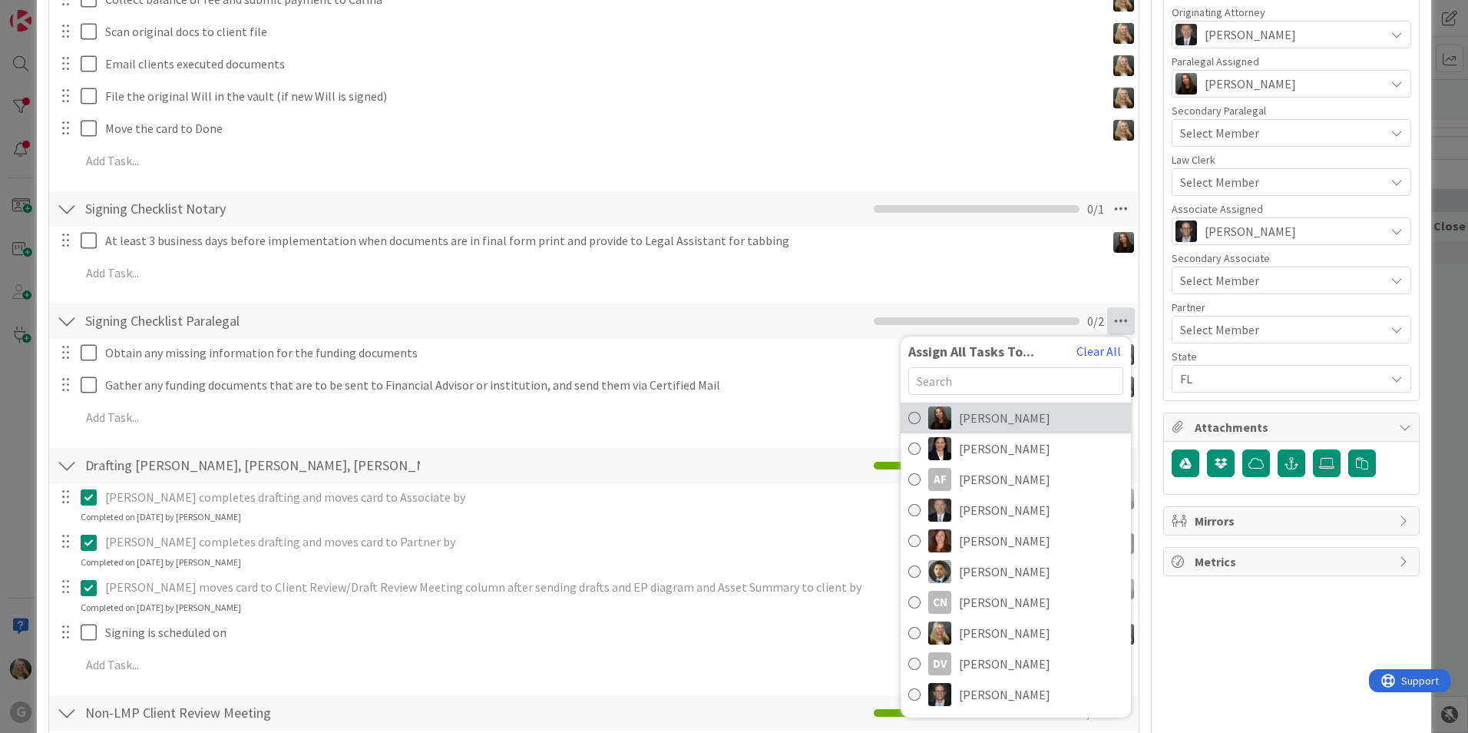
click at [1000, 421] on span "[PERSON_NAME]" at bounding box center [1004, 418] width 91 height 18
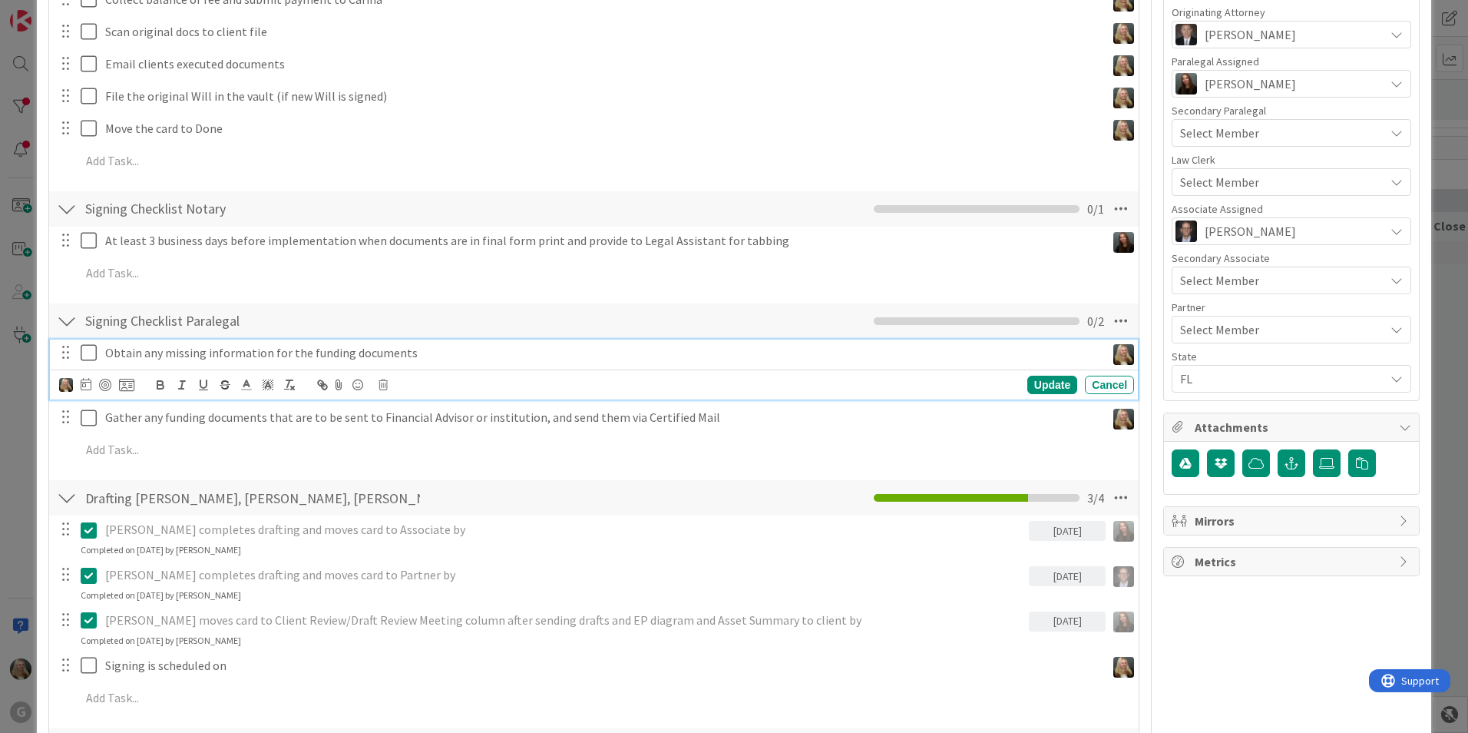
click at [170, 359] on p "Obtain any missing information for the funding documents" at bounding box center [602, 353] width 994 height 18
click at [55, 384] on div "Update Cancel" at bounding box center [594, 384] width 1088 height 30
click at [62, 384] on img at bounding box center [66, 385] width 14 height 14
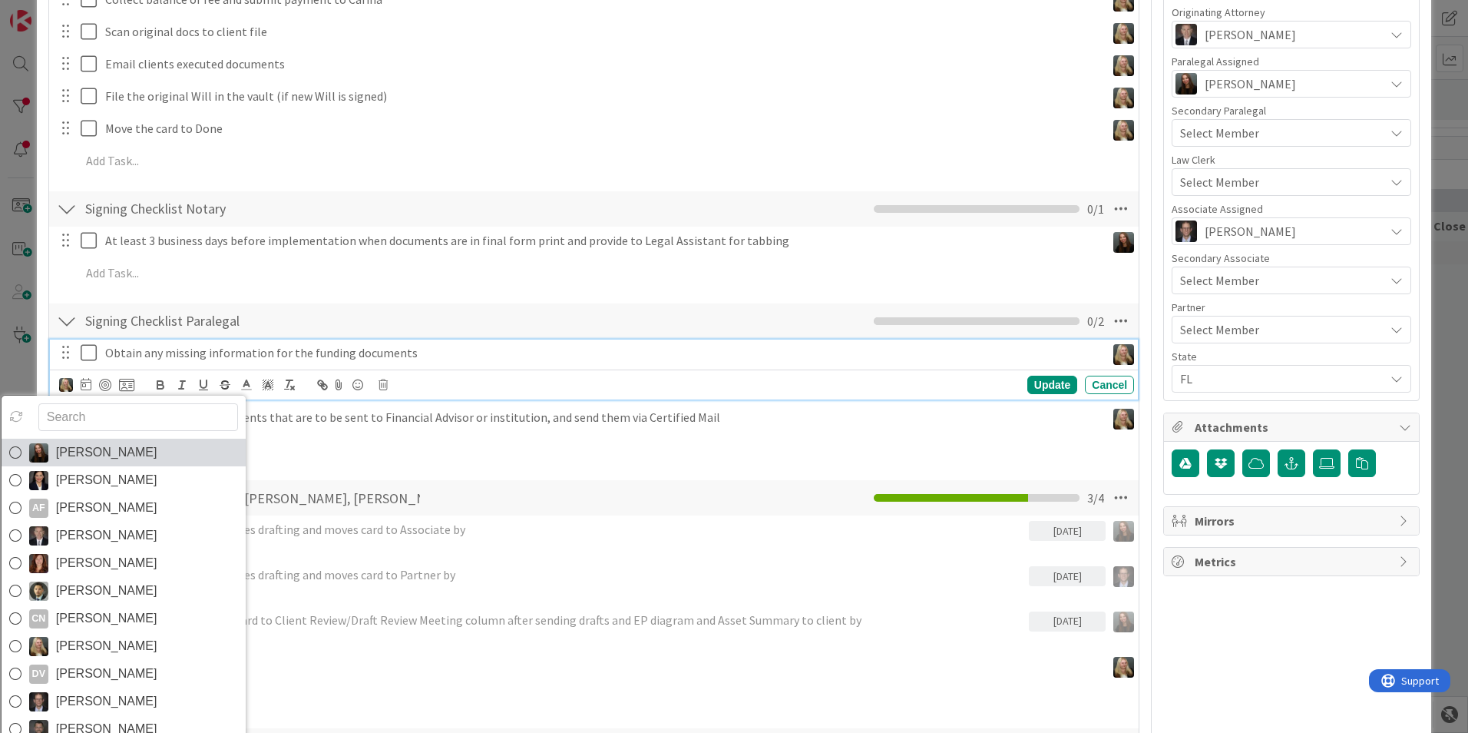
click at [107, 456] on span "[PERSON_NAME]" at bounding box center [106, 452] width 101 height 23
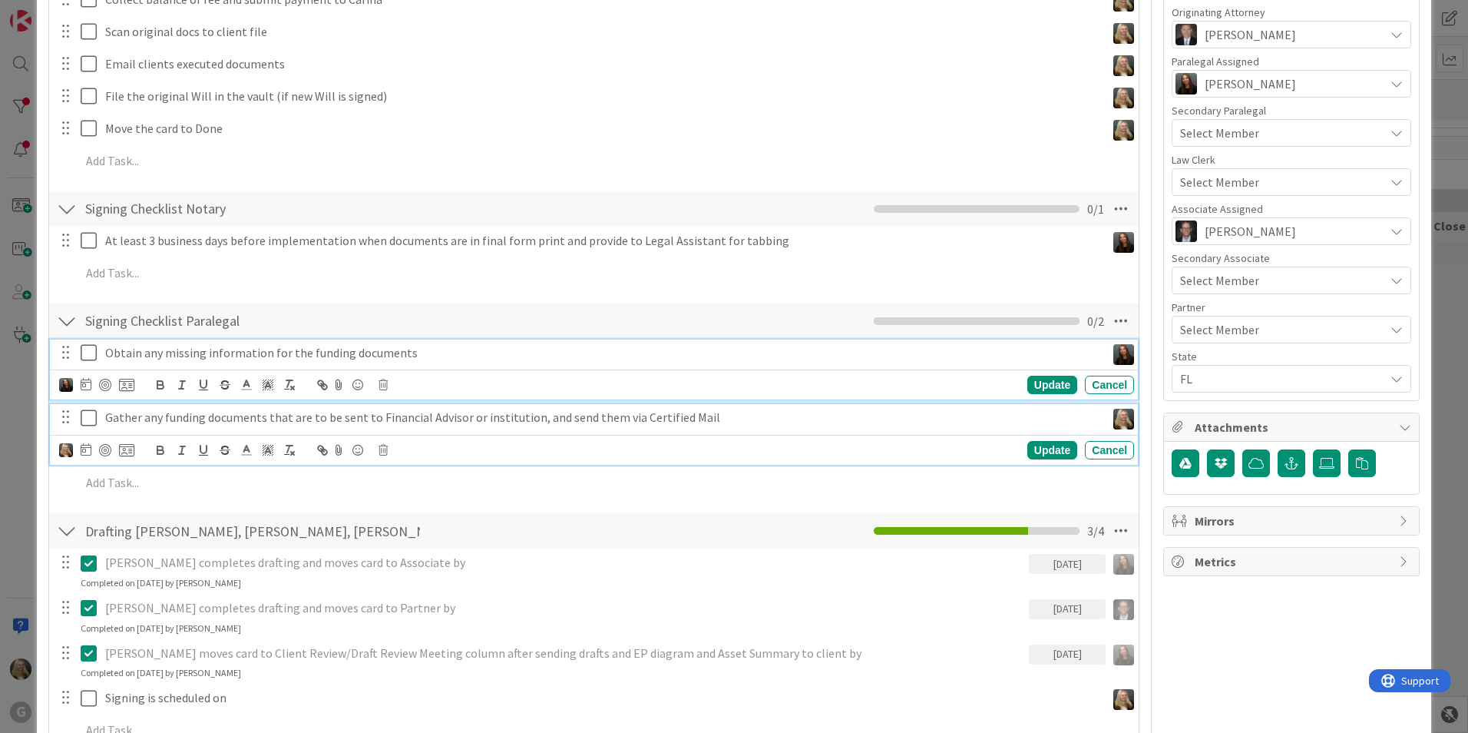
click at [113, 419] on p "Gather any funding documents that are to be sent to Financial Advisor or instit…" at bounding box center [602, 418] width 994 height 18
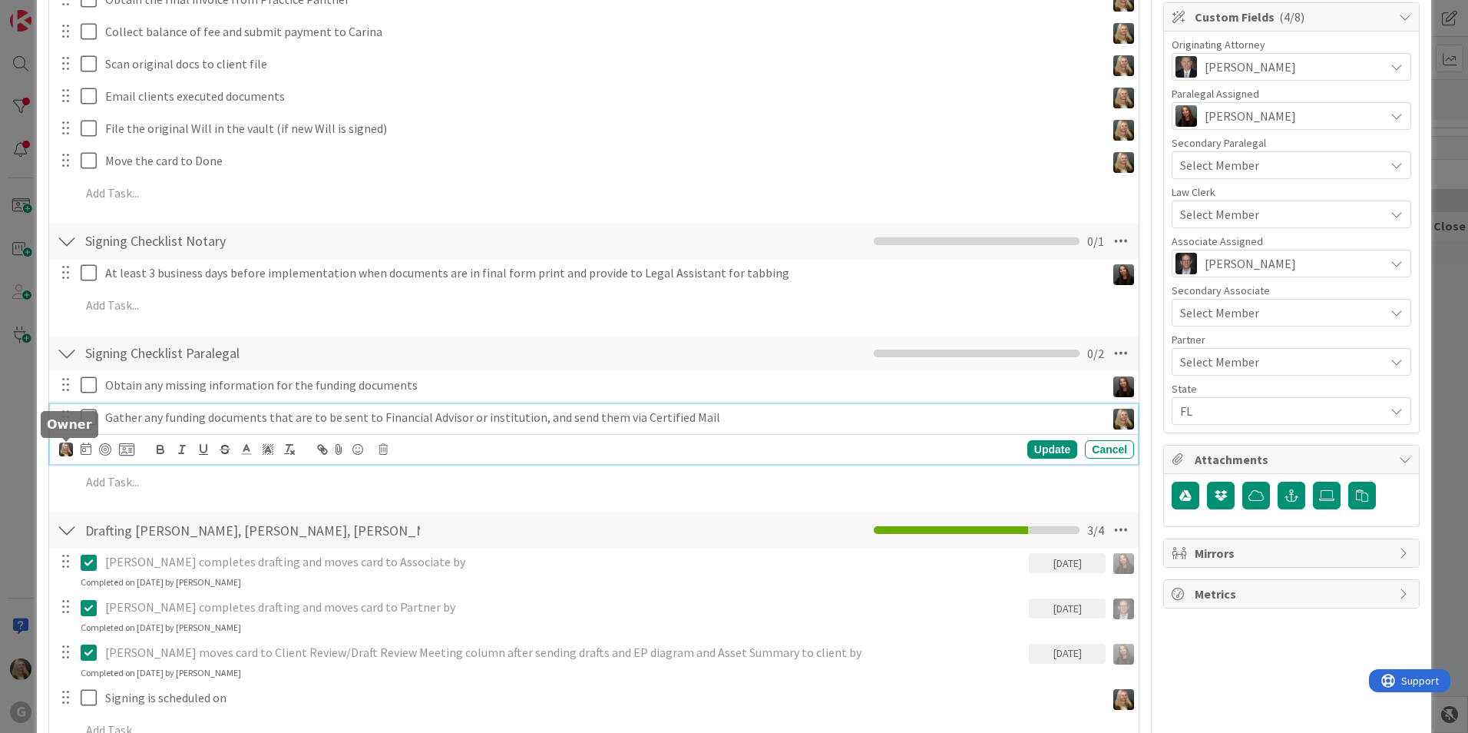
click at [62, 447] on img at bounding box center [66, 449] width 14 height 14
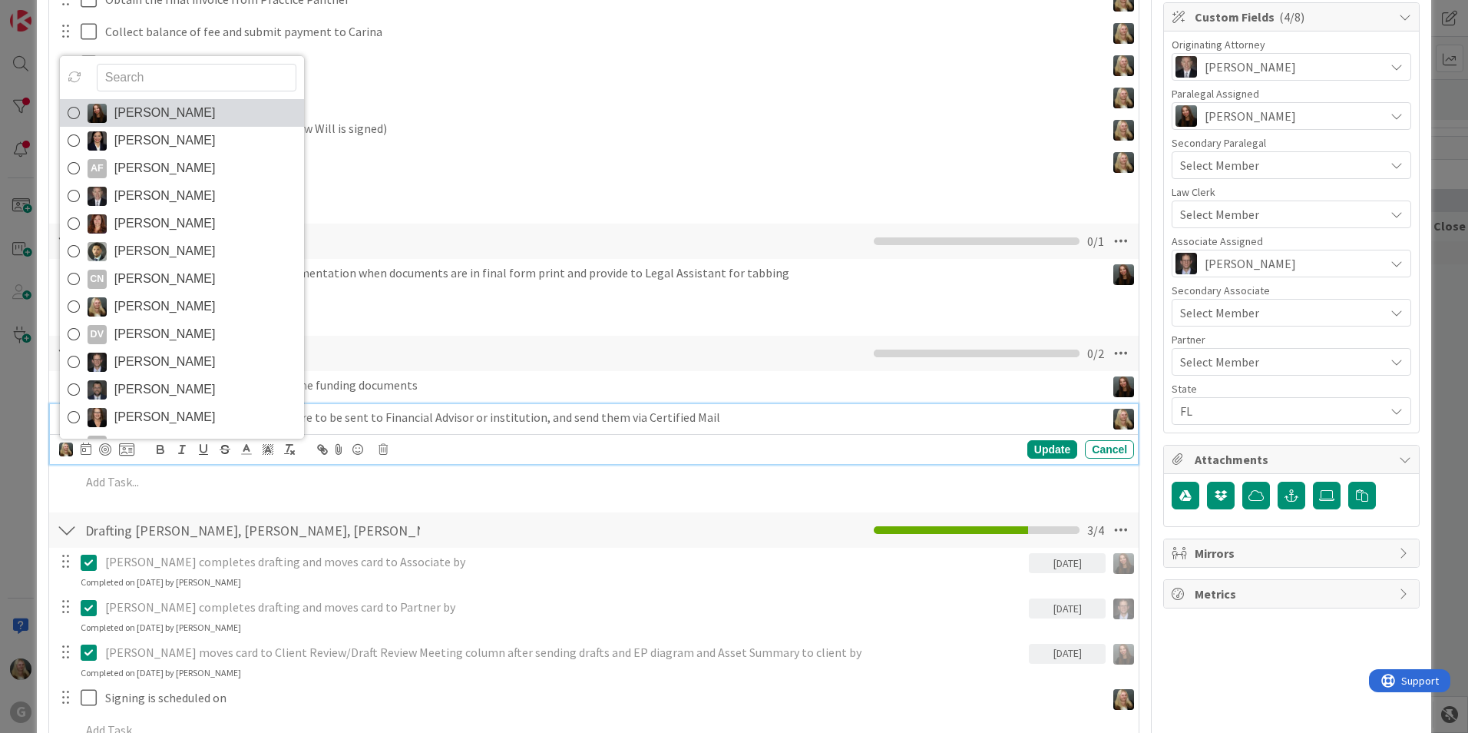
click at [107, 118] on link "[PERSON_NAME]" at bounding box center [182, 113] width 244 height 28
type textarea "x"
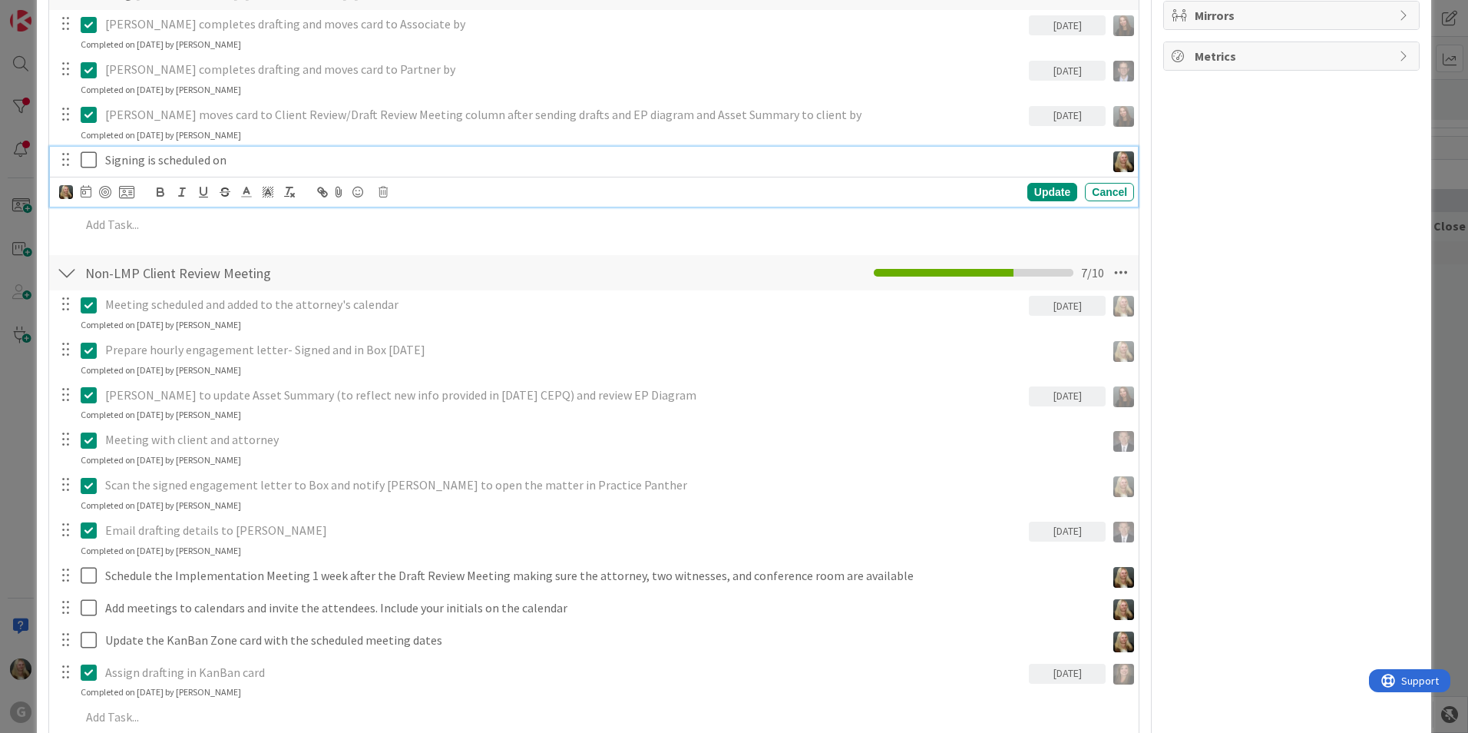
click at [119, 153] on p "Signing is scheduled on" at bounding box center [602, 160] width 994 height 18
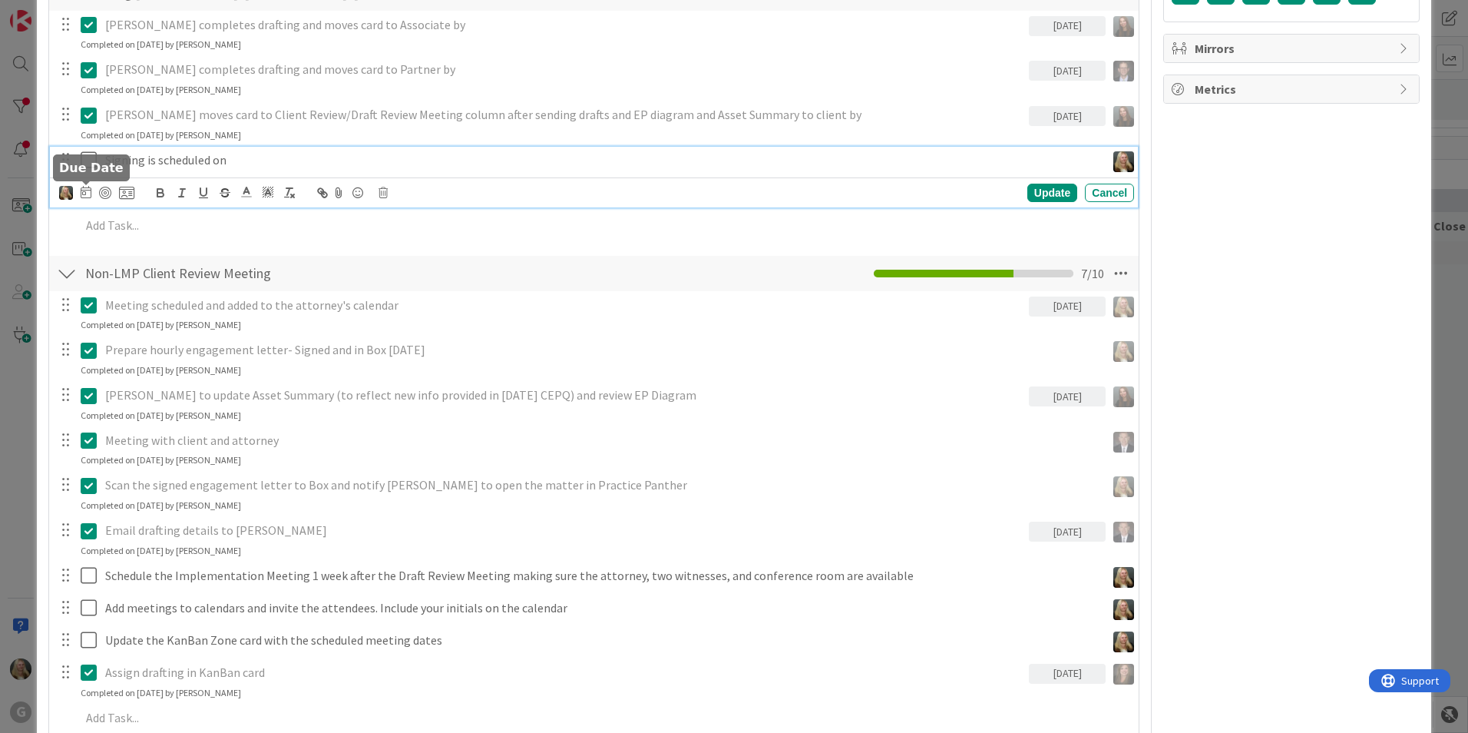
click at [81, 190] on icon at bounding box center [86, 192] width 11 height 12
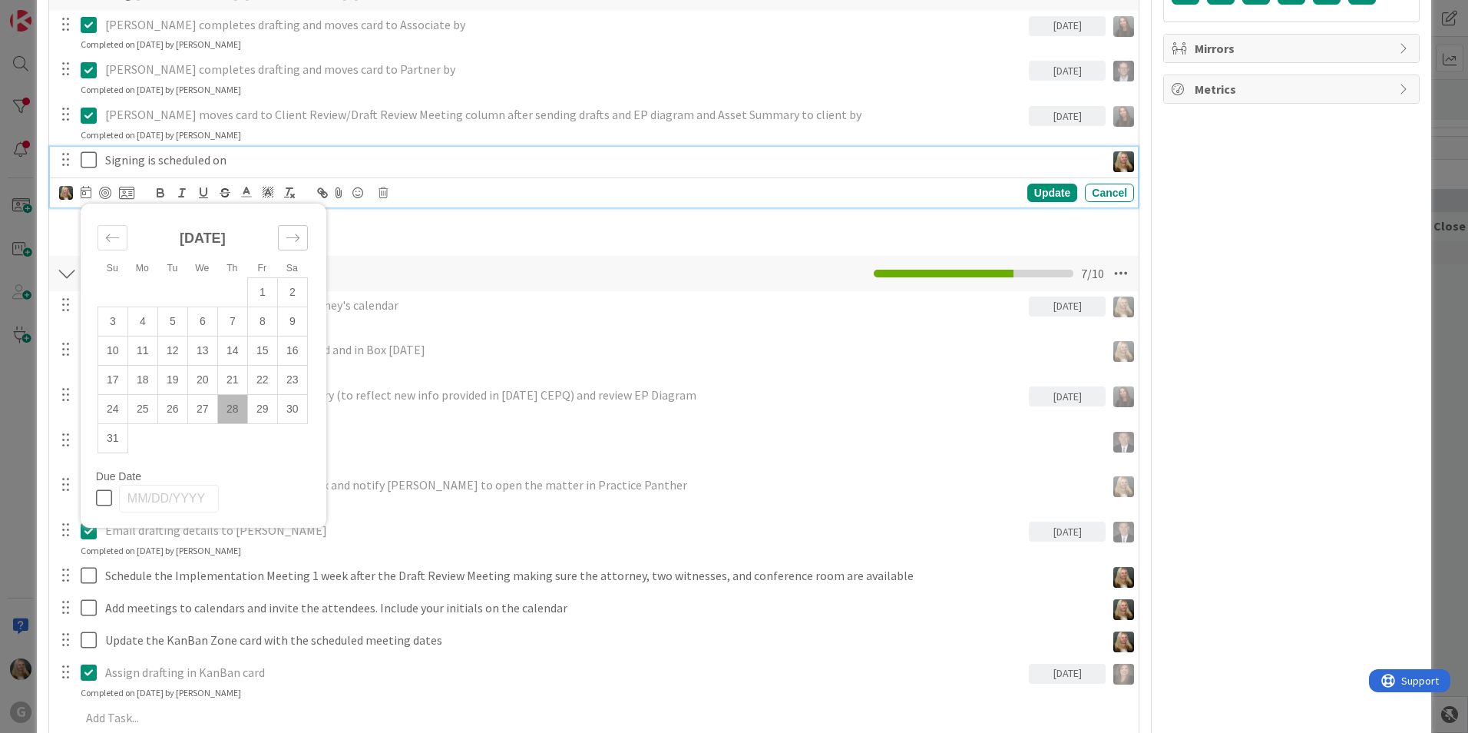
click at [283, 241] on div "Move forward to switch to the next month." at bounding box center [293, 237] width 30 height 25
click at [232, 288] on td "4" at bounding box center [232, 291] width 30 height 29
type input "[DATE]"
click at [89, 157] on icon at bounding box center [92, 160] width 23 height 18
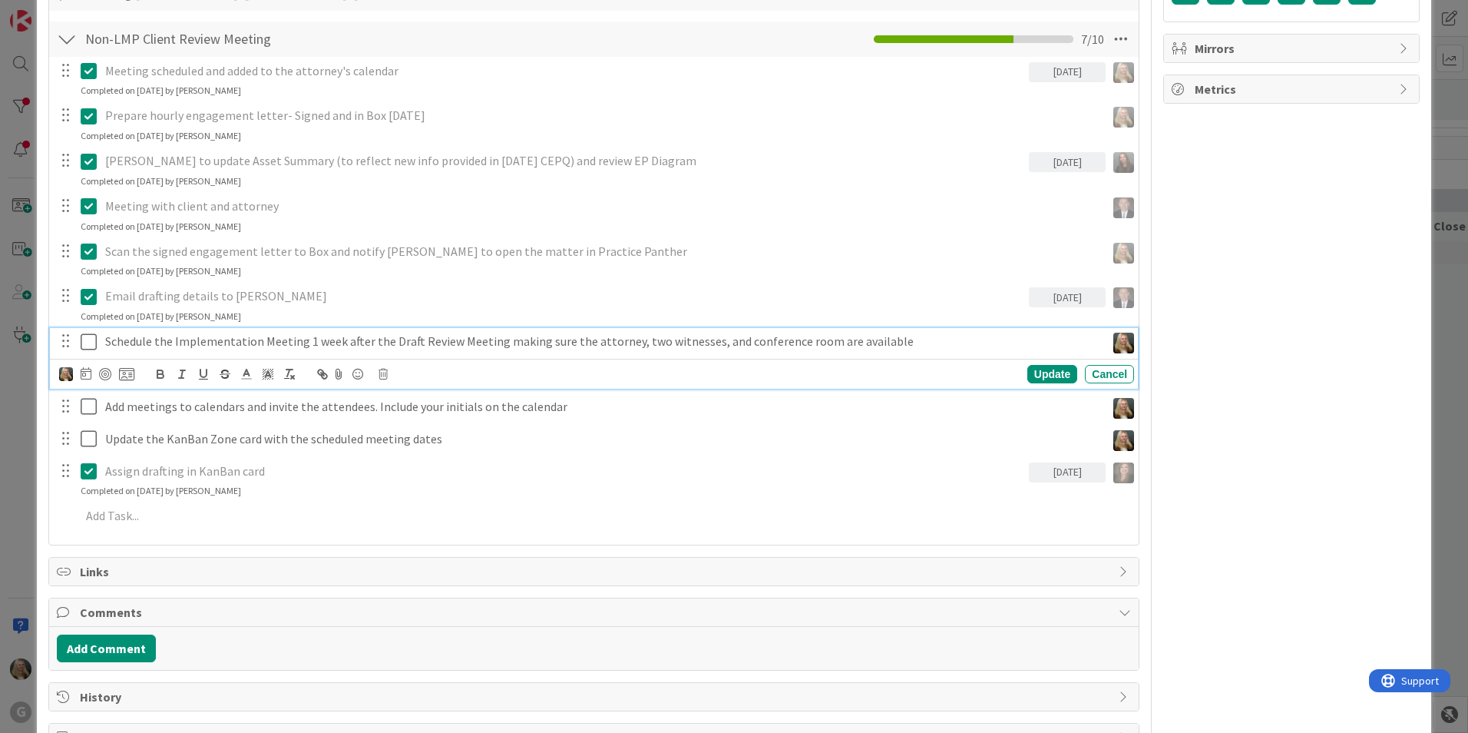
click at [89, 337] on icon at bounding box center [92, 341] width 23 height 18
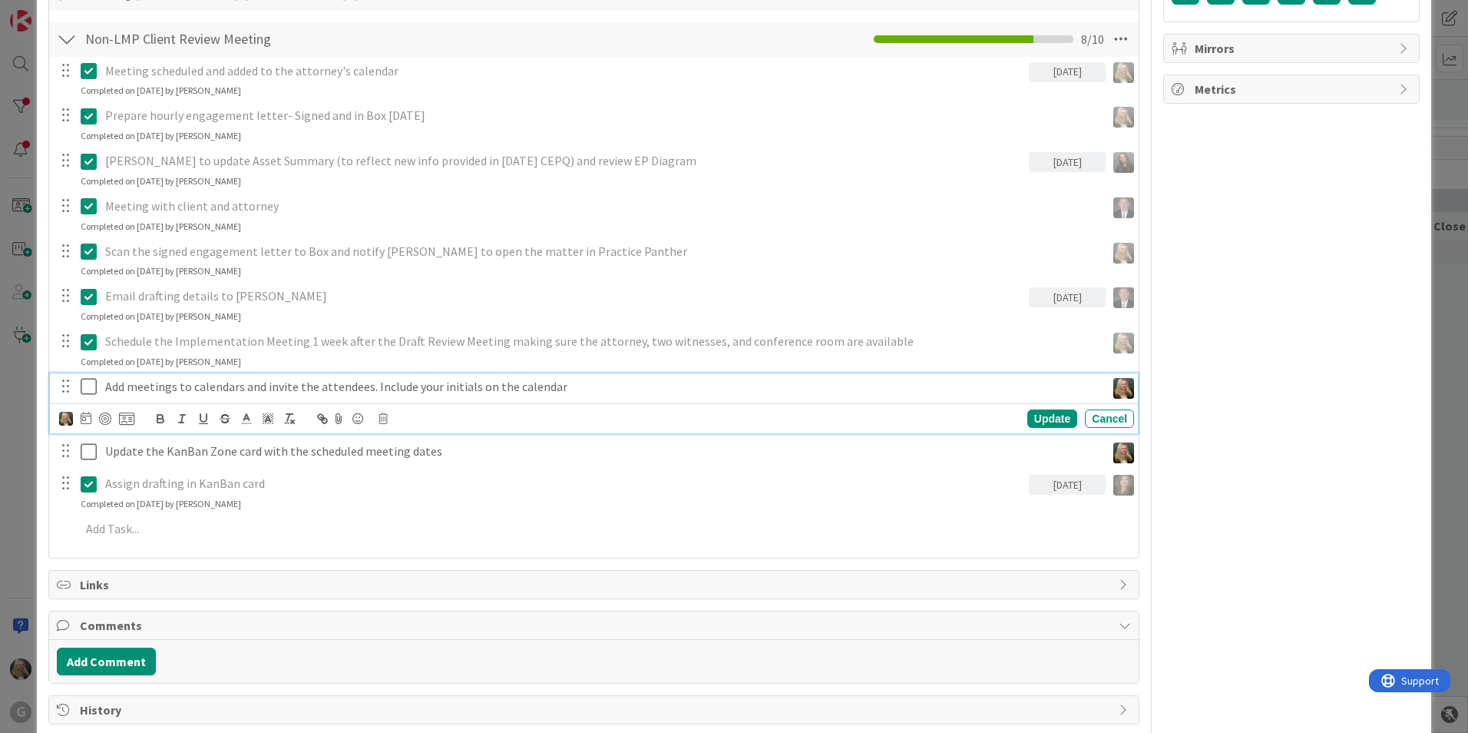
click at [89, 385] on icon at bounding box center [92, 386] width 23 height 18
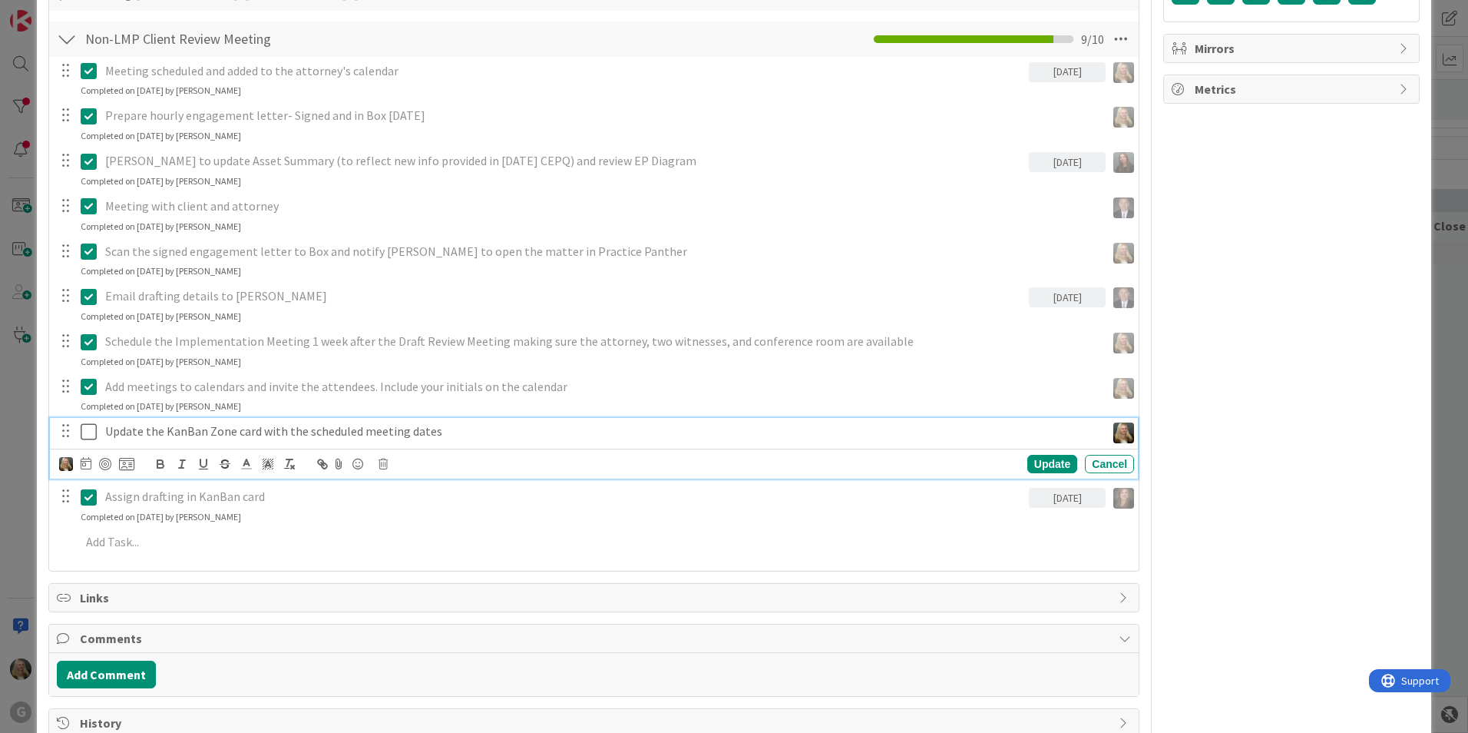
click at [88, 426] on icon at bounding box center [92, 431] width 23 height 18
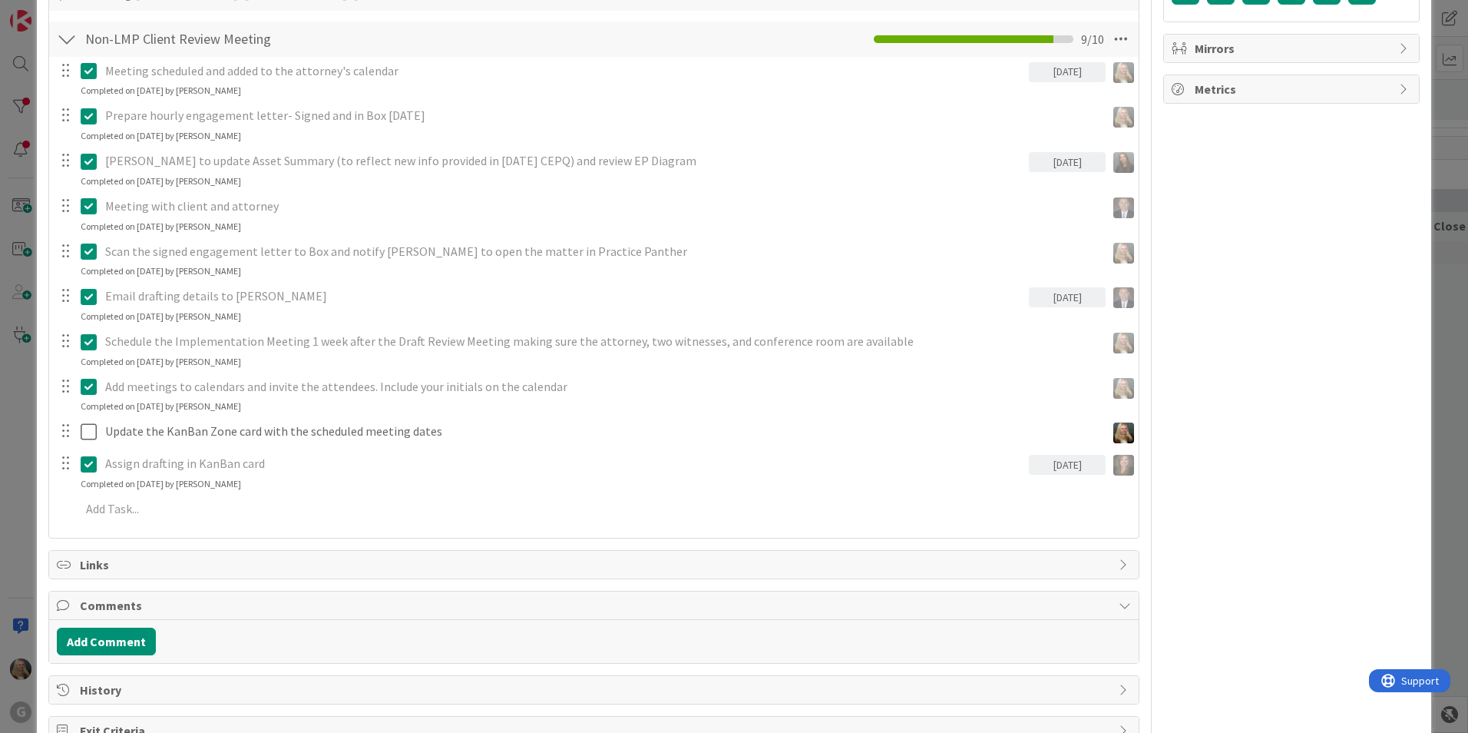
type textarea "x"
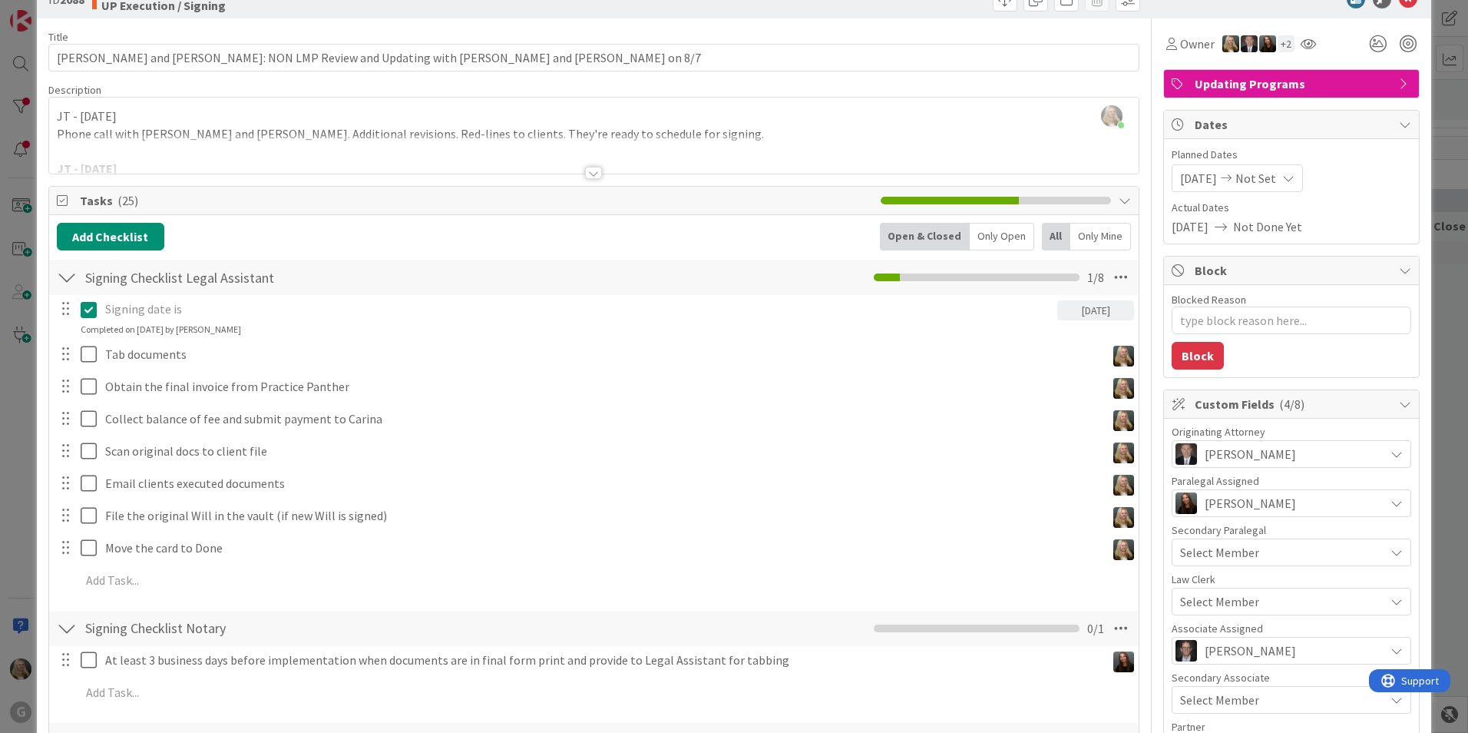
scroll to position [0, 0]
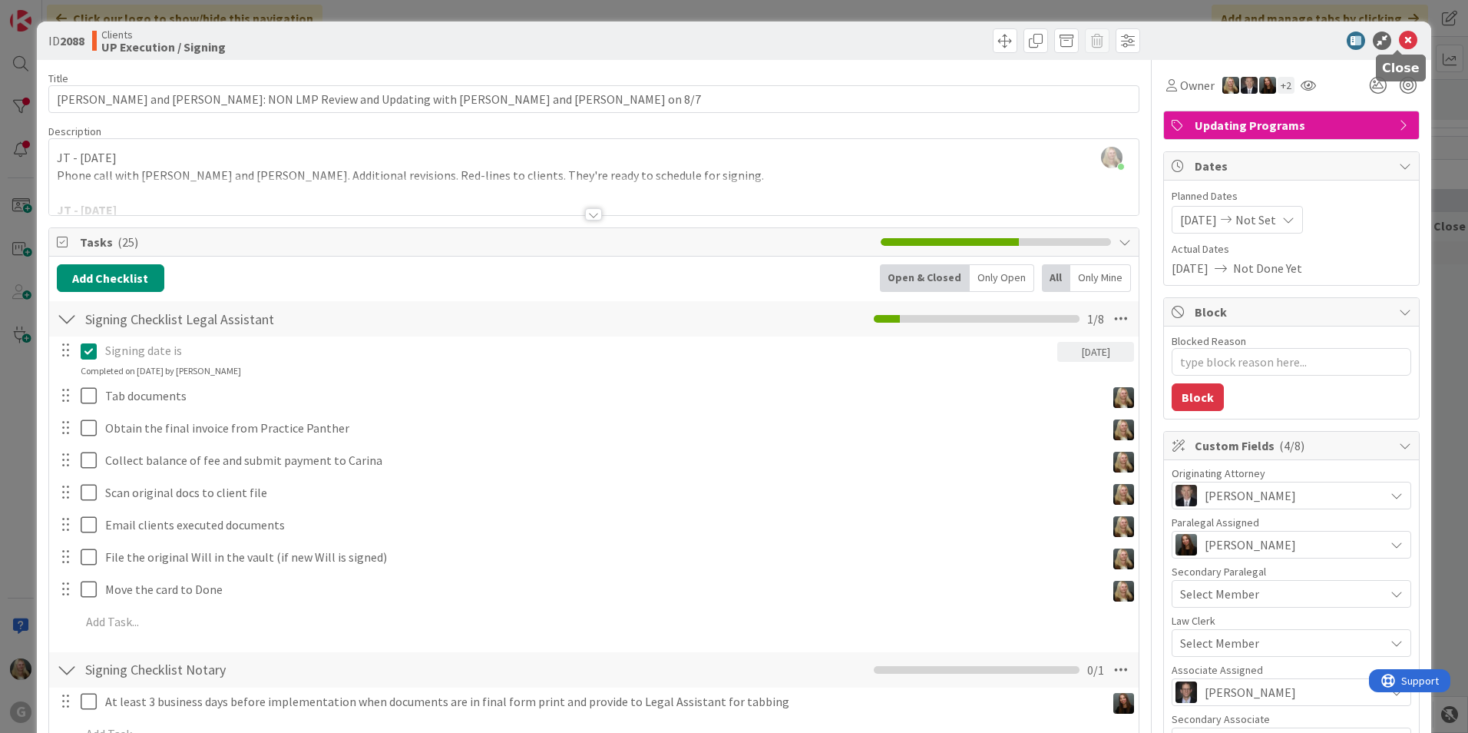
click at [1402, 38] on icon at bounding box center [1408, 40] width 18 height 18
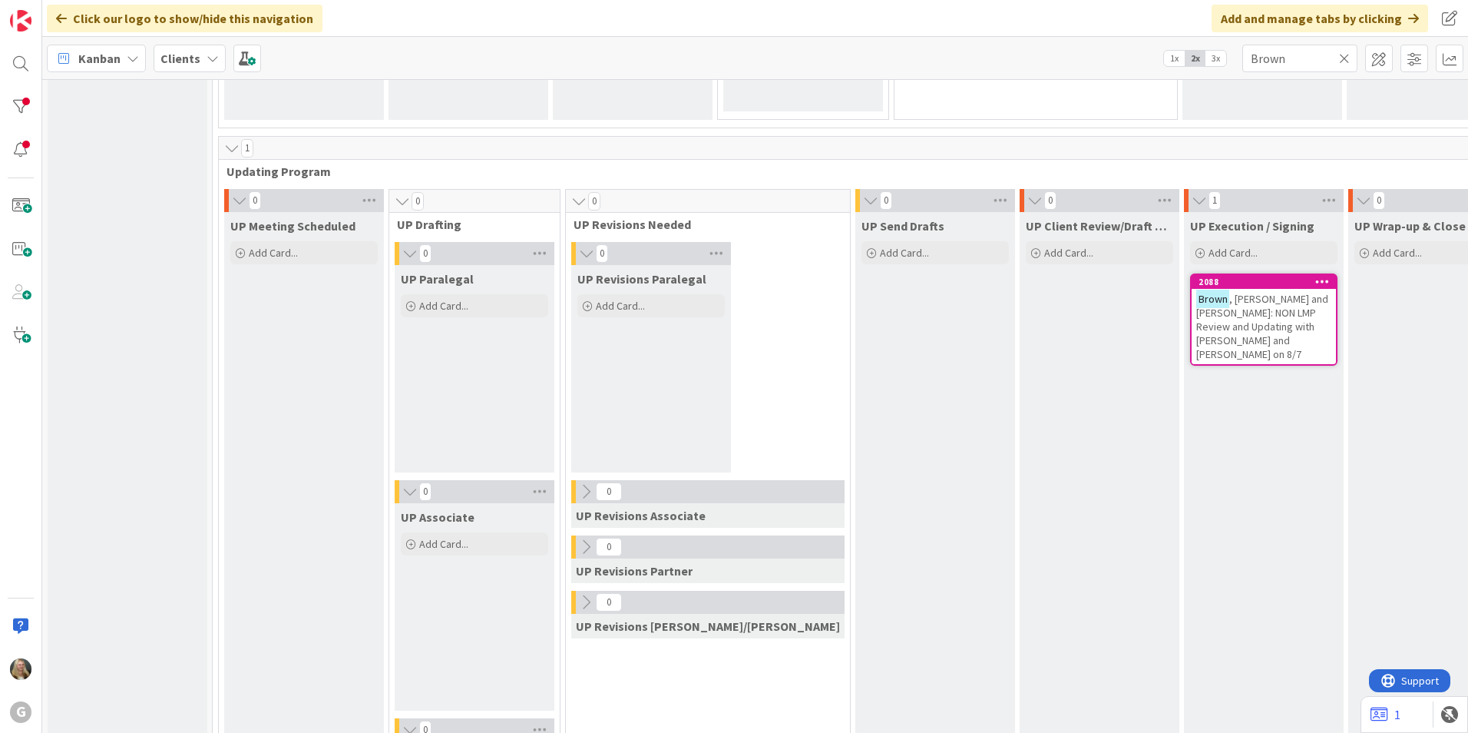
click at [1348, 55] on icon at bounding box center [1344, 58] width 11 height 14
click at [1331, 55] on input "text" at bounding box center [1299, 59] width 115 height 28
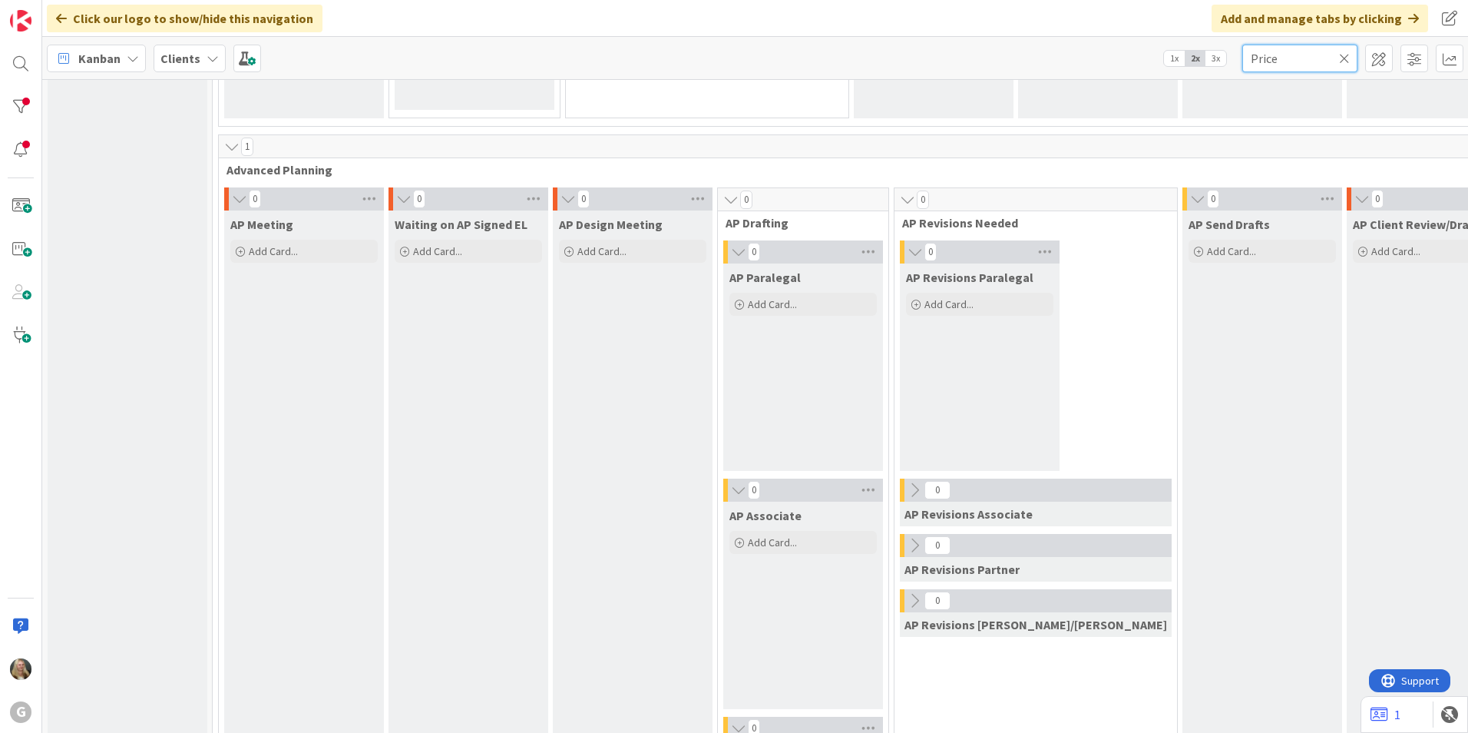
scroll to position [1075, 0]
type input "Price"
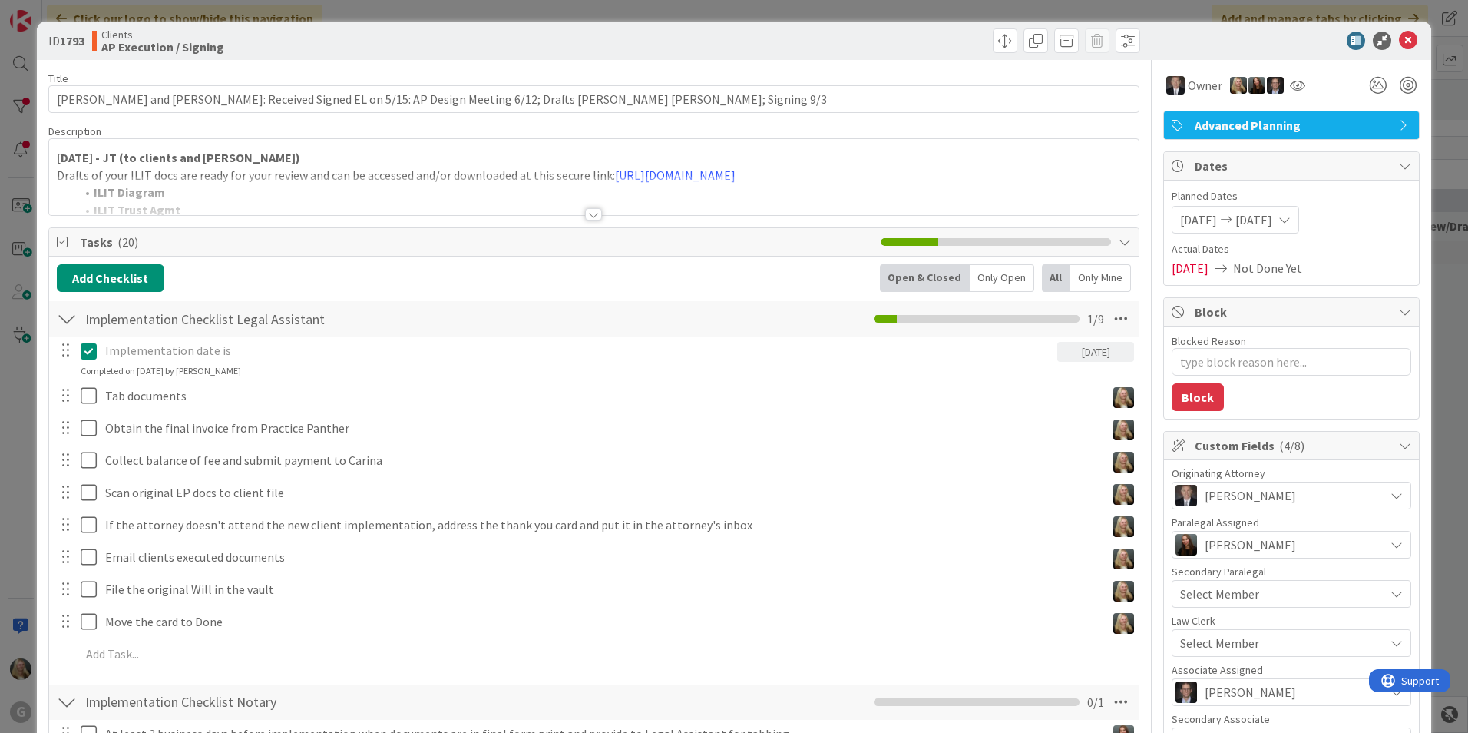
type textarea "x"
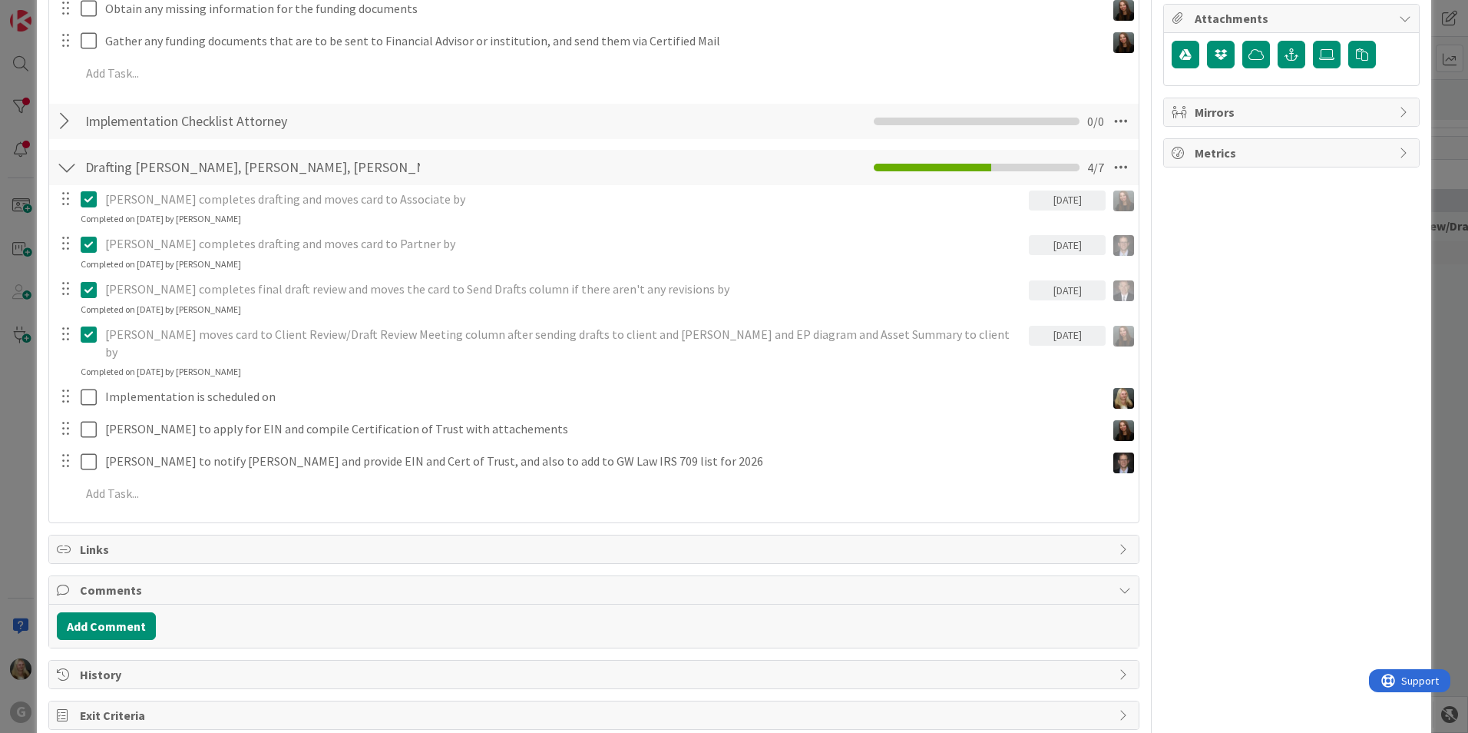
scroll to position [882, 0]
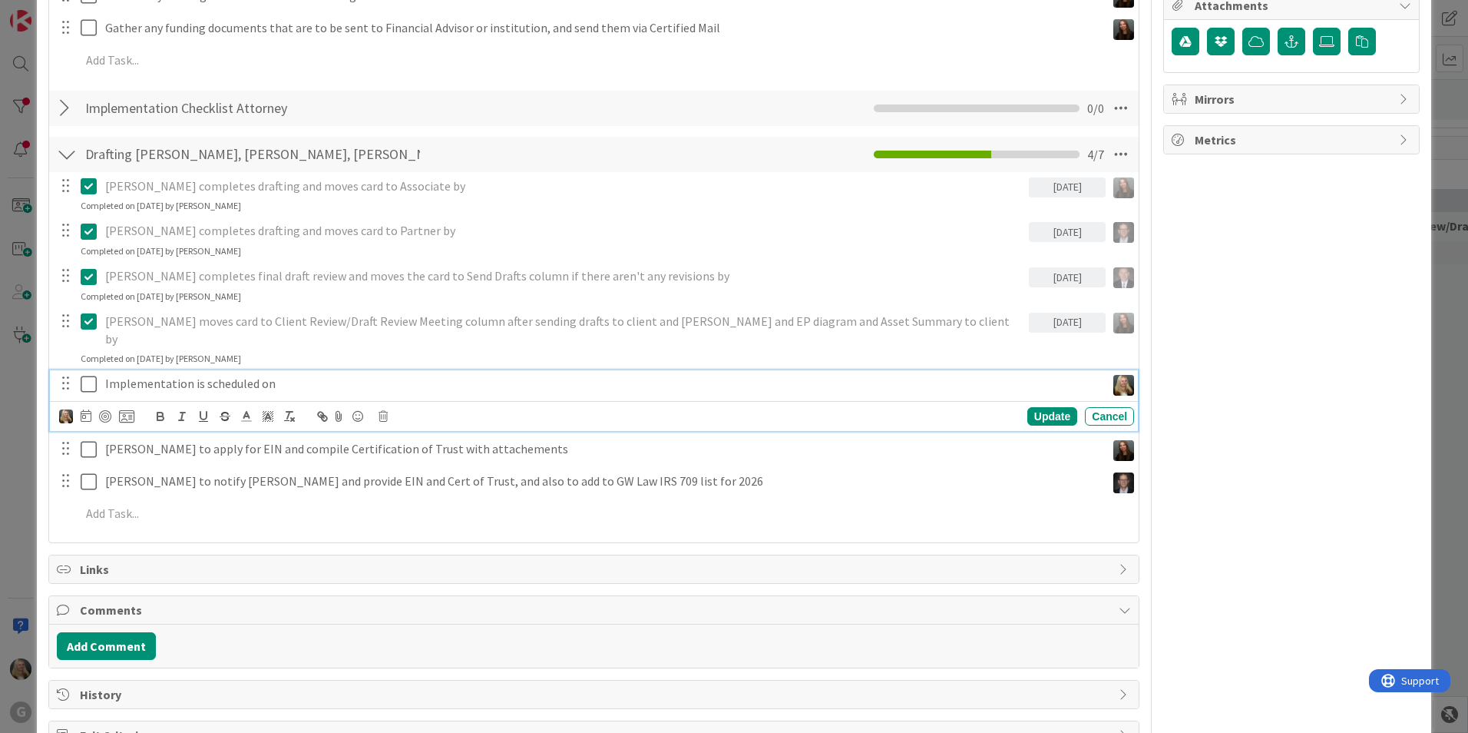
click at [132, 375] on p "Implementation is scheduled on" at bounding box center [602, 384] width 994 height 18
click at [86, 409] on icon at bounding box center [86, 415] width 11 height 12
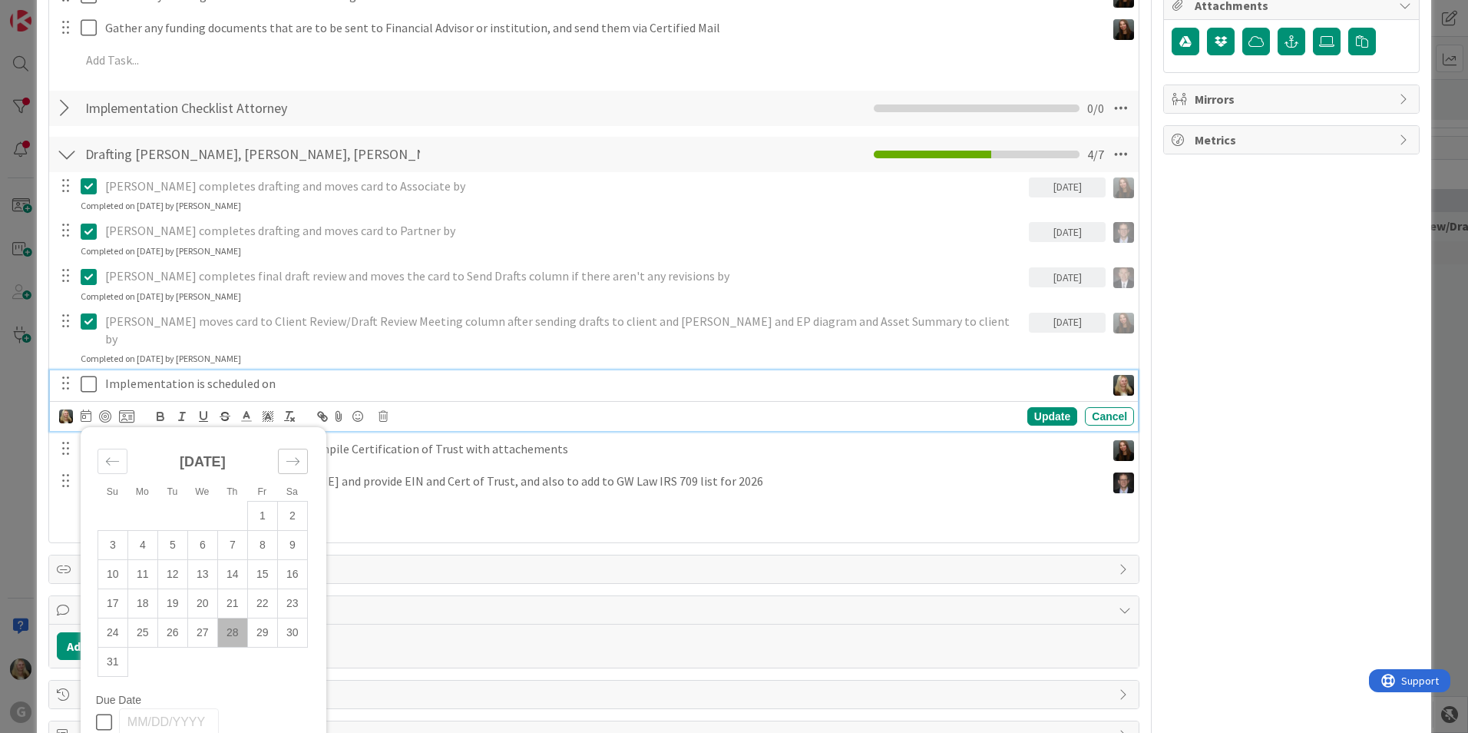
click at [294, 454] on icon "Move forward to switch to the next month." at bounding box center [293, 461] width 15 height 15
click at [212, 501] on td "3" at bounding box center [202, 515] width 30 height 29
type input "[DATE]"
click at [84, 375] on icon at bounding box center [92, 384] width 23 height 18
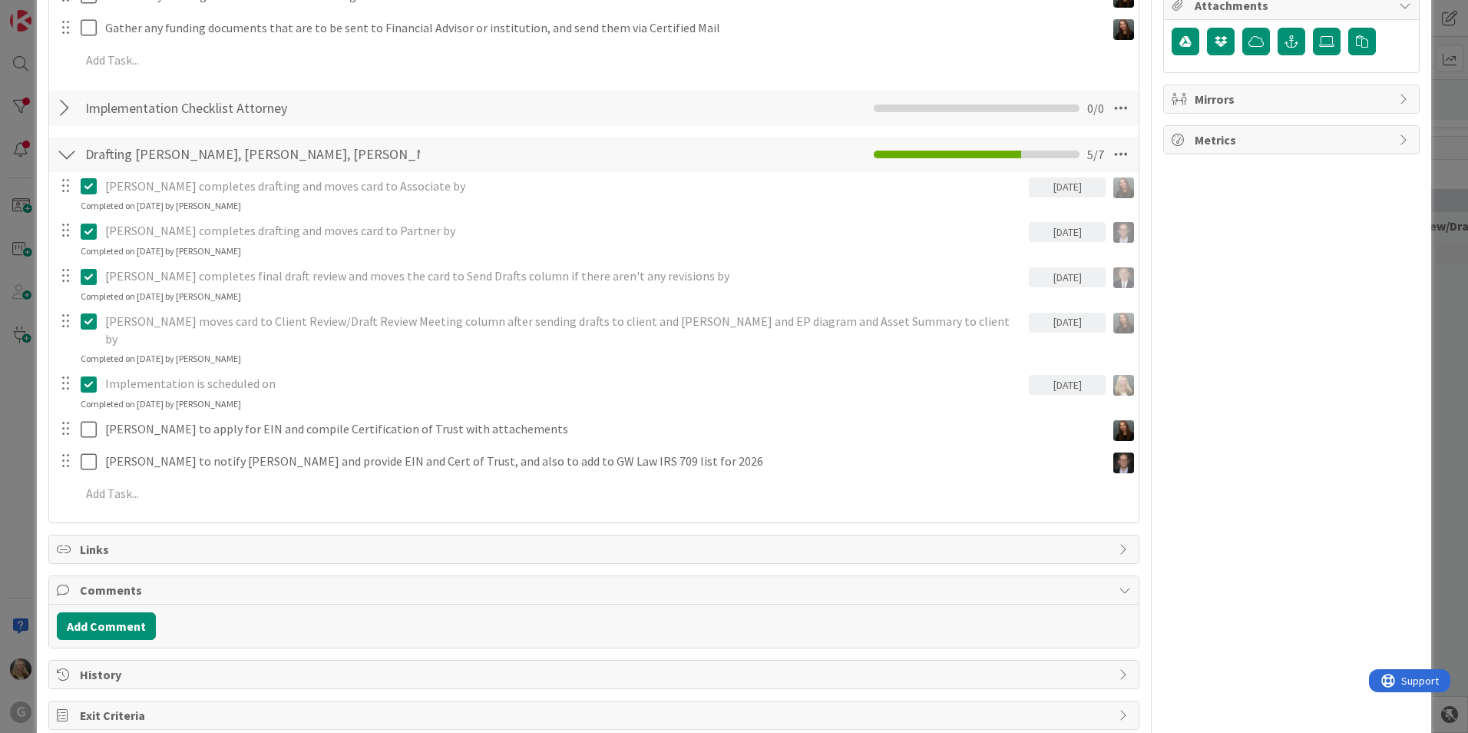
type textarea "x"
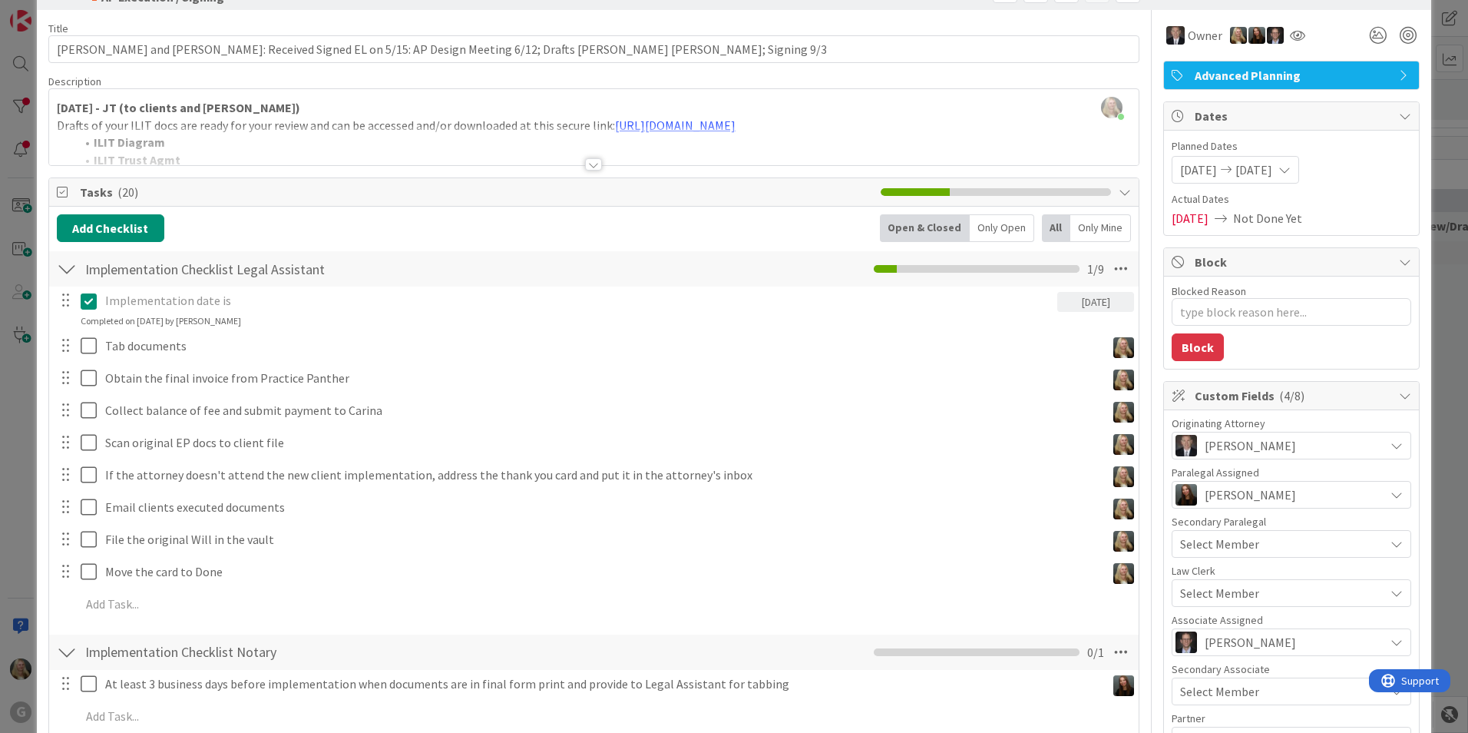
scroll to position [0, 0]
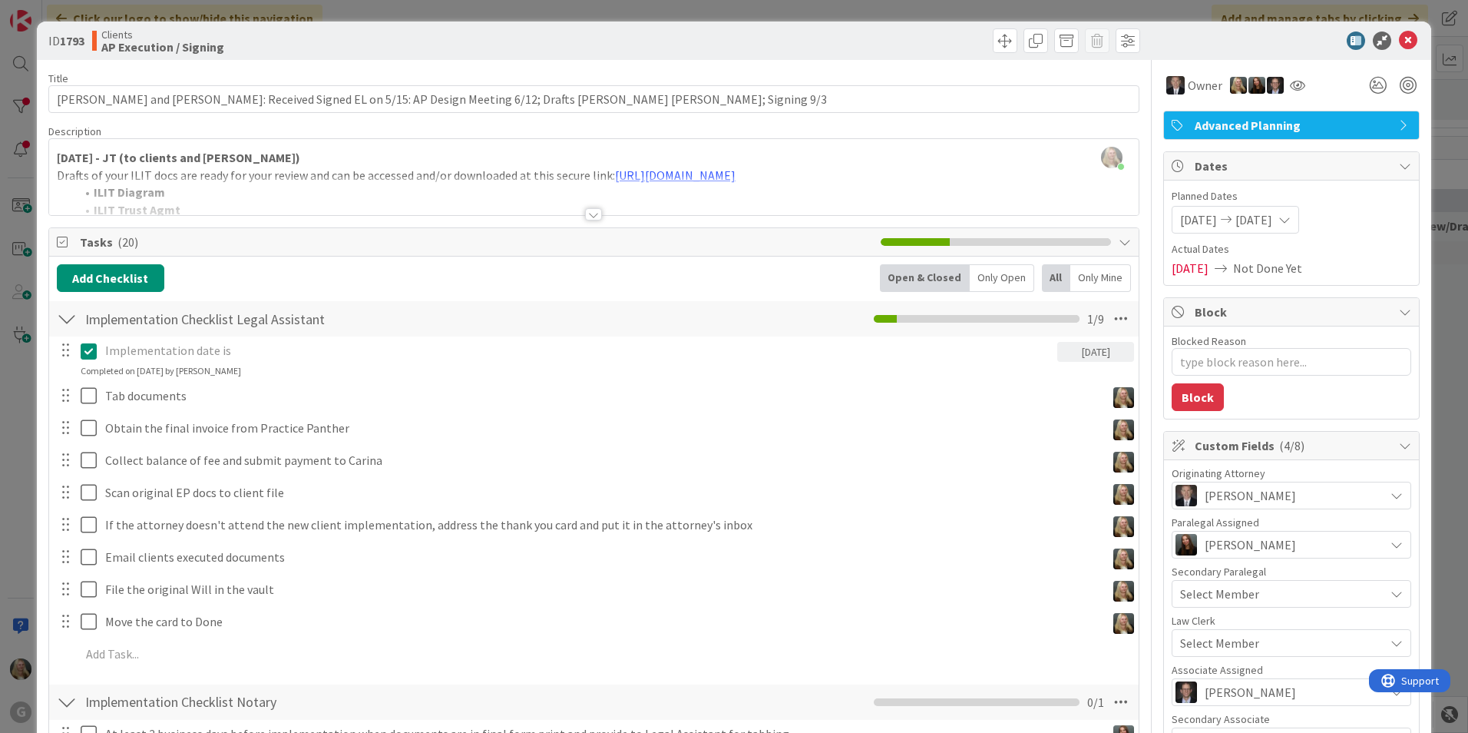
click at [1398, 23] on div "ID 1793 Clients AP Execution / Signing" at bounding box center [734, 41] width 1394 height 38
click at [1399, 41] on icon at bounding box center [1408, 40] width 18 height 18
